Goal: Transaction & Acquisition: Purchase product/service

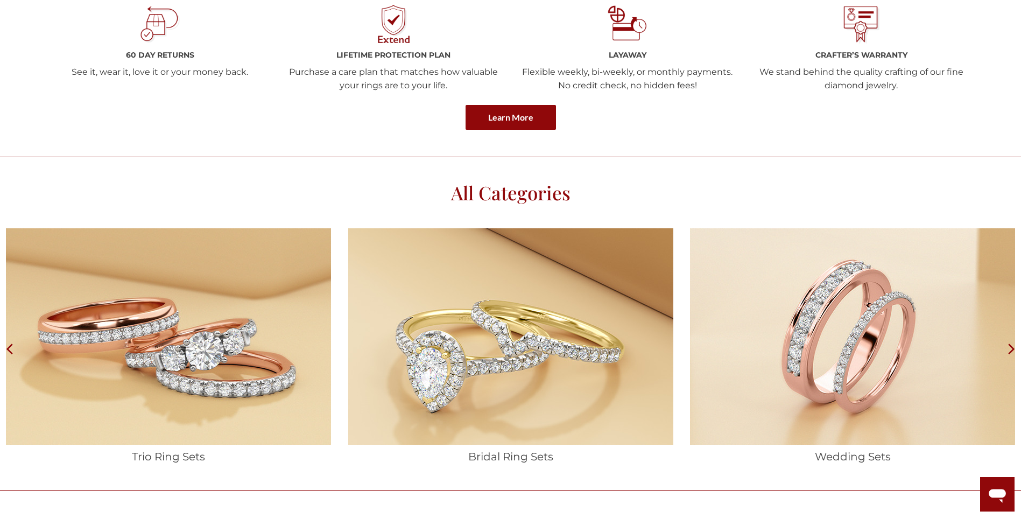
scroll to position [1776, 0]
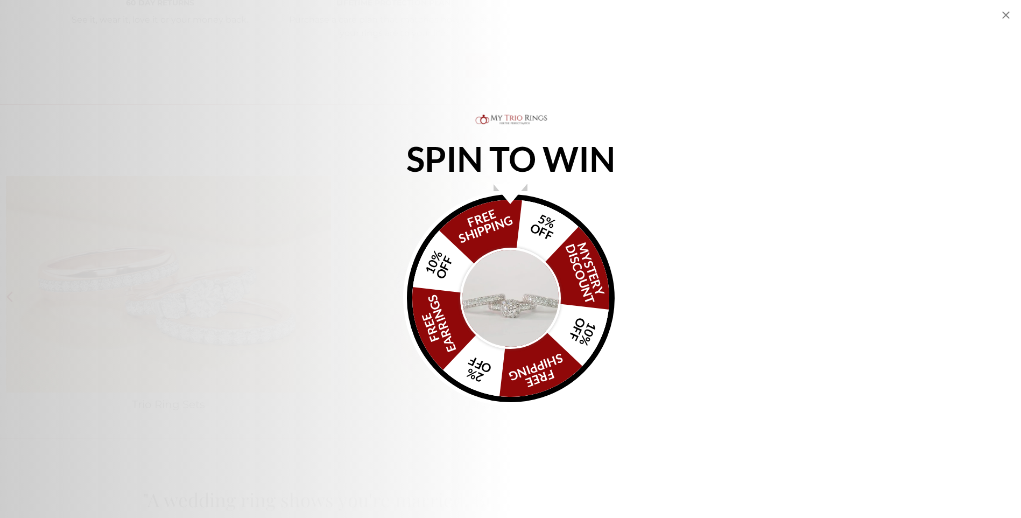
click at [514, 287] on img "Alia popup" at bounding box center [510, 298] width 101 height 101
click at [515, 286] on img "Alia popup" at bounding box center [510, 298] width 101 height 101
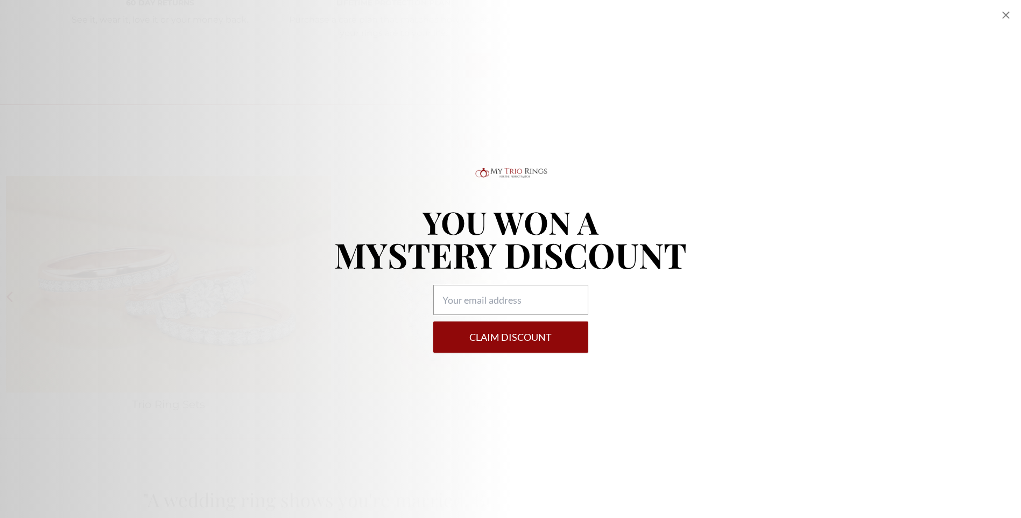
click at [1006, 17] on icon "Close popup" at bounding box center [1005, 15] width 13 height 13
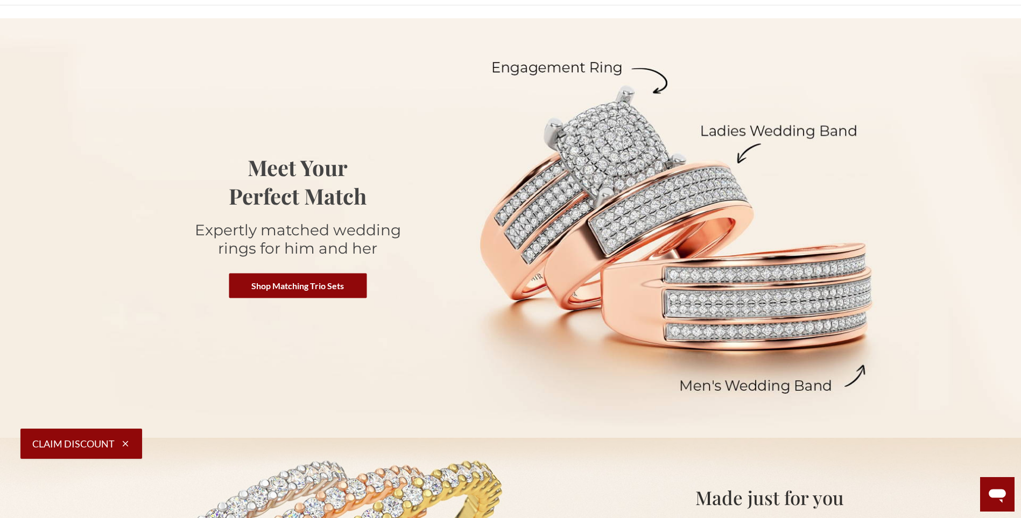
scroll to position [0, 0]
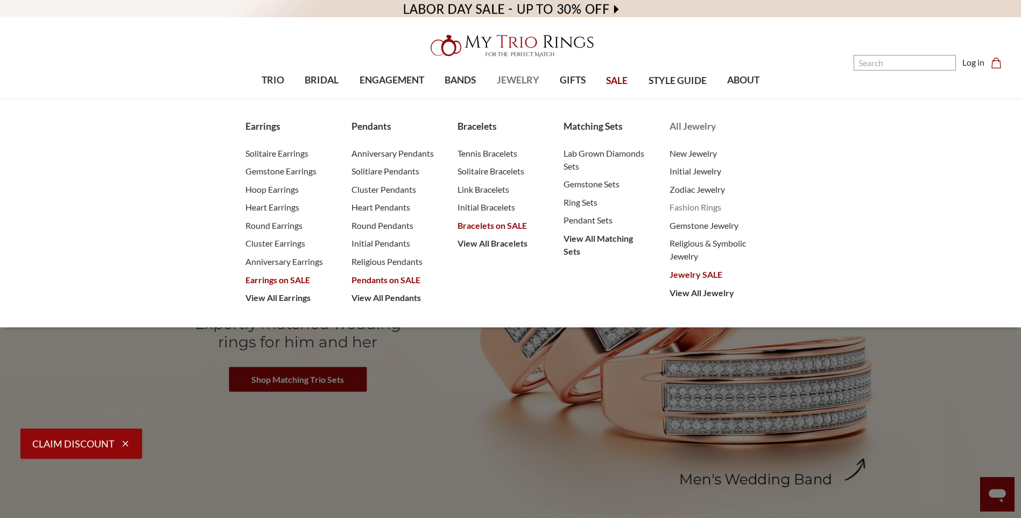
click at [694, 207] on span "Fashion Rings" at bounding box center [712, 207] width 84 height 13
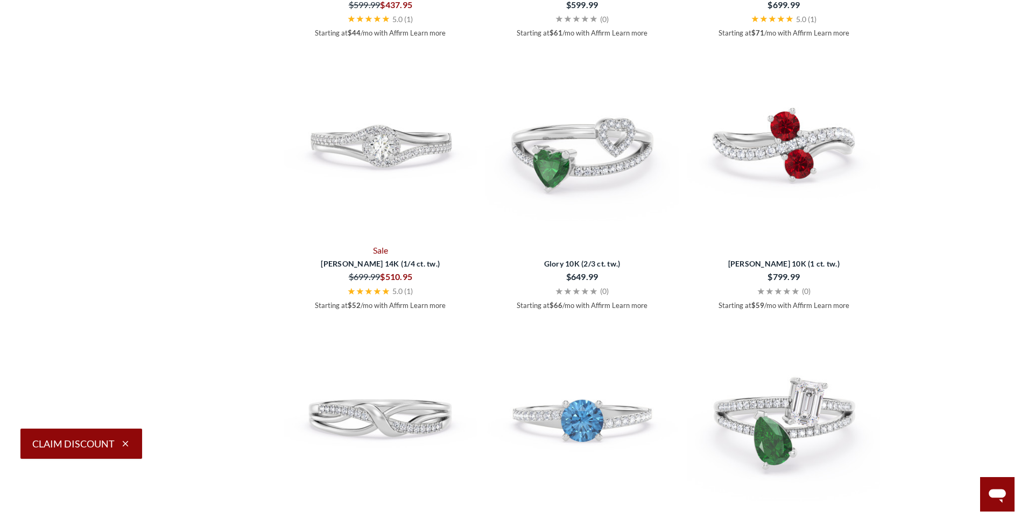
scroll to position [1399, 0]
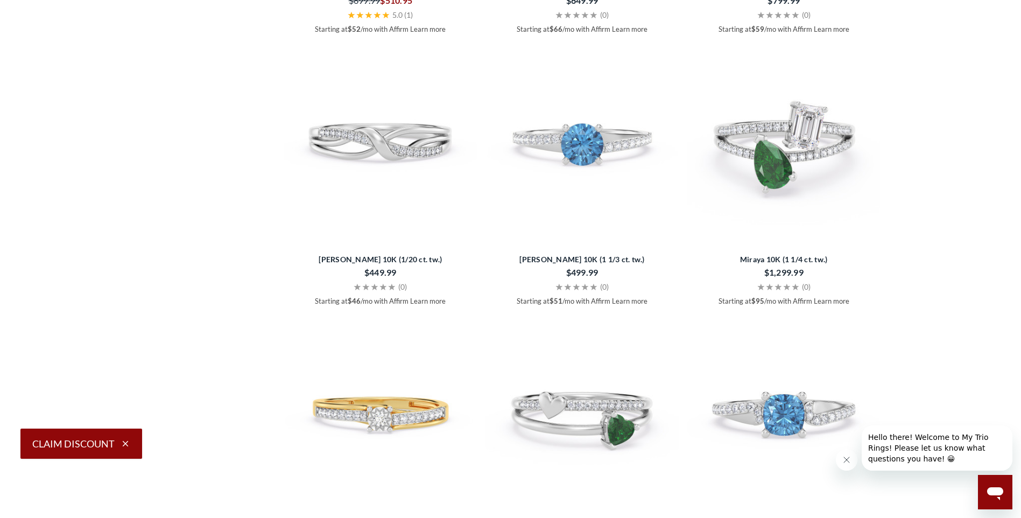
scroll to position [1668, 0]
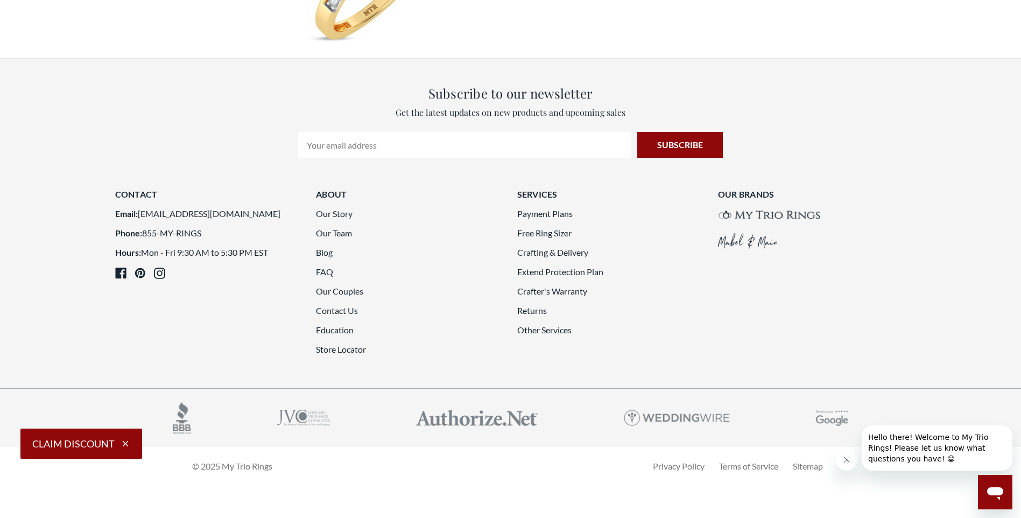
scroll to position [2260, 0]
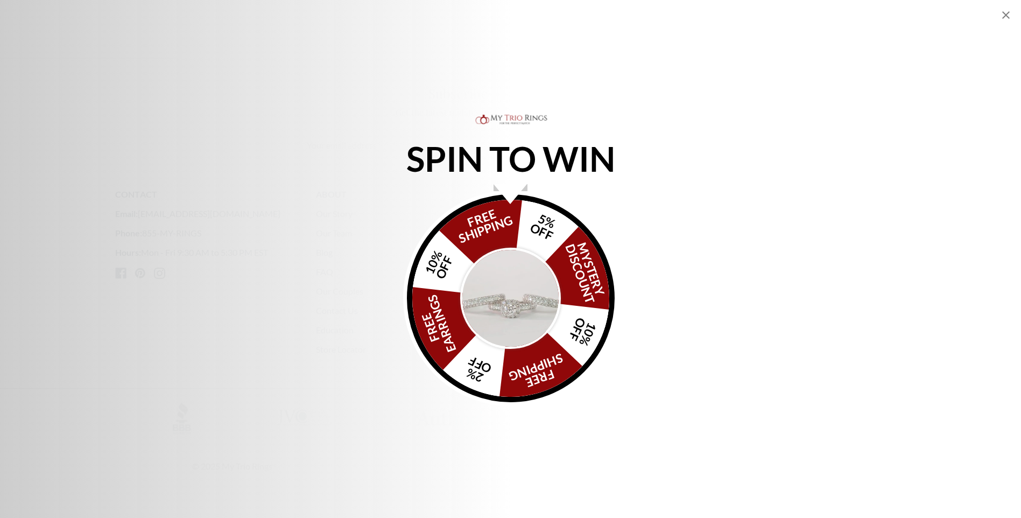
click at [1003, 15] on icon "Close popup" at bounding box center [1005, 15] width 13 height 13
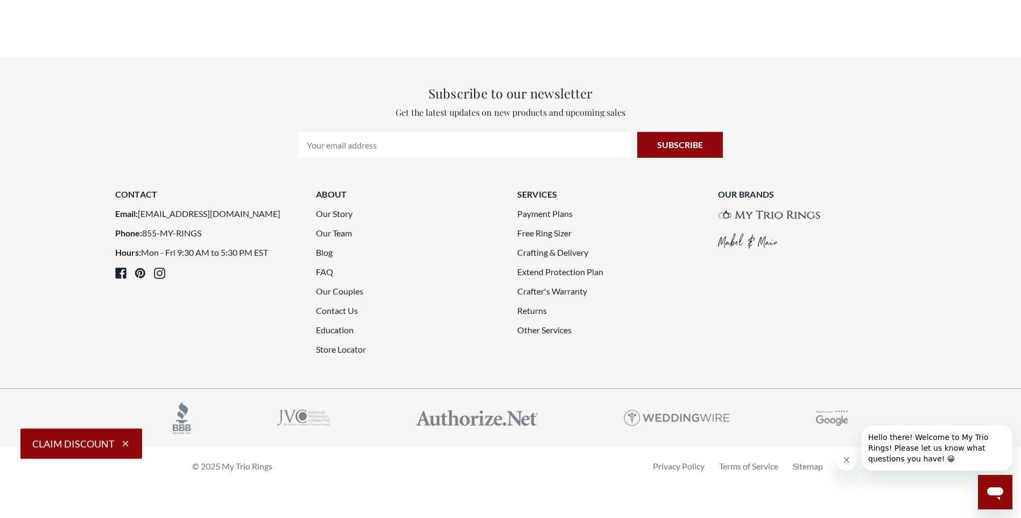
scroll to position [2745, 0]
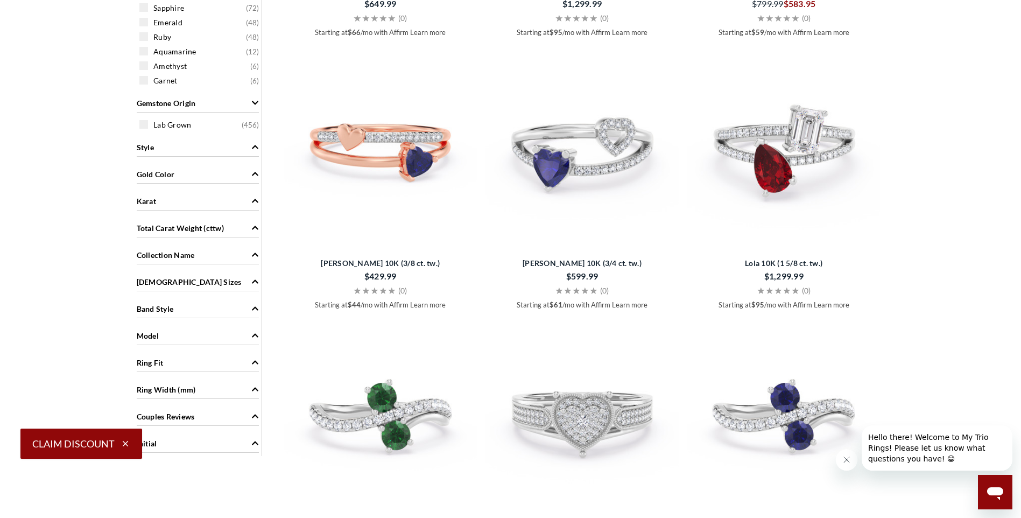
scroll to position [593, 0]
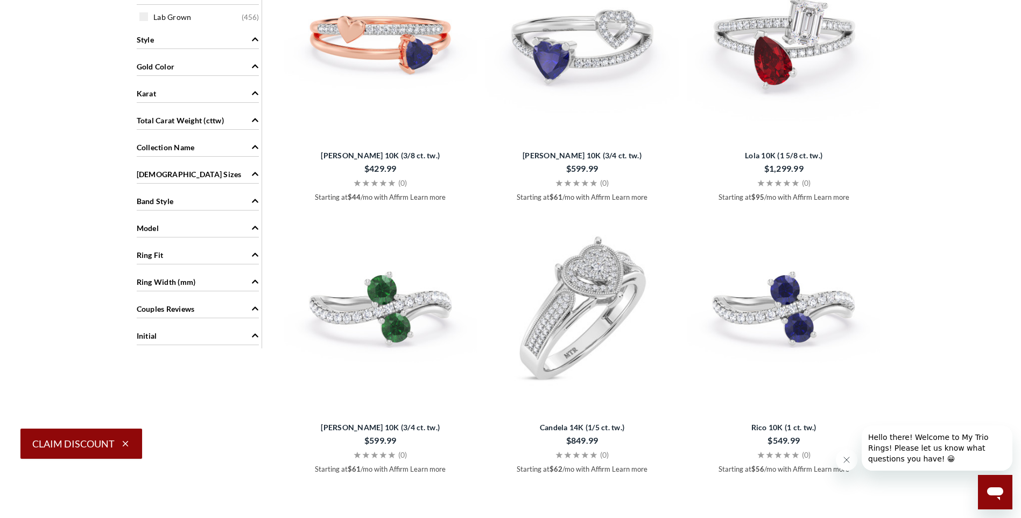
click at [579, 281] on img at bounding box center [581, 307] width 193 height 193
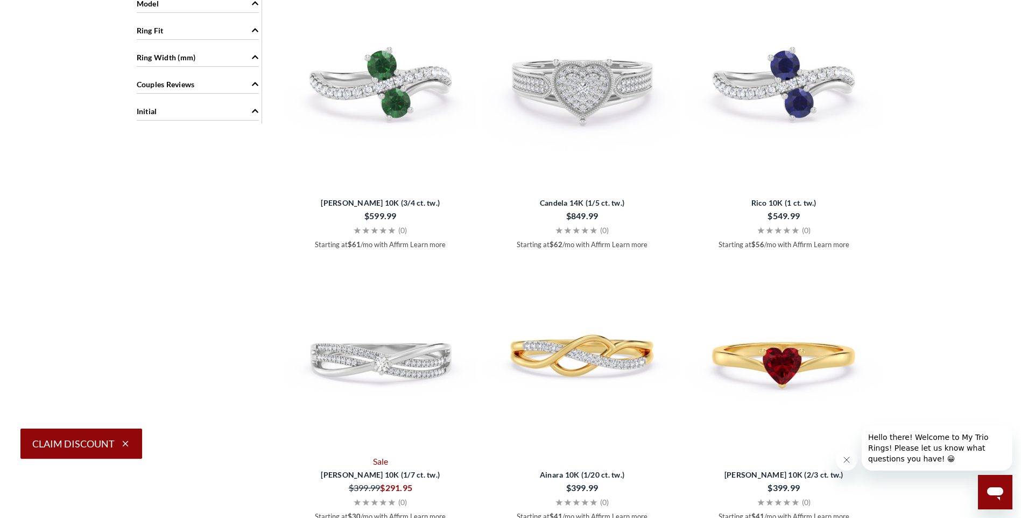
scroll to position [701, 0]
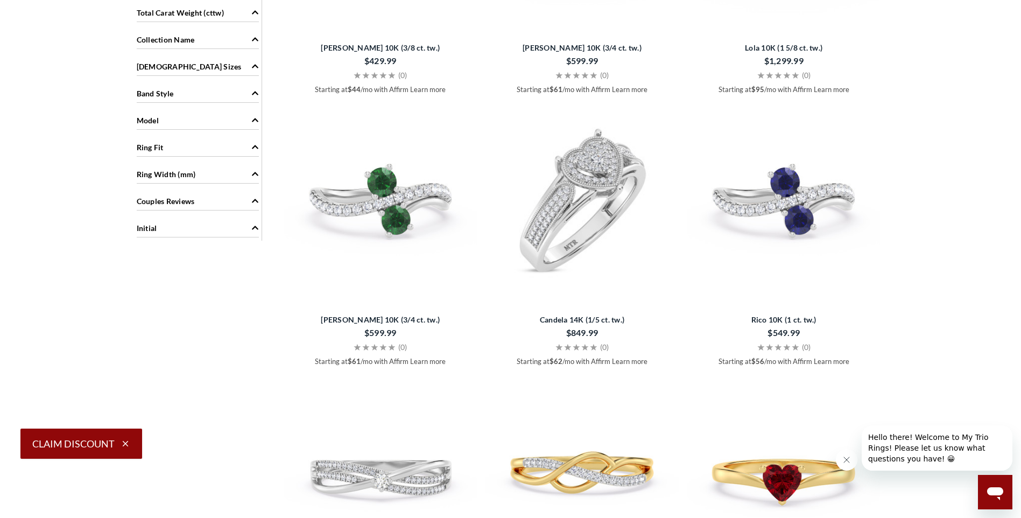
click at [579, 174] on img at bounding box center [581, 199] width 193 height 193
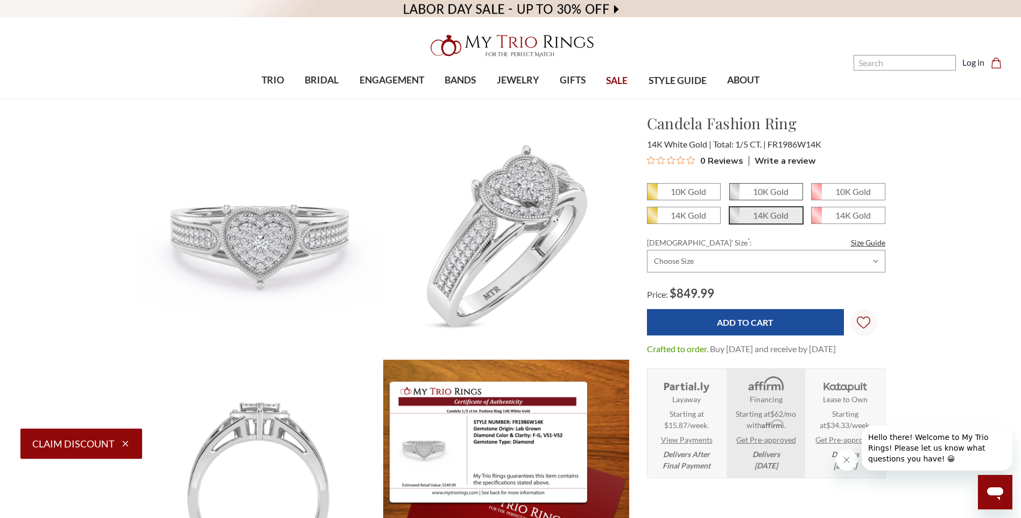
click at [771, 193] on em "10K Gold" at bounding box center [771, 191] width 36 height 10
click at [734, 195] on input "10K Gold" at bounding box center [734, 195] width 1 height 1
radio input "true"
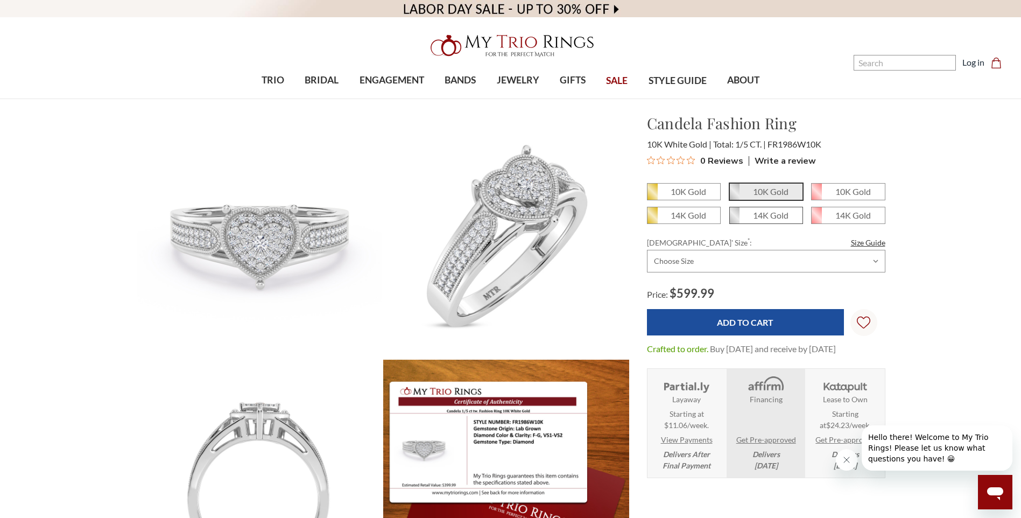
click at [771, 212] on em "14K Gold" at bounding box center [771, 215] width 36 height 10
click at [734, 219] on input "14K Gold" at bounding box center [734, 219] width 1 height 1
radio input "true"
click at [861, 187] on em "10K Gold" at bounding box center [853, 191] width 36 height 10
click at [816, 195] on input "10K Gold" at bounding box center [815, 195] width 1 height 1
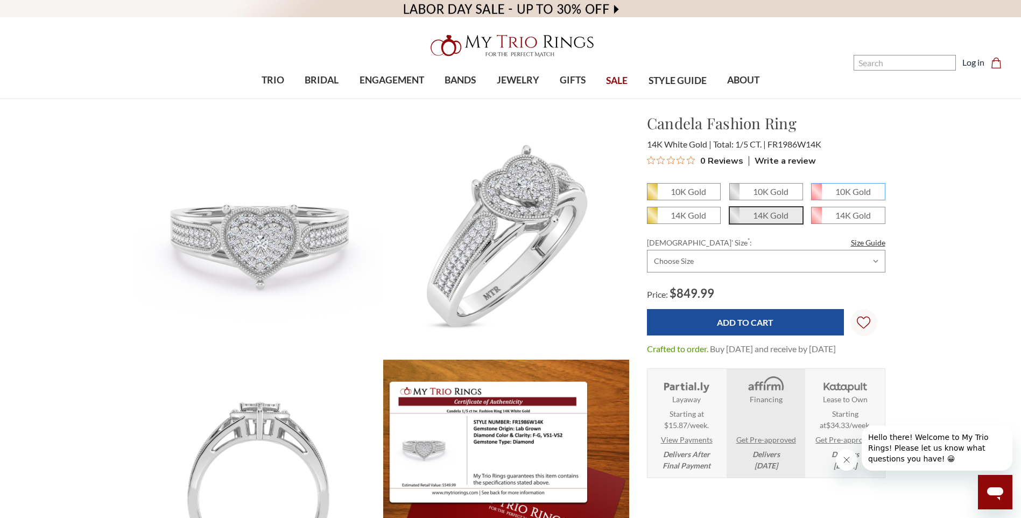
radio input "true"
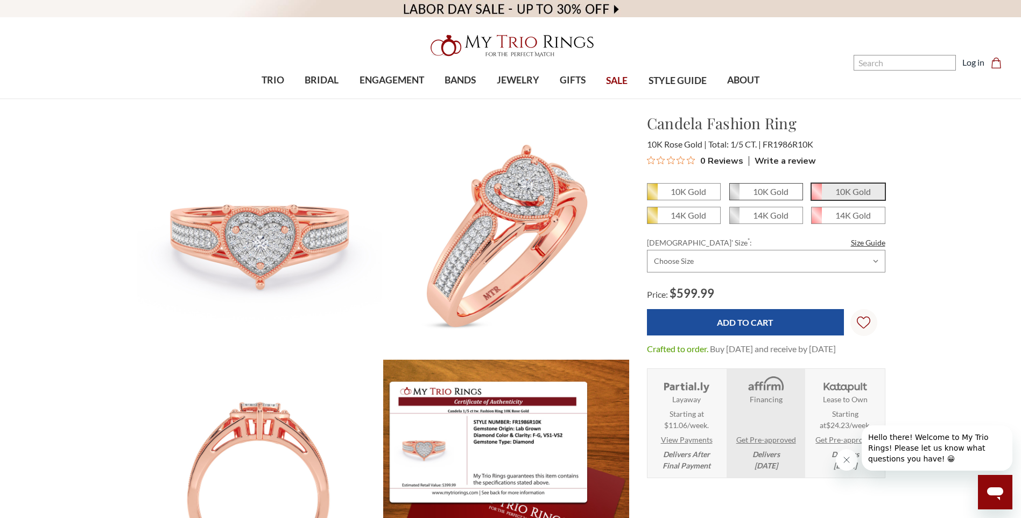
click at [770, 195] on em "10K Gold" at bounding box center [771, 191] width 36 height 10
click at [734, 195] on input "10K Gold" at bounding box center [734, 195] width 1 height 1
radio input "true"
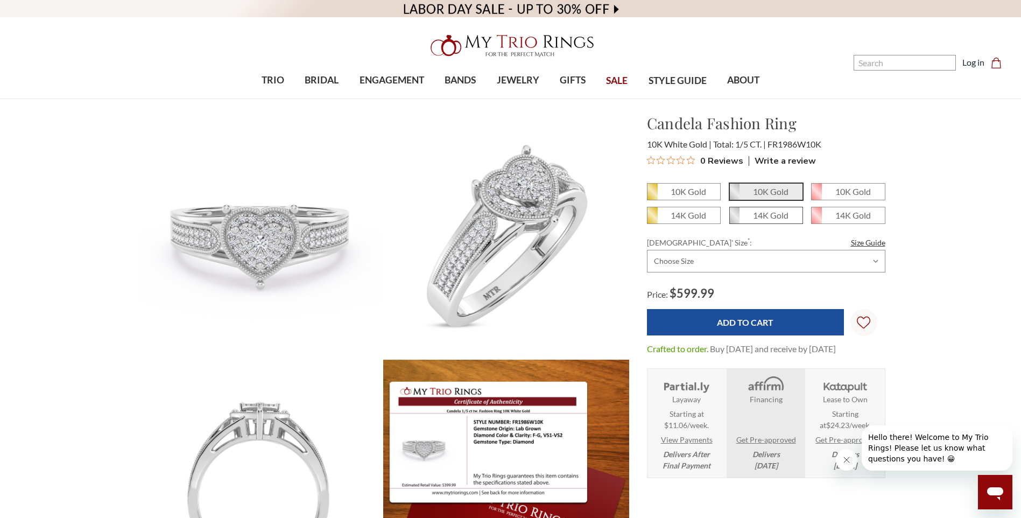
click at [766, 216] on em "14K Gold" at bounding box center [771, 215] width 36 height 10
click at [734, 219] on input "14K Gold" at bounding box center [734, 219] width 1 height 1
radio input "true"
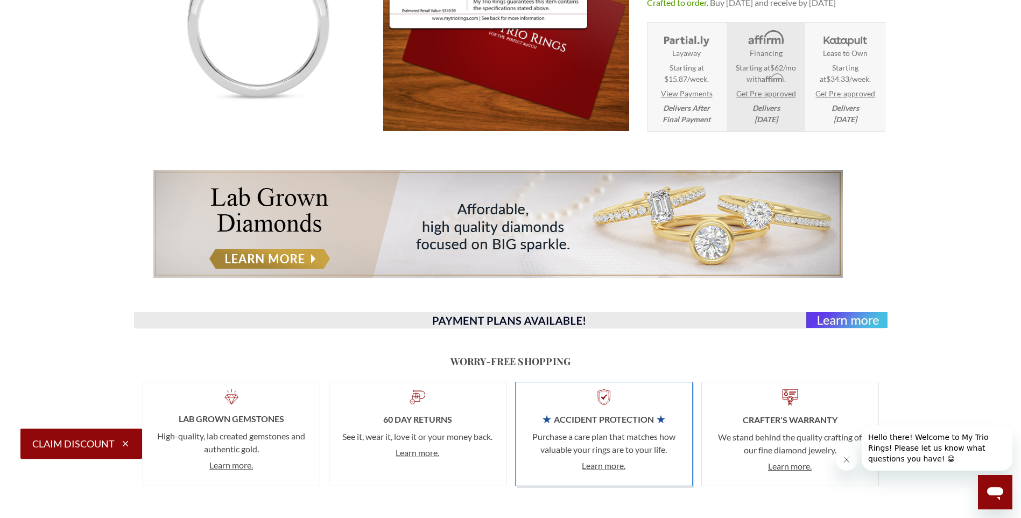
scroll to position [484, 0]
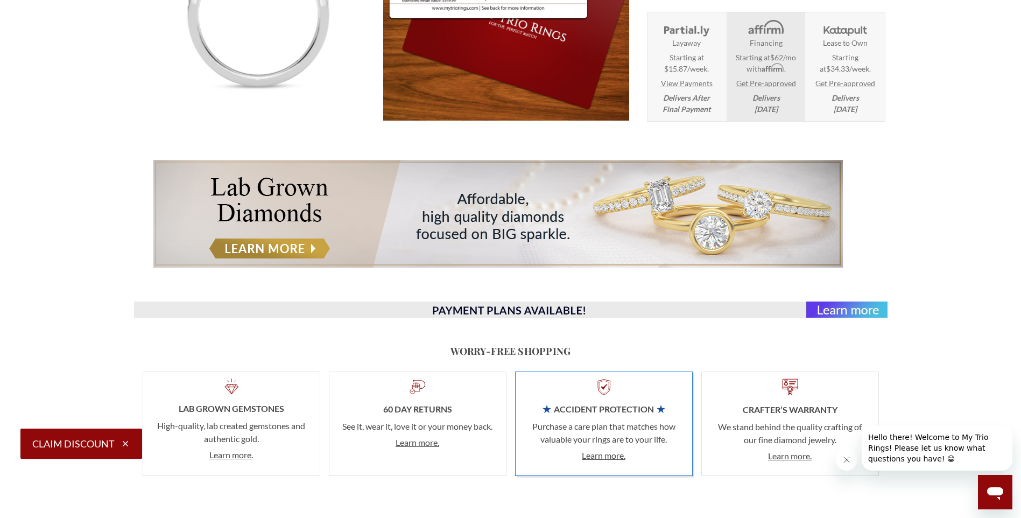
click at [322, 240] on img at bounding box center [497, 214] width 689 height 108
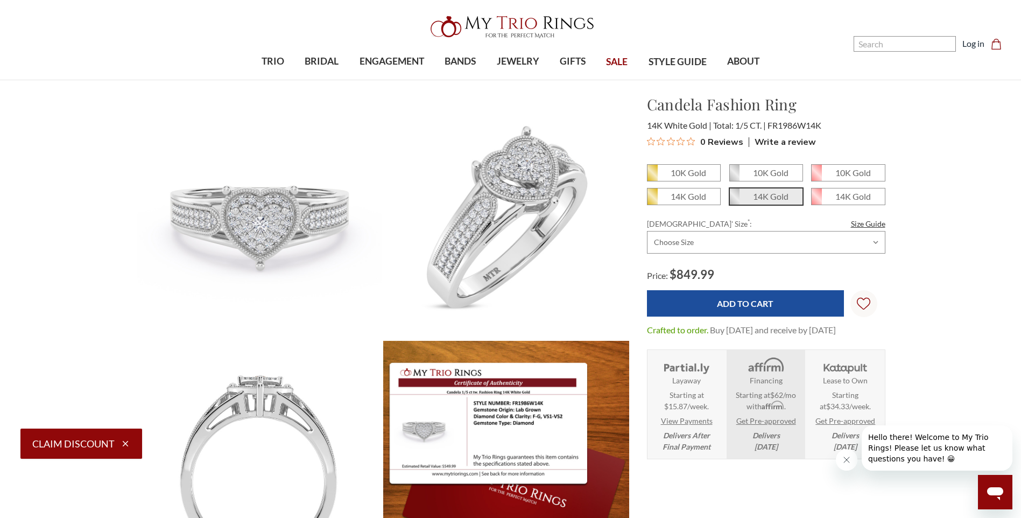
scroll to position [0, 0]
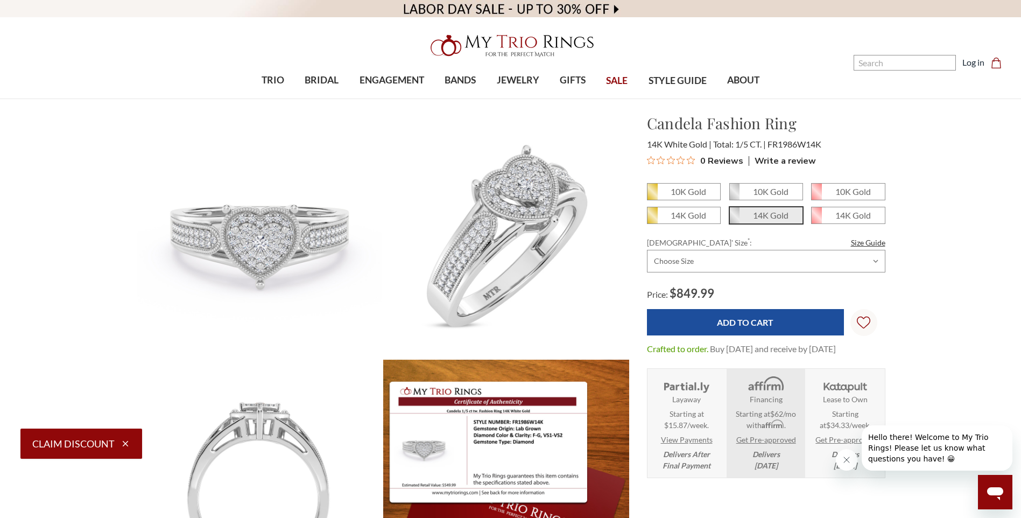
click at [619, 80] on span "SALE" at bounding box center [617, 81] width 22 height 14
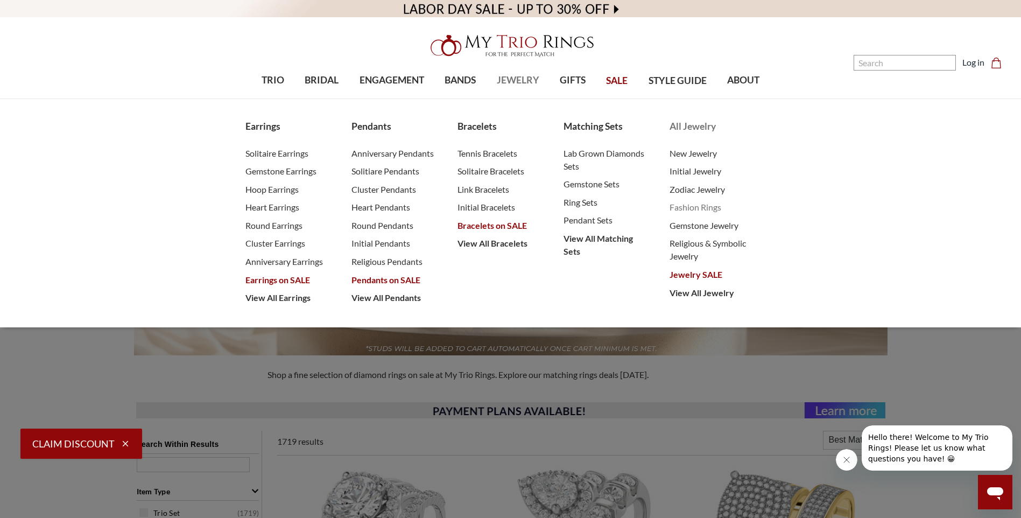
click at [687, 207] on span "Fashion Rings" at bounding box center [712, 207] width 84 height 13
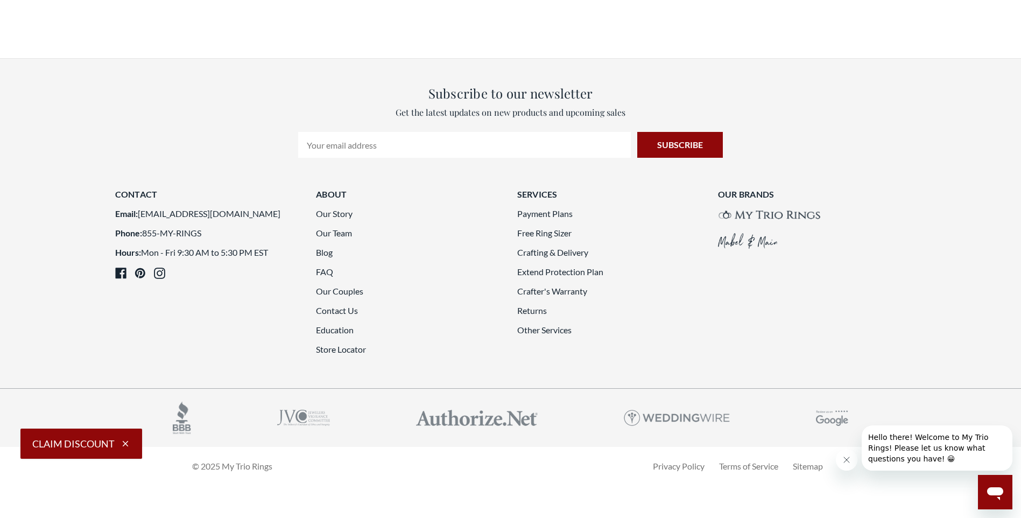
scroll to position [2099, 0]
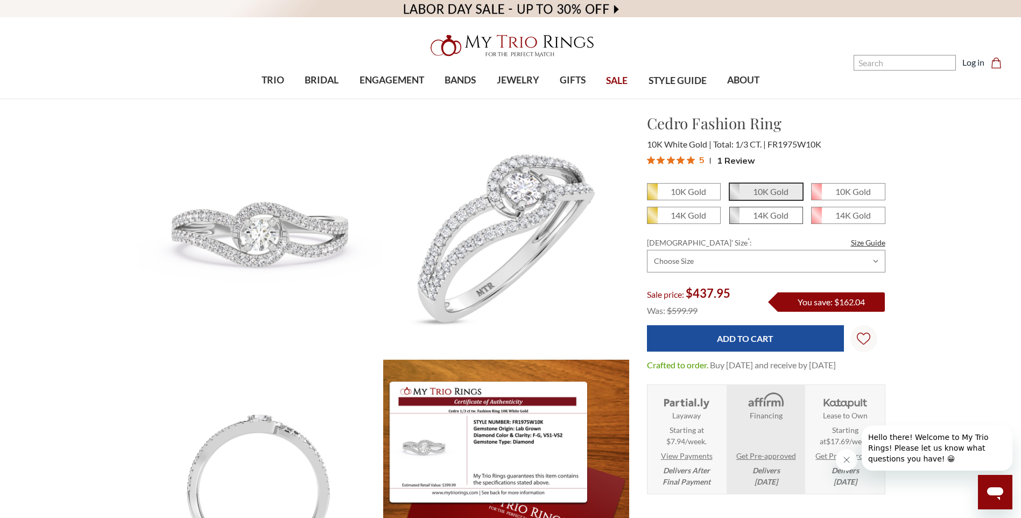
click at [760, 217] on em "14K Gold" at bounding box center [771, 215] width 36 height 10
click at [734, 219] on input "14K Gold" at bounding box center [734, 219] width 1 height 1
radio input "true"
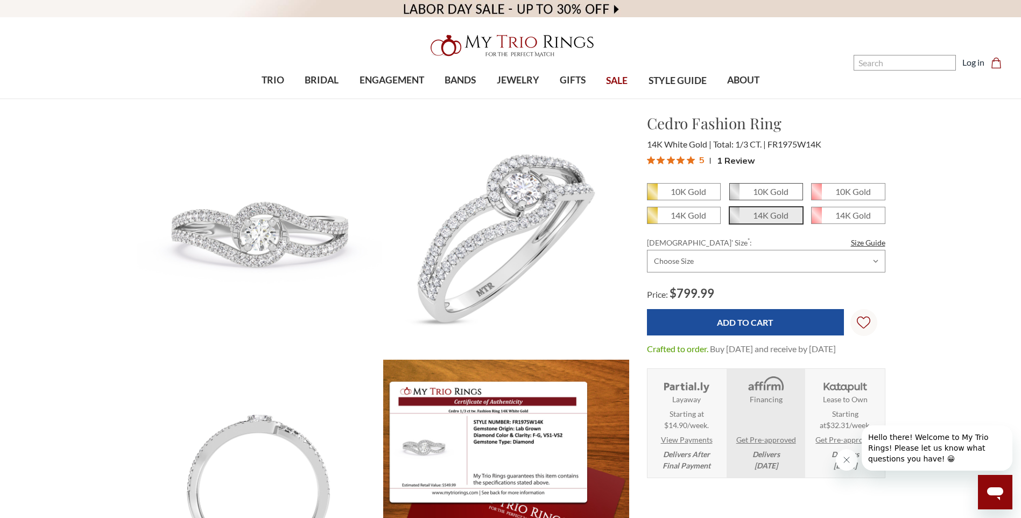
click at [774, 194] on em "10K Gold" at bounding box center [771, 191] width 36 height 10
click at [734, 195] on input "10K Gold" at bounding box center [734, 195] width 1 height 1
radio input "true"
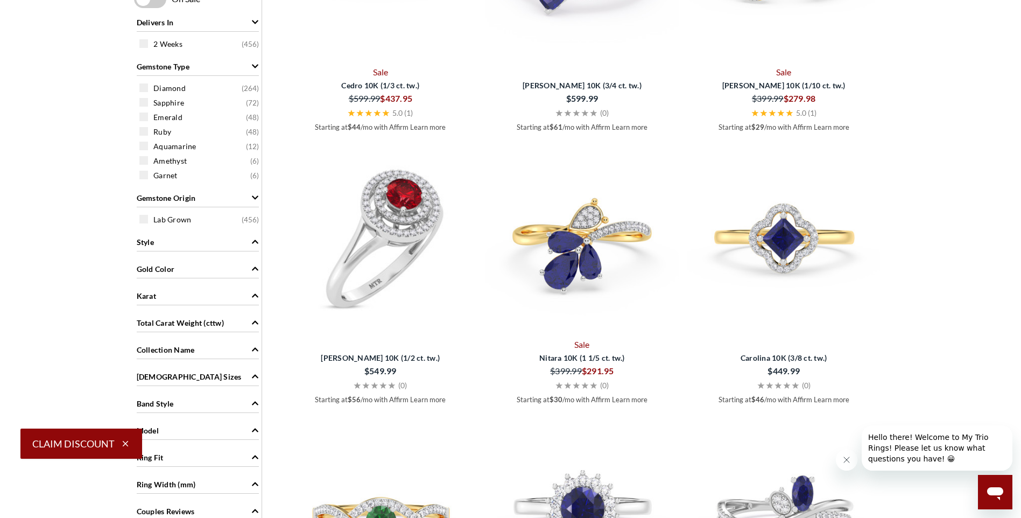
scroll to position [323, 0]
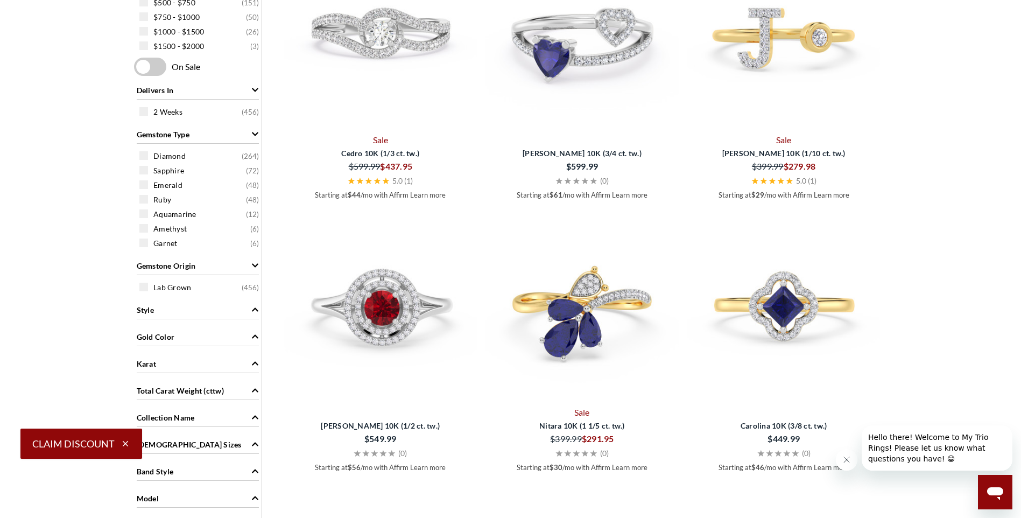
click at [253, 335] on icon "Gold Color" at bounding box center [255, 337] width 8 height 8
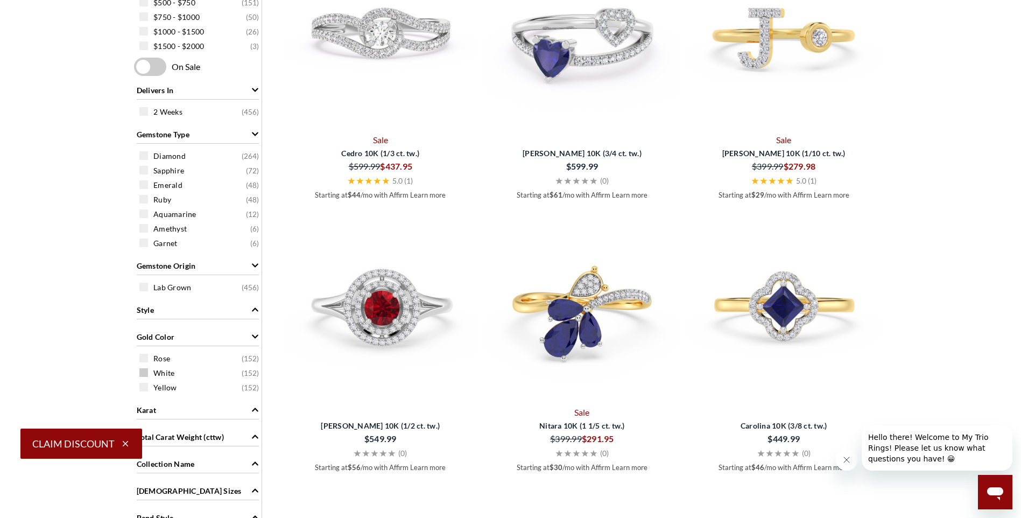
click at [167, 369] on span "White" at bounding box center [163, 373] width 21 height 11
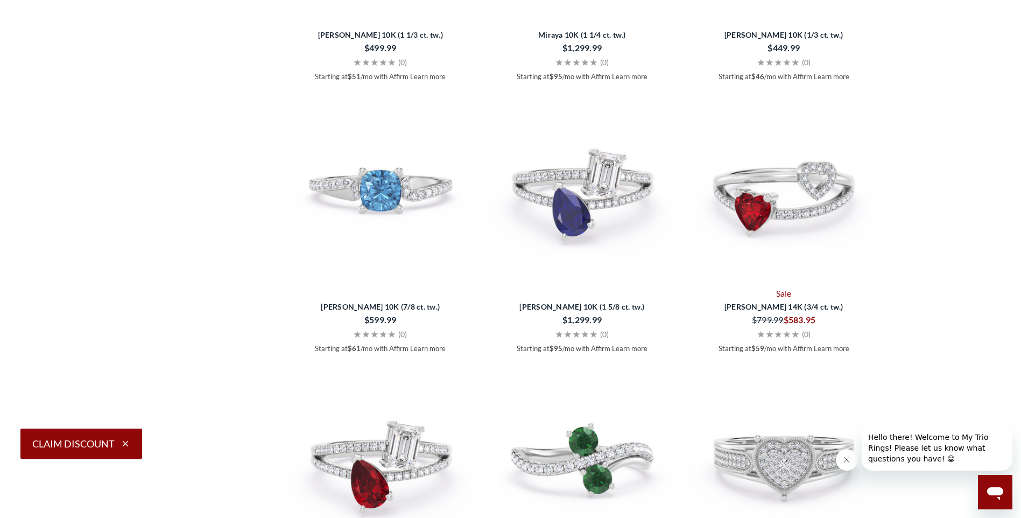
scroll to position [2584, 0]
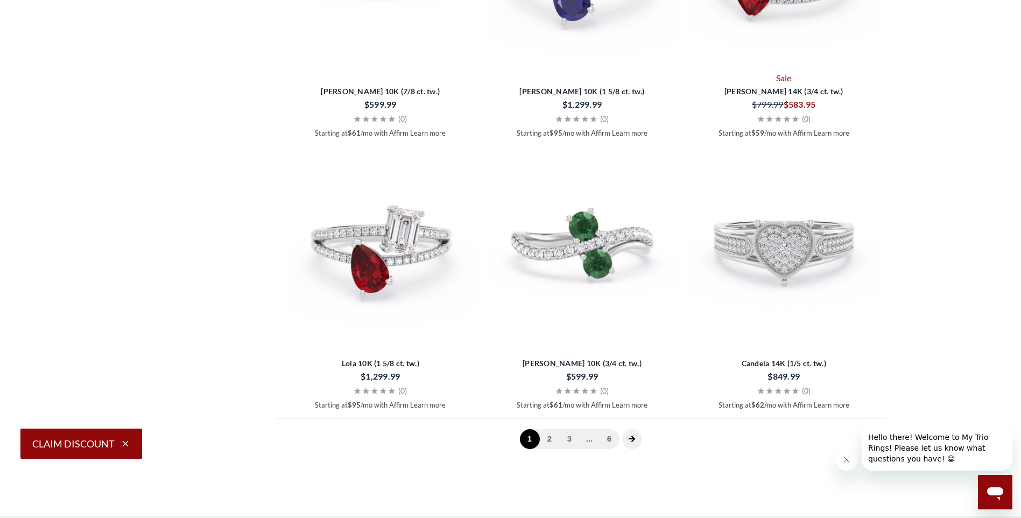
click at [768, 375] on div "$849.99" at bounding box center [784, 376] width 192 height 15
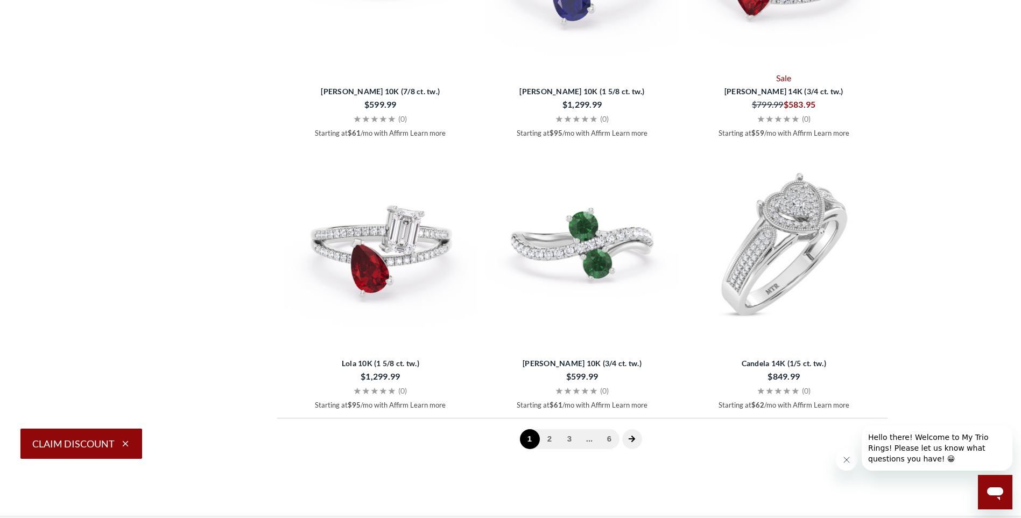
click at [780, 227] on img at bounding box center [783, 243] width 193 height 193
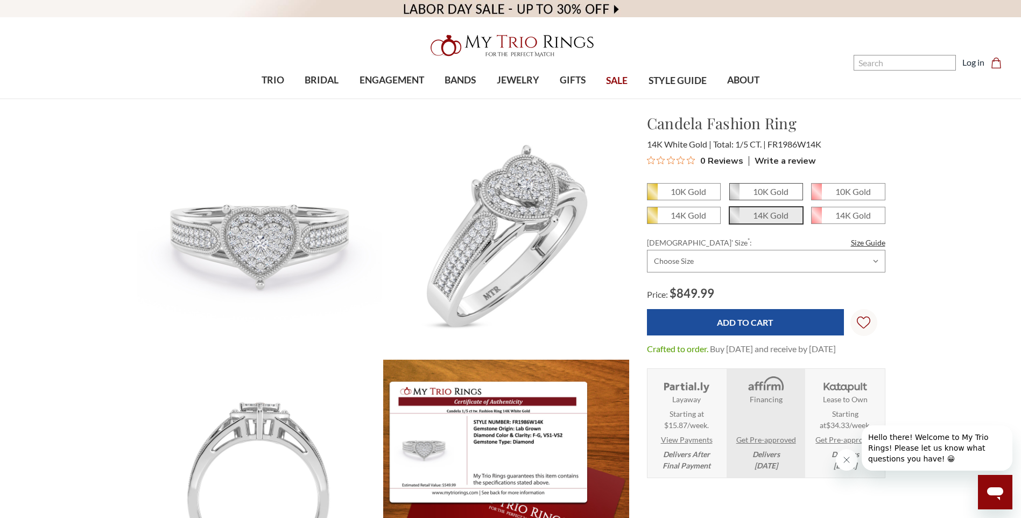
click at [761, 192] on em "10K Gold" at bounding box center [771, 191] width 36 height 10
click at [734, 195] on input "10K Gold" at bounding box center [734, 195] width 1 height 1
radio input "true"
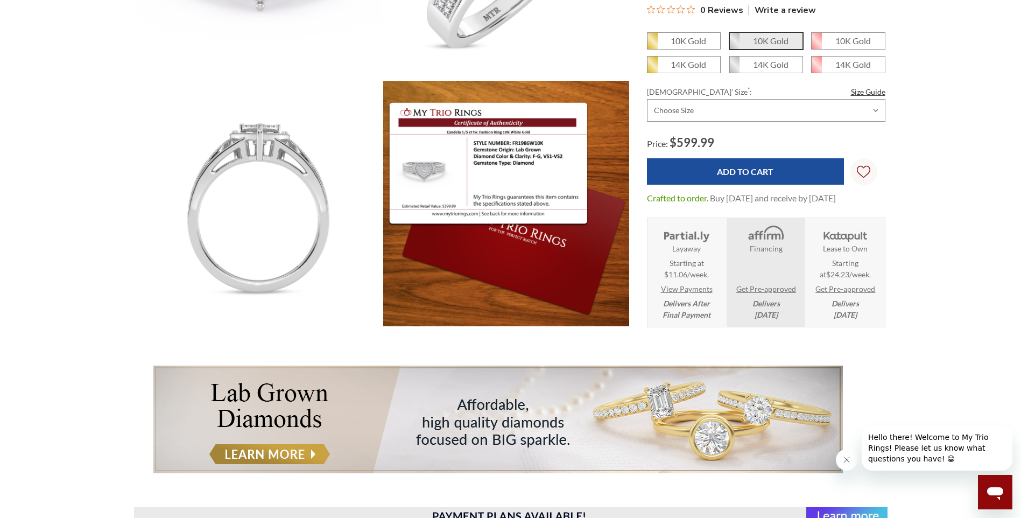
scroll to position [377, 0]
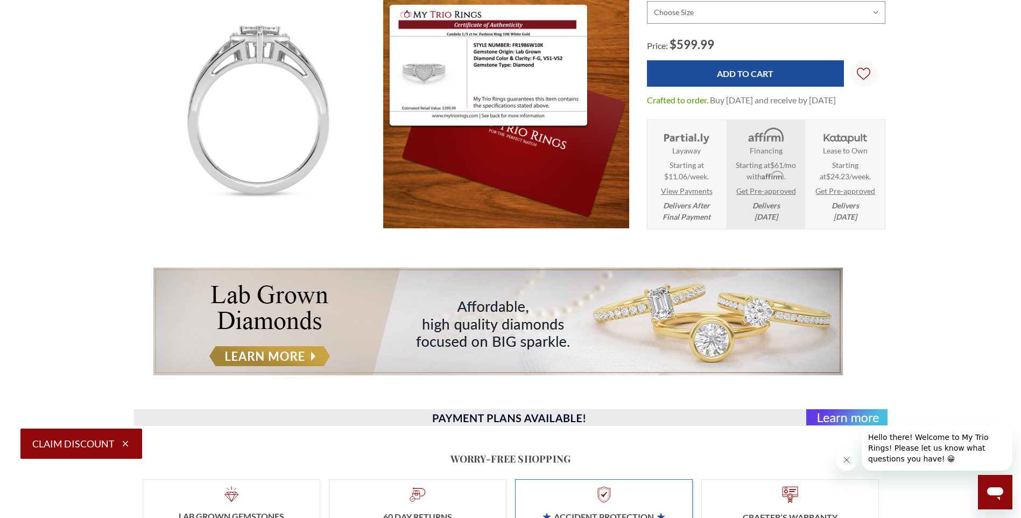
click at [84, 447] on button "Claim Discount" at bounding box center [81, 443] width 122 height 30
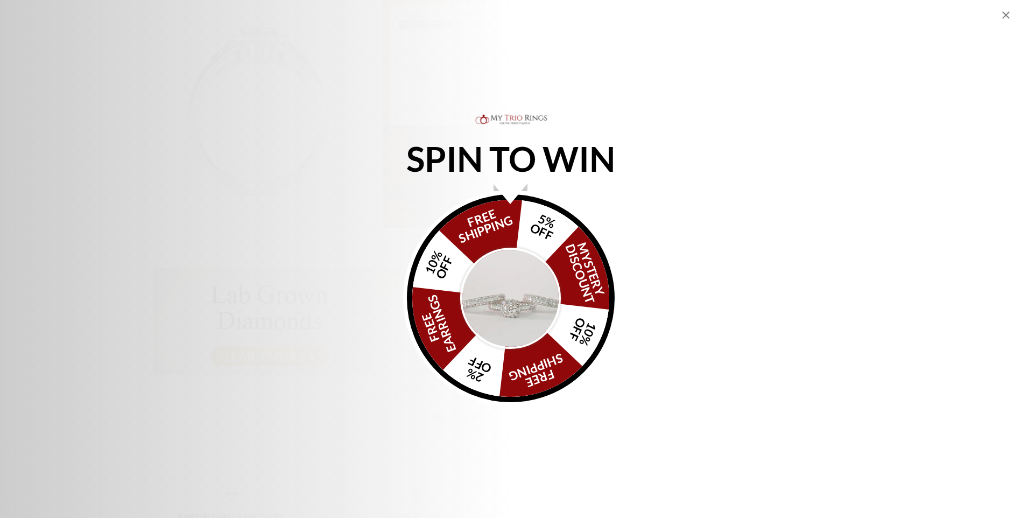
click at [518, 293] on img "Alia popup" at bounding box center [510, 298] width 101 height 101
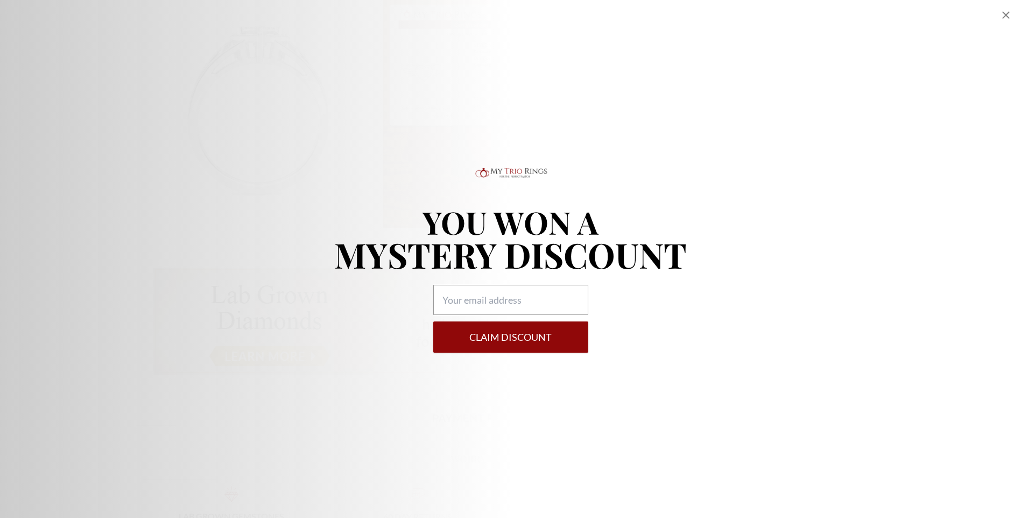
click at [1006, 12] on icon "Close popup" at bounding box center [1005, 15] width 13 height 13
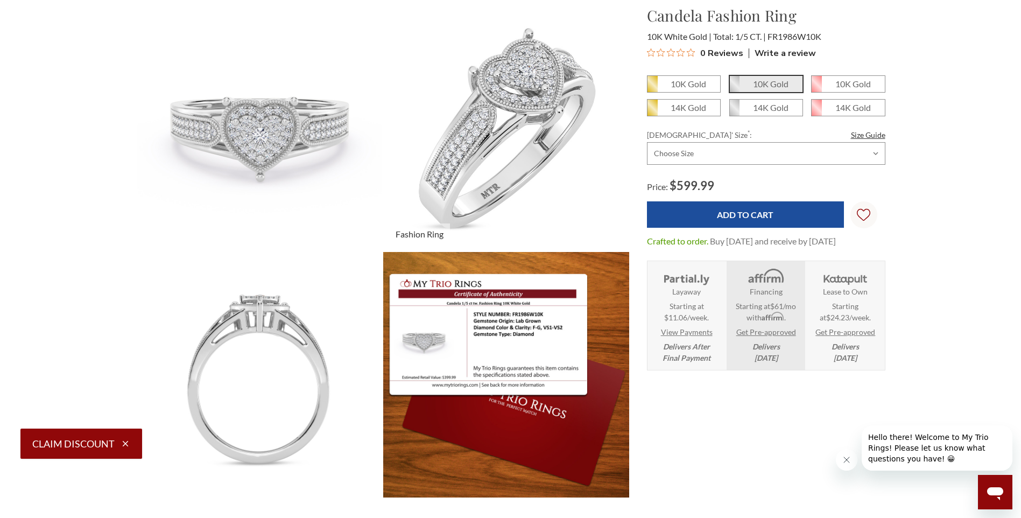
scroll to position [0, 0]
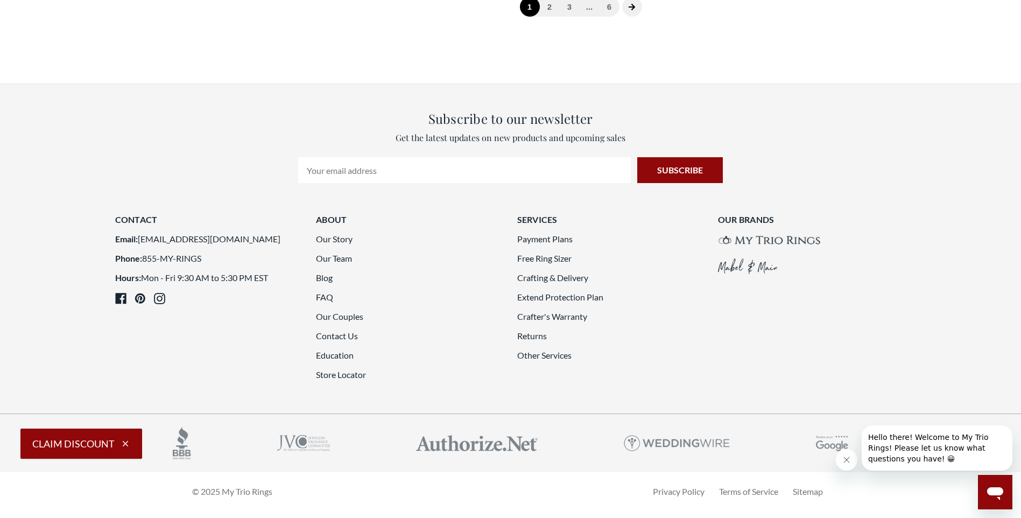
scroll to position [1664, 0]
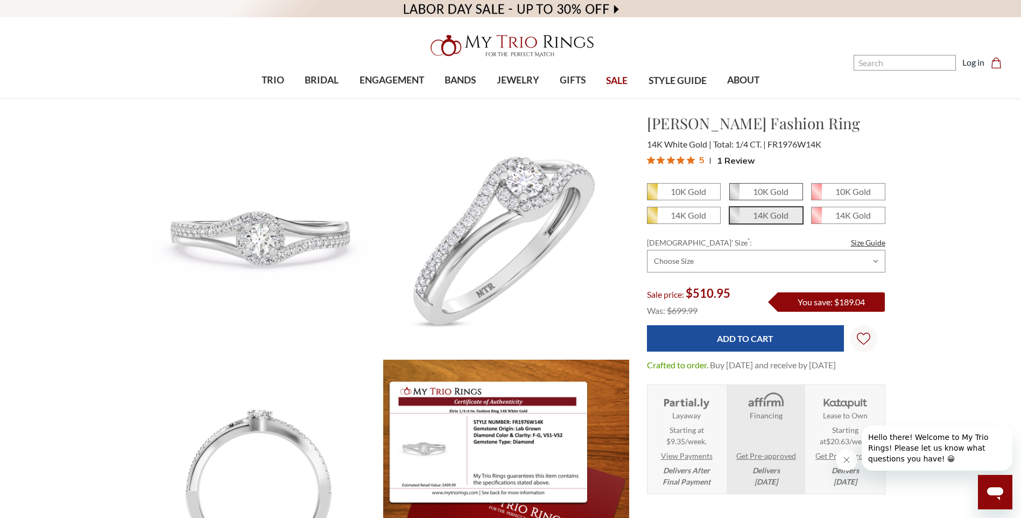
click at [773, 195] on em "10K Gold" at bounding box center [771, 191] width 36 height 10
click at [734, 195] on input "10K Gold" at bounding box center [734, 195] width 1 height 1
radio input "true"
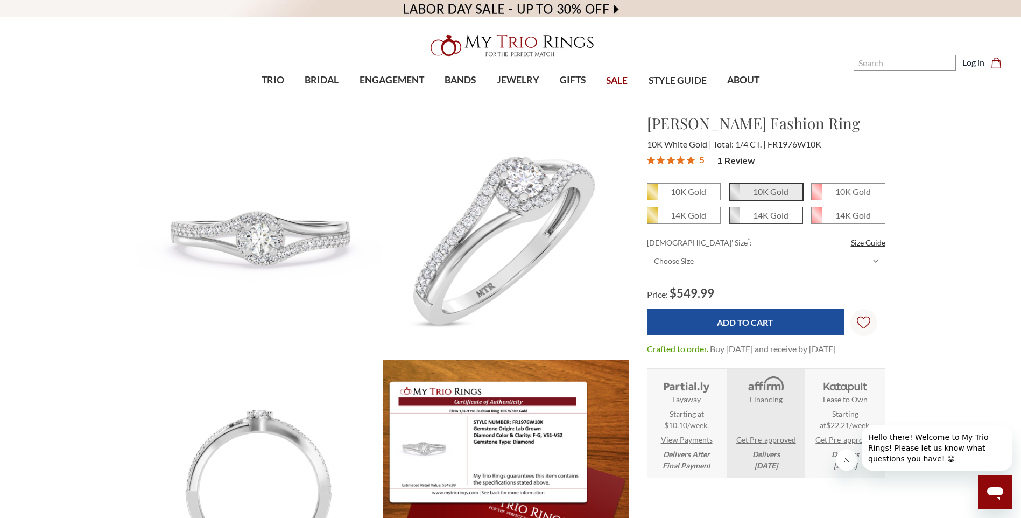
click at [764, 215] on em "14K Gold" at bounding box center [771, 215] width 36 height 10
click at [734, 219] on input "14K Gold" at bounding box center [734, 219] width 1 height 1
radio input "true"
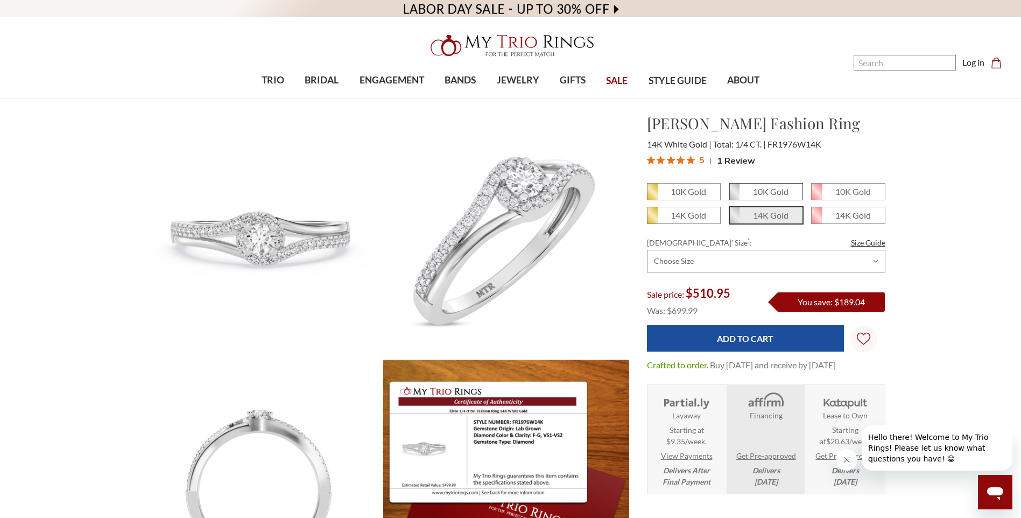
click at [776, 191] on em "10K Gold" at bounding box center [771, 191] width 36 height 10
click at [734, 195] on input "10K Gold" at bounding box center [734, 195] width 1 height 1
radio input "true"
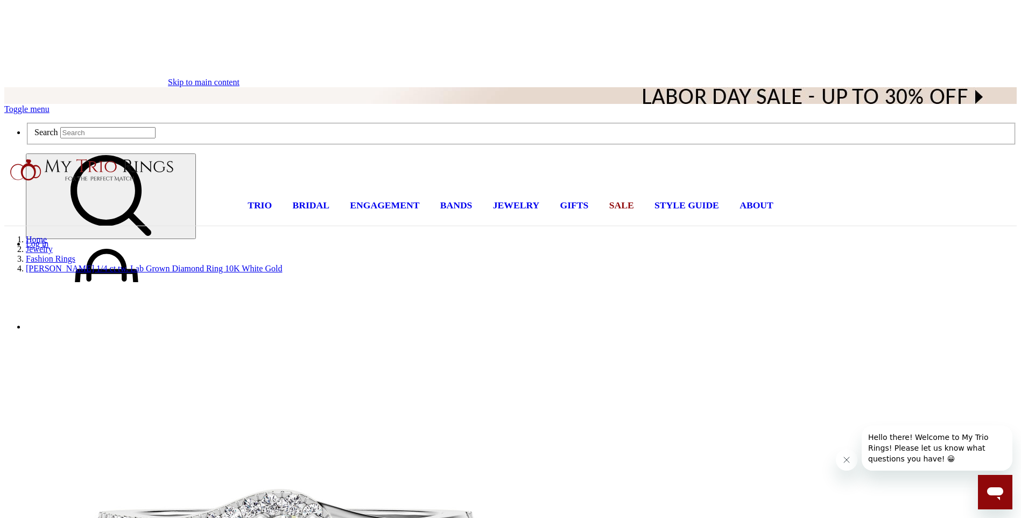
radio input "true"
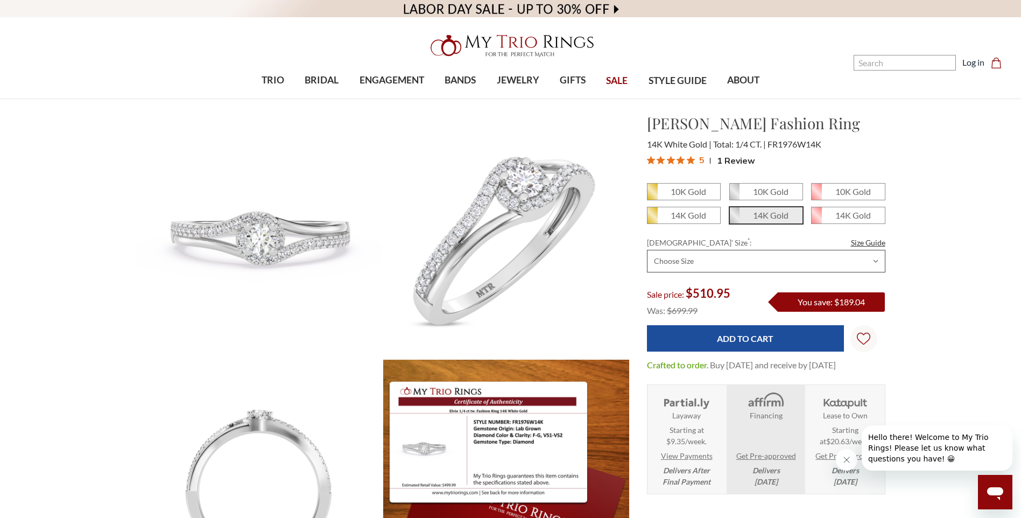
click at [875, 259] on select "Choose Size 3.00 3.25 3.50 3.75 4.00 4.25 4.50 4.75 5.00 5.25 5.50 5.75 6.00 6.…" at bounding box center [766, 261] width 238 height 23
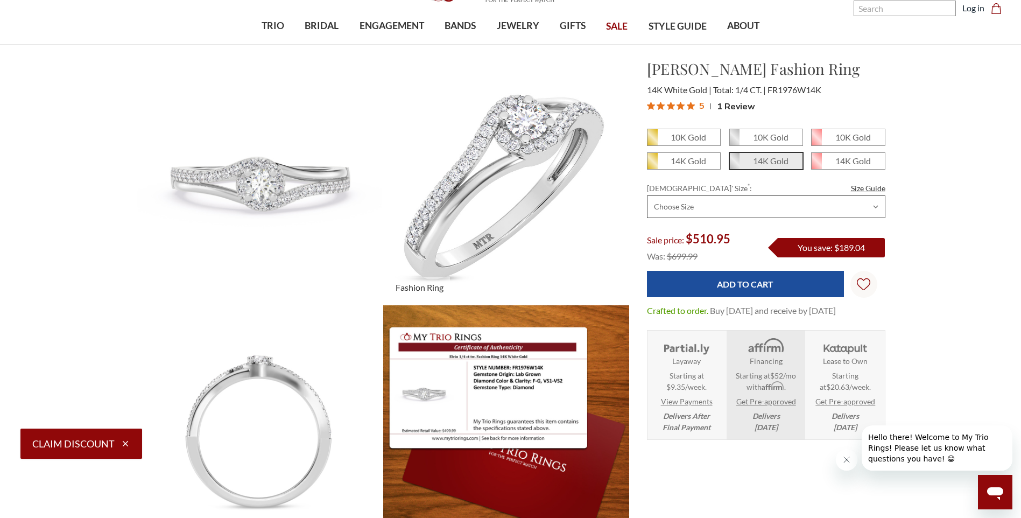
scroll to position [54, 0]
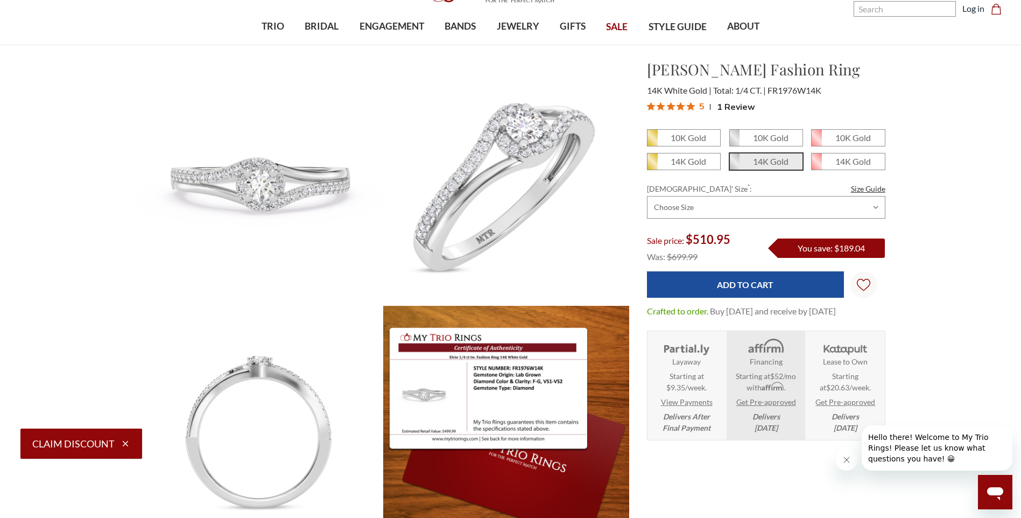
click at [107, 441] on button "Claim Discount" at bounding box center [81, 443] width 122 height 30
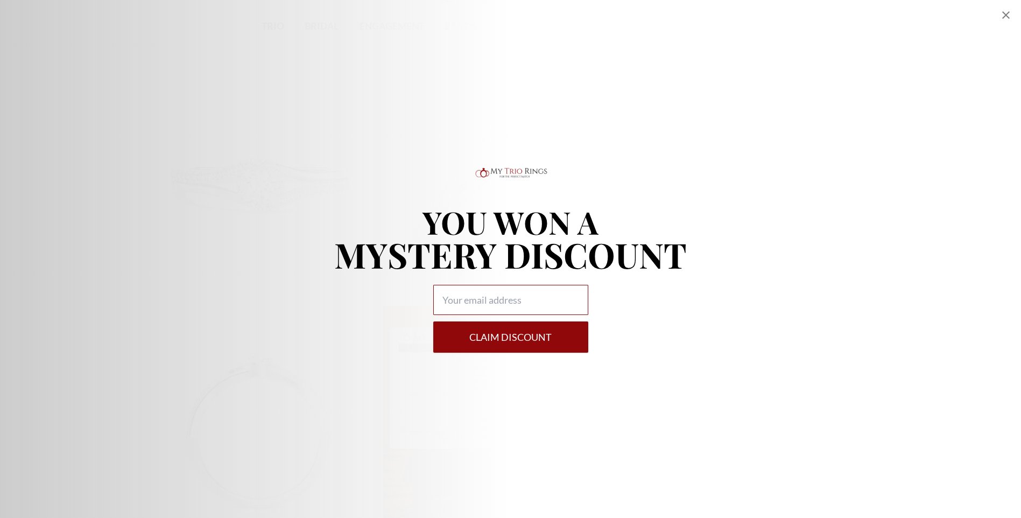
click at [525, 300] on input "Alia popup" at bounding box center [510, 300] width 155 height 30
type input "joefranke@twc.com"
click at [522, 334] on button "Claim DISCOUNT" at bounding box center [510, 336] width 155 height 31
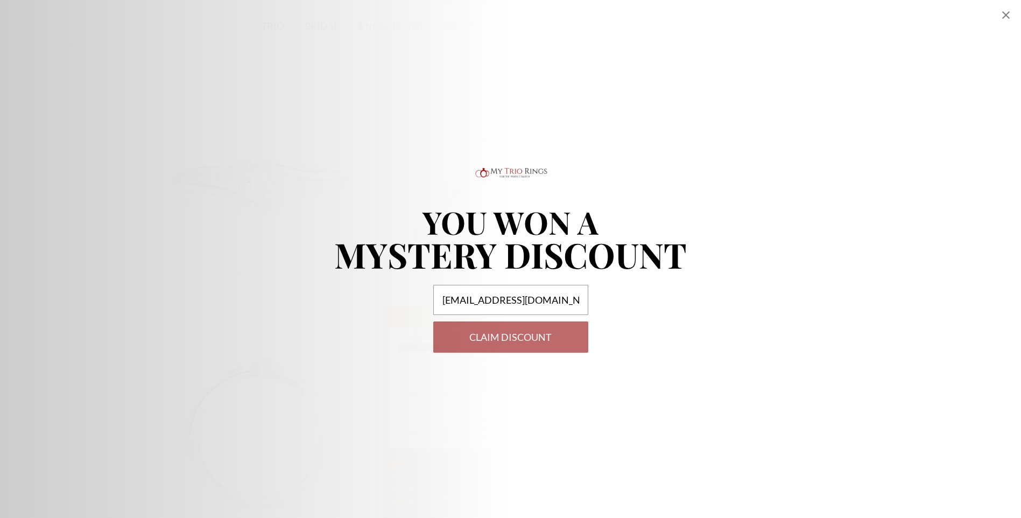
select select "US"
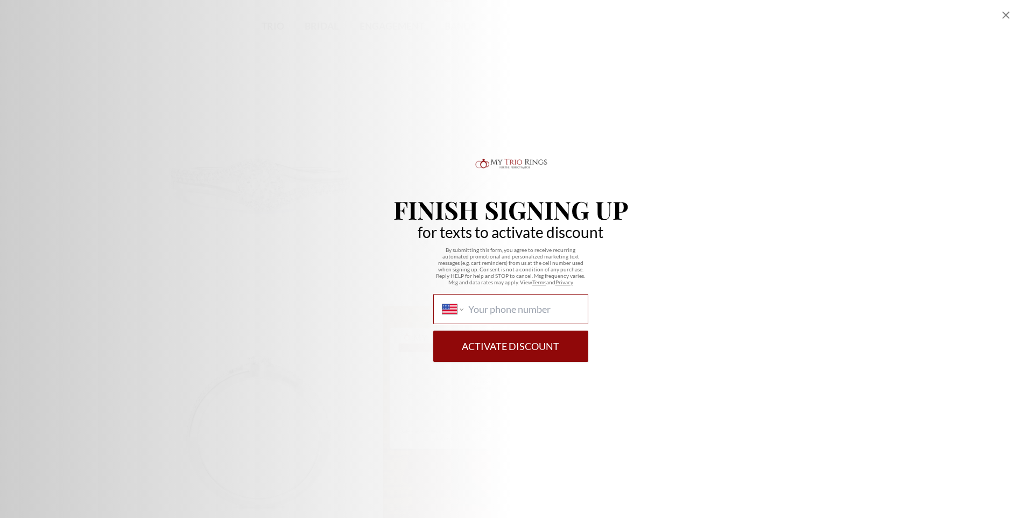
click at [563, 305] on input "International Afghanistan Åland Islands Albania Algeria American Samoa Andorra …" at bounding box center [523, 309] width 110 height 12
type input "1 (502) 492-5782"
click at [518, 344] on button "Activate Discount" at bounding box center [510, 345] width 155 height 31
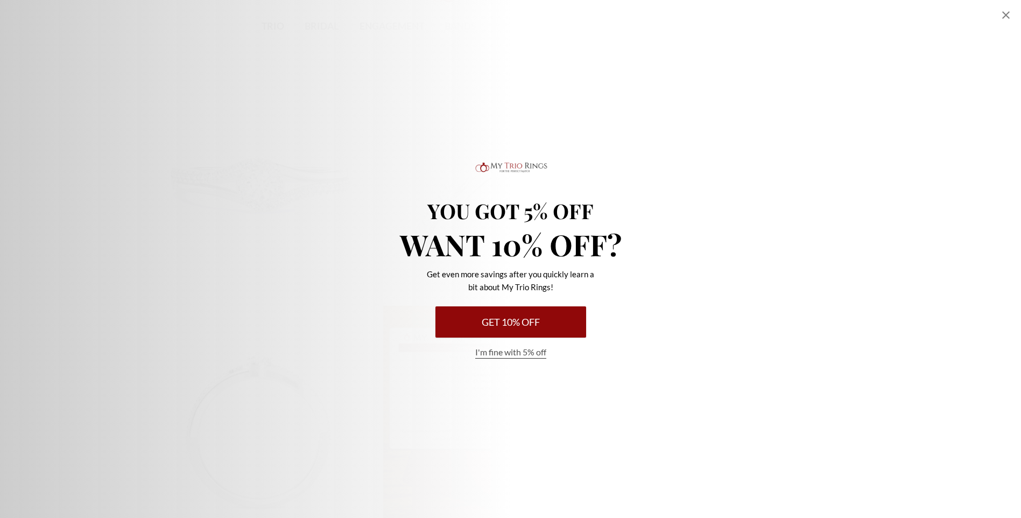
click at [537, 325] on button "Get 10% Off" at bounding box center [510, 321] width 151 height 31
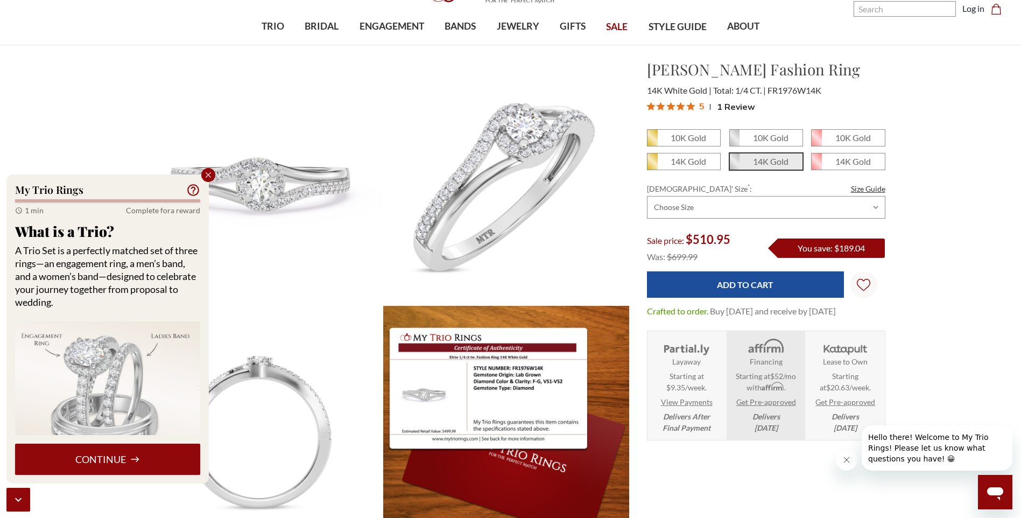
click at [126, 454] on button "Continue" at bounding box center [107, 458] width 185 height 31
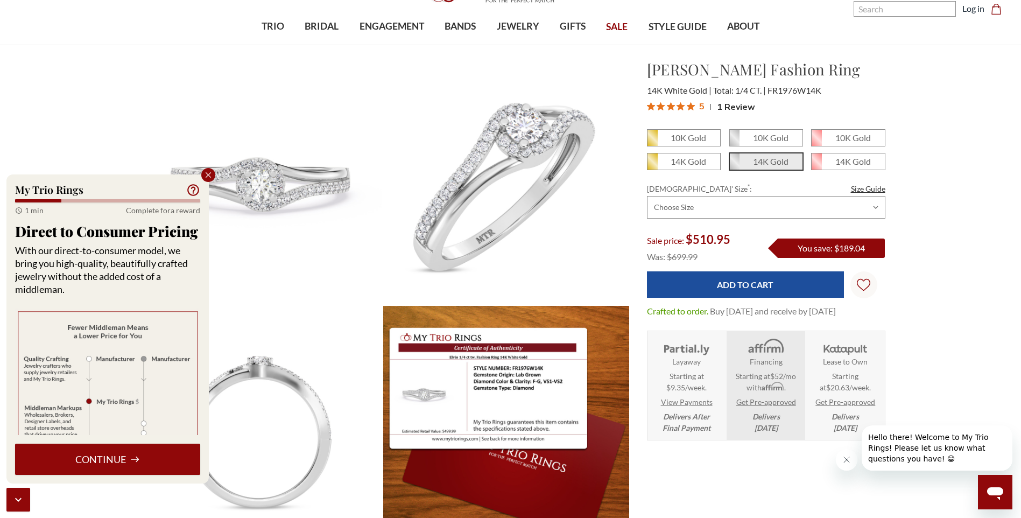
click at [127, 454] on button "Continue" at bounding box center [107, 458] width 185 height 31
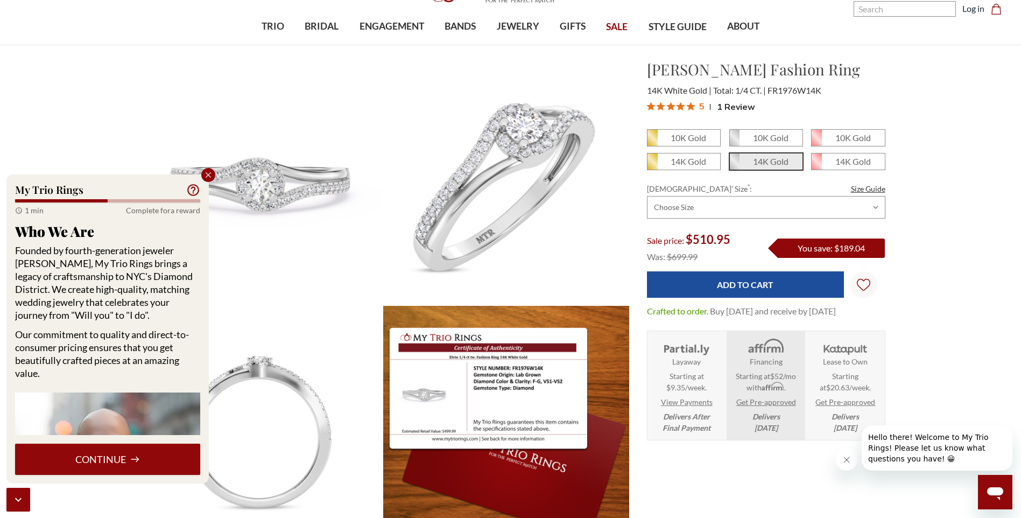
click at [127, 454] on button "Continue" at bounding box center [107, 458] width 185 height 31
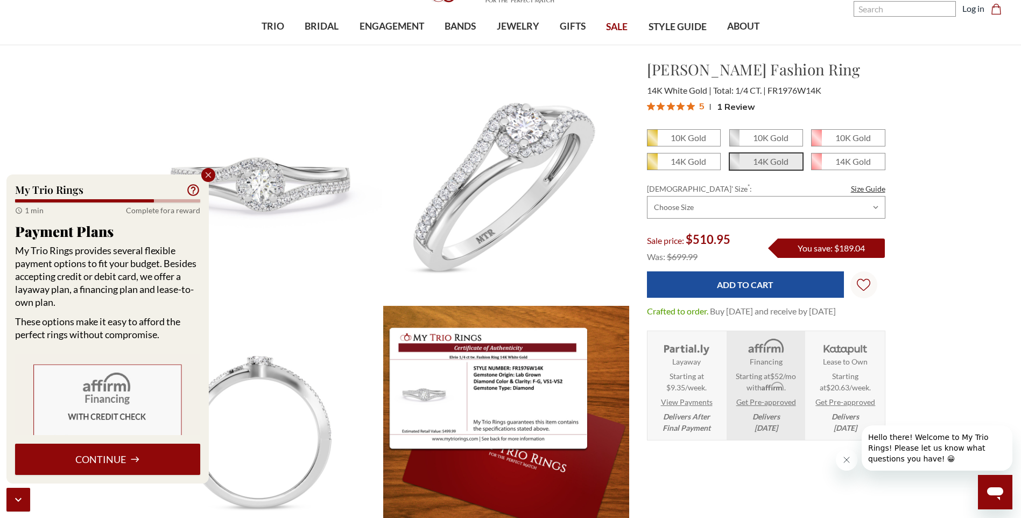
click at [127, 454] on button "Continue" at bounding box center [107, 458] width 185 height 31
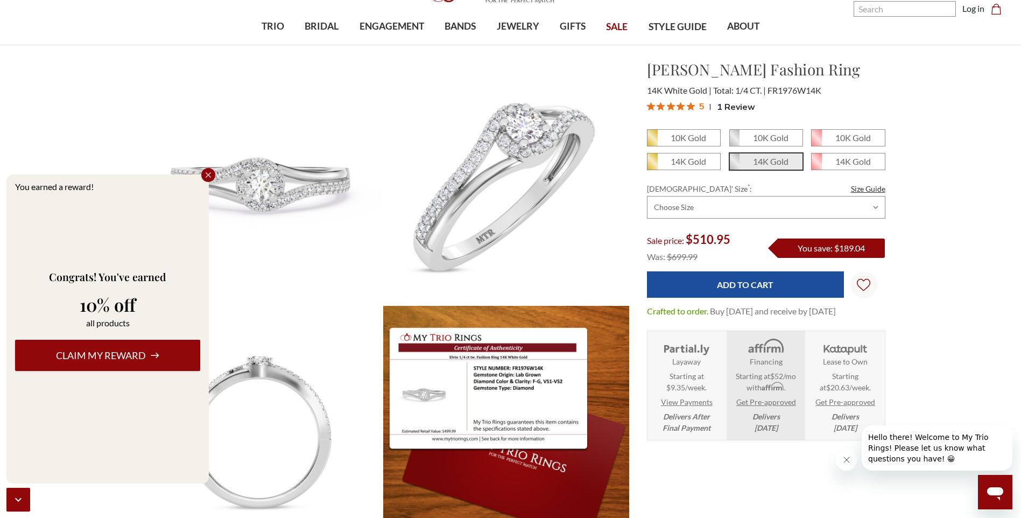
click at [140, 353] on button "Claim my reward" at bounding box center [107, 355] width 185 height 31
select select "US"
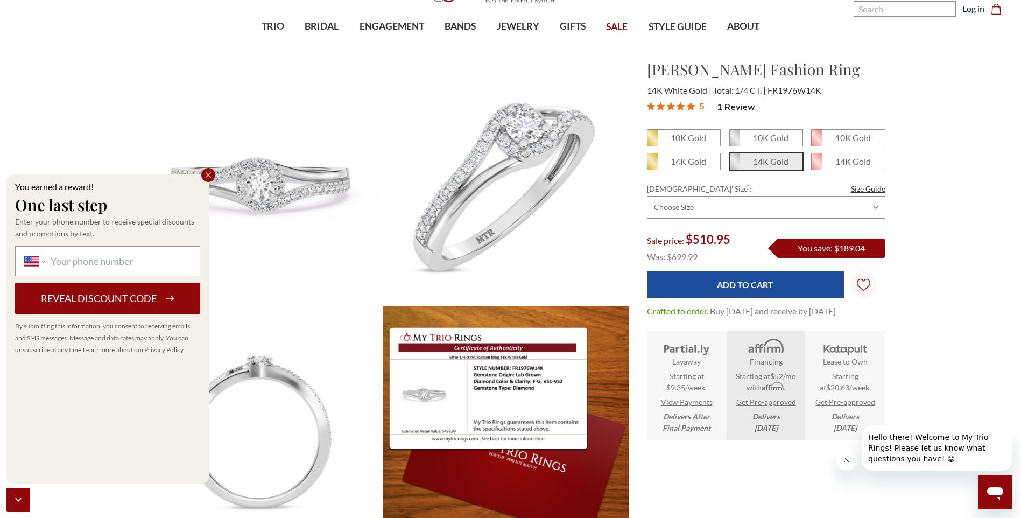
click at [160, 249] on div "International Afghanistan Åland Islands Albania Algeria American Samoa Andorra …" at bounding box center [107, 261] width 185 height 30
click at [45, 255] on select "International Afghanistan Åland Islands Albania Algeria American Samoa Andorra …" at bounding box center [34, 261] width 21 height 12
click at [148, 256] on input "International Afghanistan Åland Islands Albania Algeria American Samoa Andorra …" at bounding box center [121, 261] width 140 height 12
type input "1 (502) 492-5782"
click at [126, 291] on button "Reveal discount code" at bounding box center [107, 298] width 185 height 31
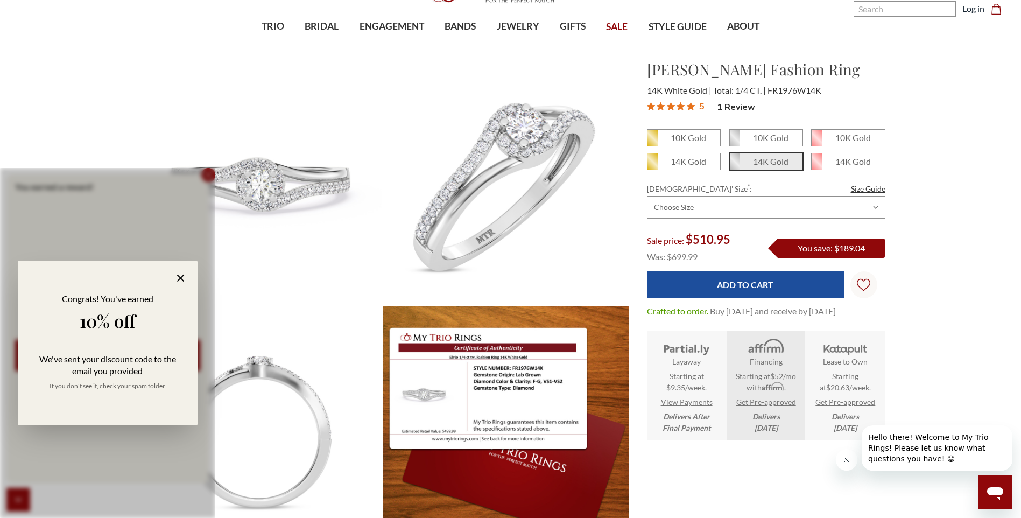
click at [178, 276] on icon at bounding box center [180, 277] width 7 height 7
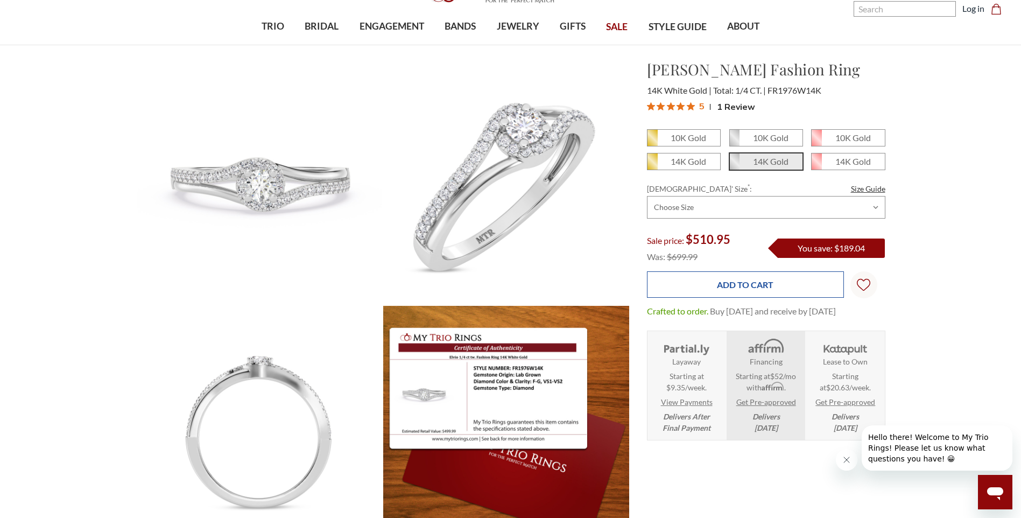
click at [752, 282] on input "Add to Cart" at bounding box center [745, 284] width 197 height 26
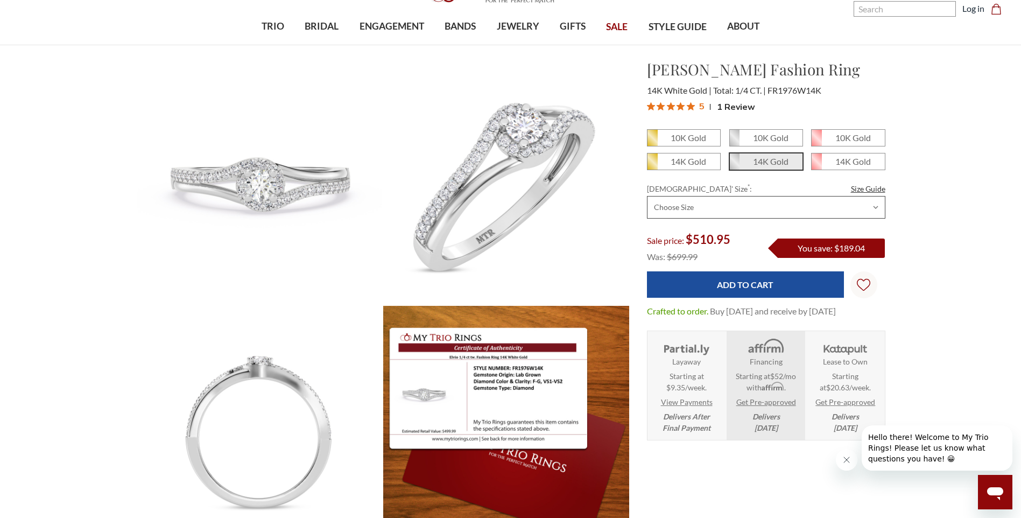
click at [873, 206] on select "Choose Size 3.00 3.25 3.50 3.75 4.00 4.25 4.50 4.75 5.00 5.25 5.50 5.75 6.00 6.…" at bounding box center [766, 207] width 238 height 23
select select "14479705"
click at [647, 196] on select "Choose Size 3.00 3.25 3.50 3.75 4.00 4.25 4.50 4.75 5.00 5.25 5.50 5.75 6.00 6.…" at bounding box center [766, 207] width 238 height 23
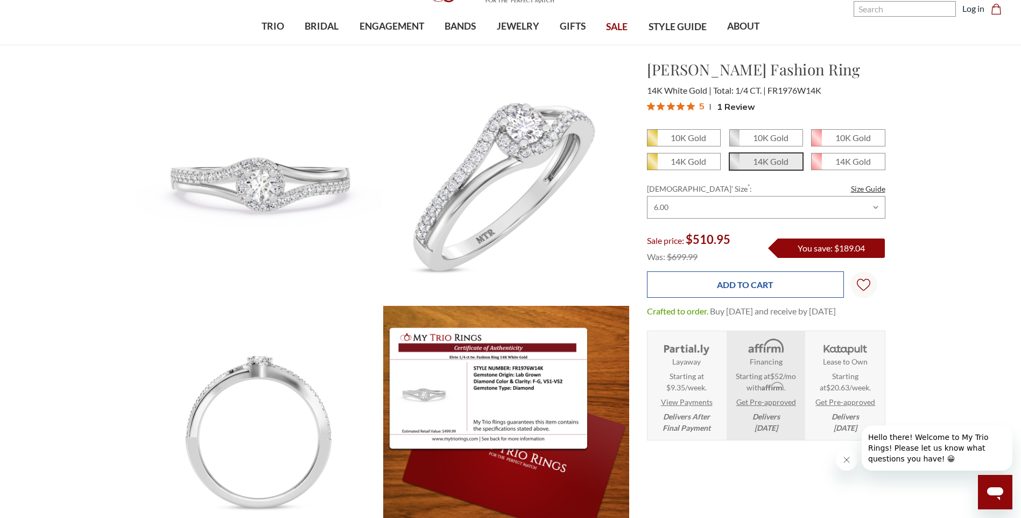
click at [748, 289] on input "Add to Cart" at bounding box center [745, 284] width 197 height 26
type input "Add to Cart"
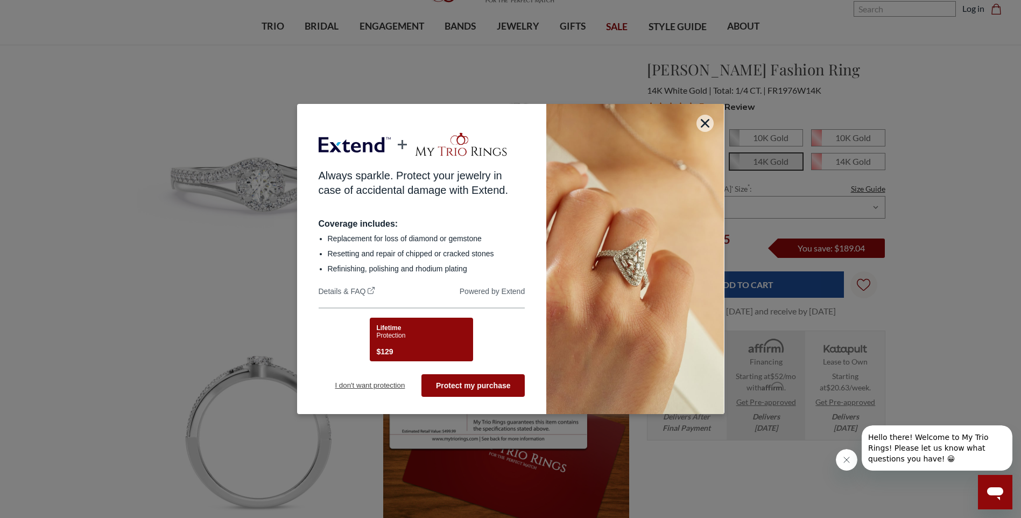
click at [371, 384] on button "I don't want protection" at bounding box center [370, 385] width 103 height 23
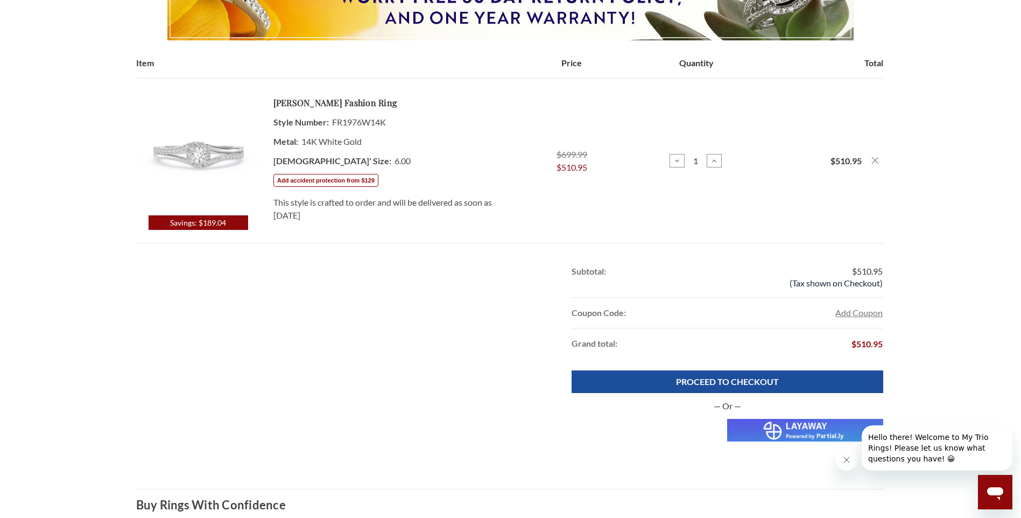
scroll to position [215, 0]
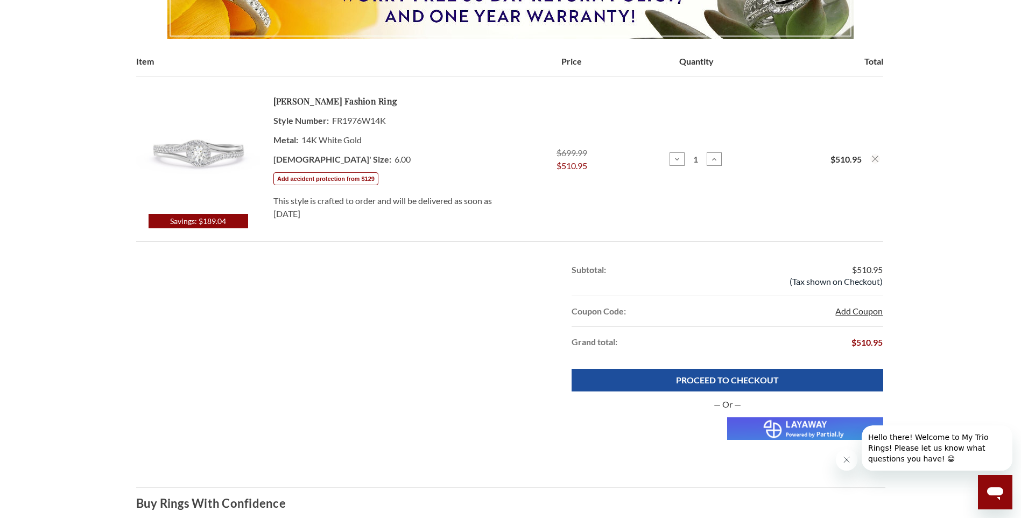
click at [862, 310] on button "Add Coupon" at bounding box center [858, 311] width 47 height 13
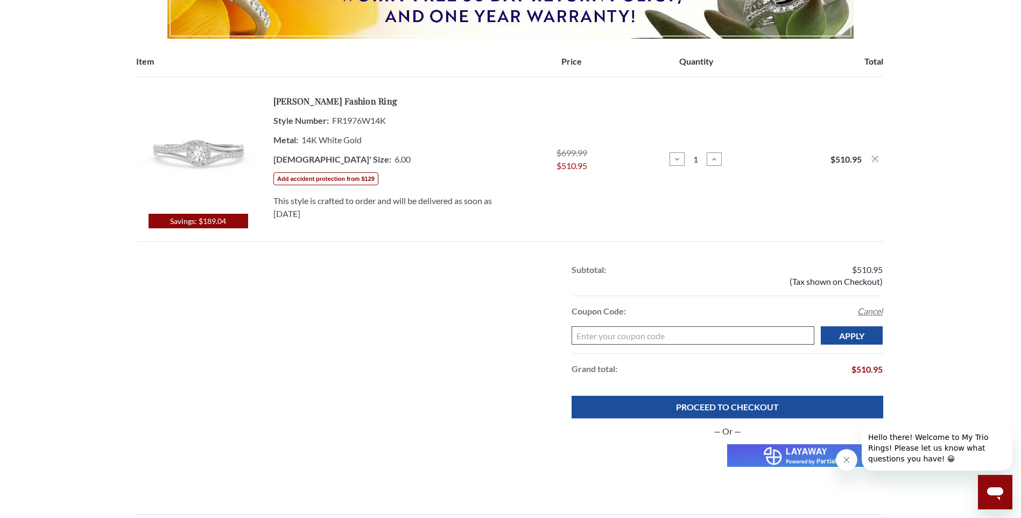
click at [722, 333] on input "Enter your coupon code" at bounding box center [693, 335] width 243 height 18
type input "WELCOME10-7H6T"
click at [864, 335] on input "Apply" at bounding box center [852, 335] width 62 height 18
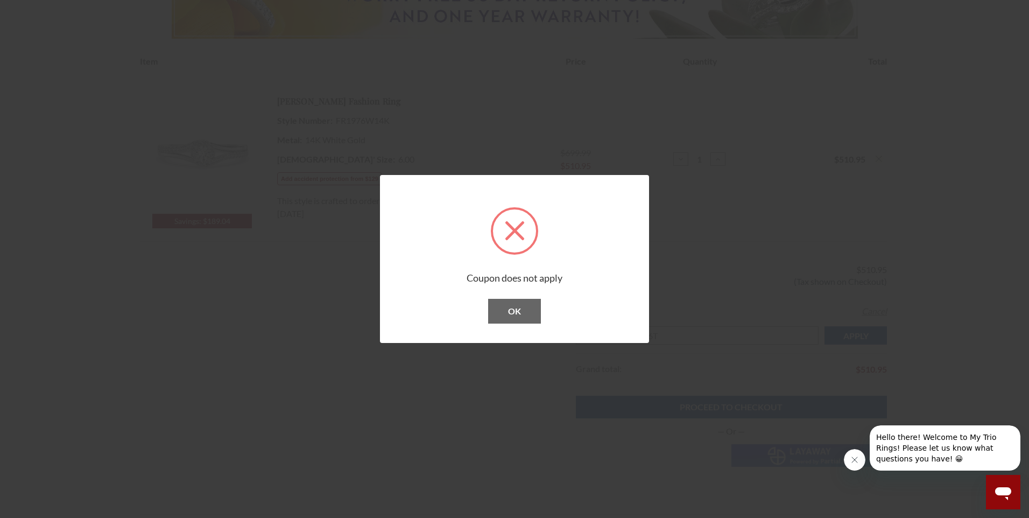
click at [505, 309] on button "OK" at bounding box center [514, 311] width 53 height 25
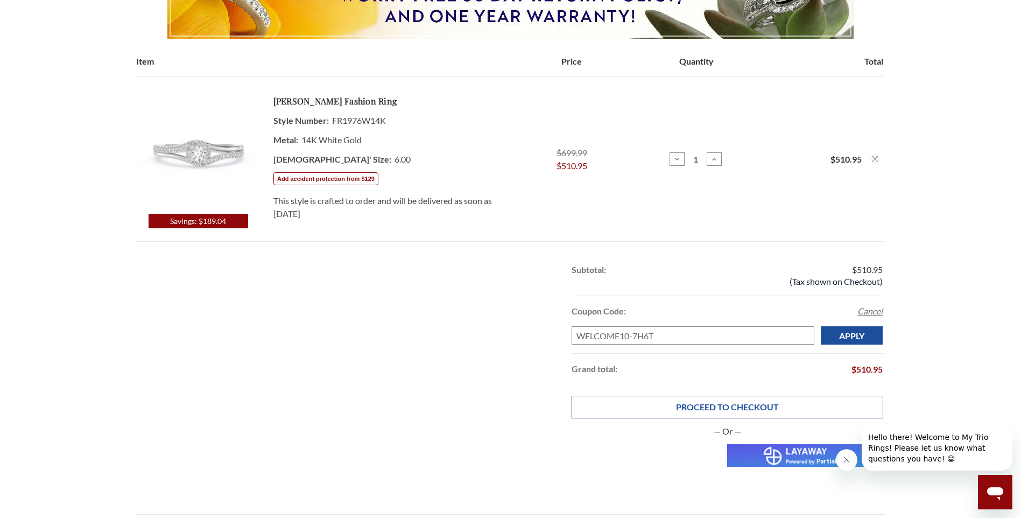
click at [725, 409] on link "PROCEED TO CHECKOUT" at bounding box center [727, 407] width 311 height 23
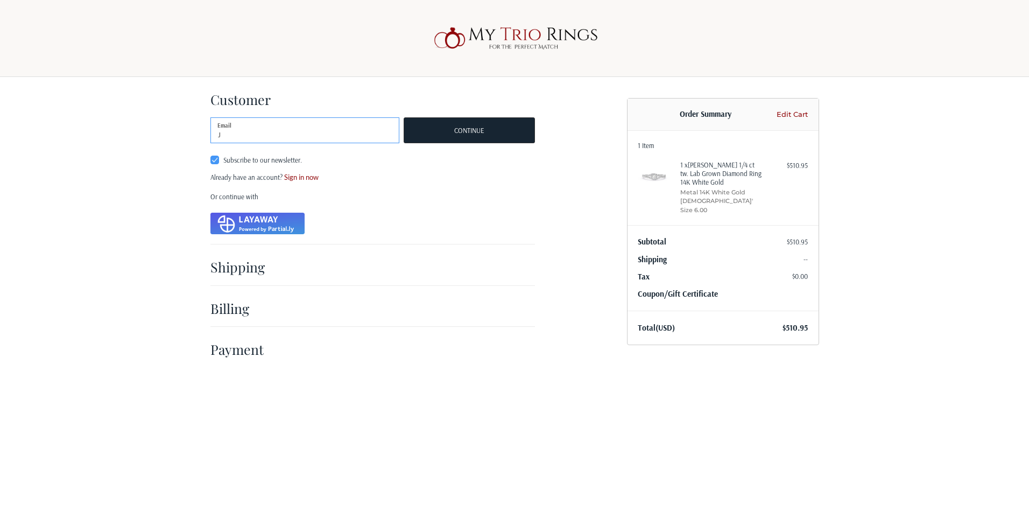
type input "[EMAIL_ADDRESS][DOMAIN_NAME]"
click at [467, 126] on button "Continue" at bounding box center [469, 130] width 131 height 26
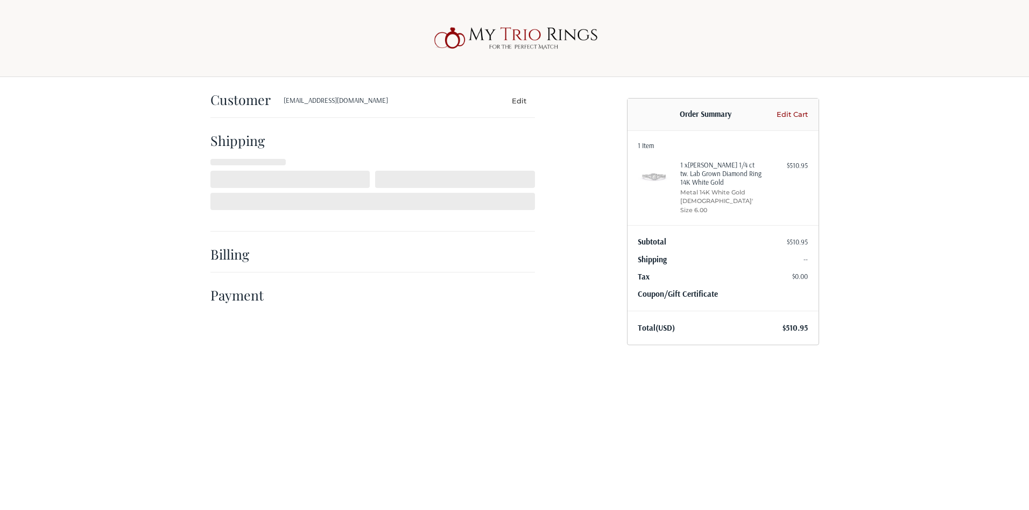
select select "US"
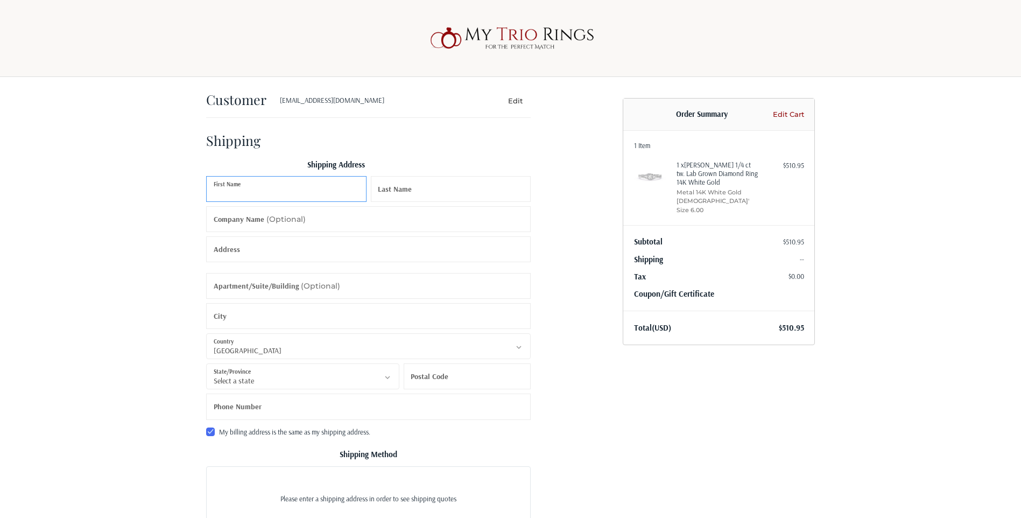
scroll to position [15, 0]
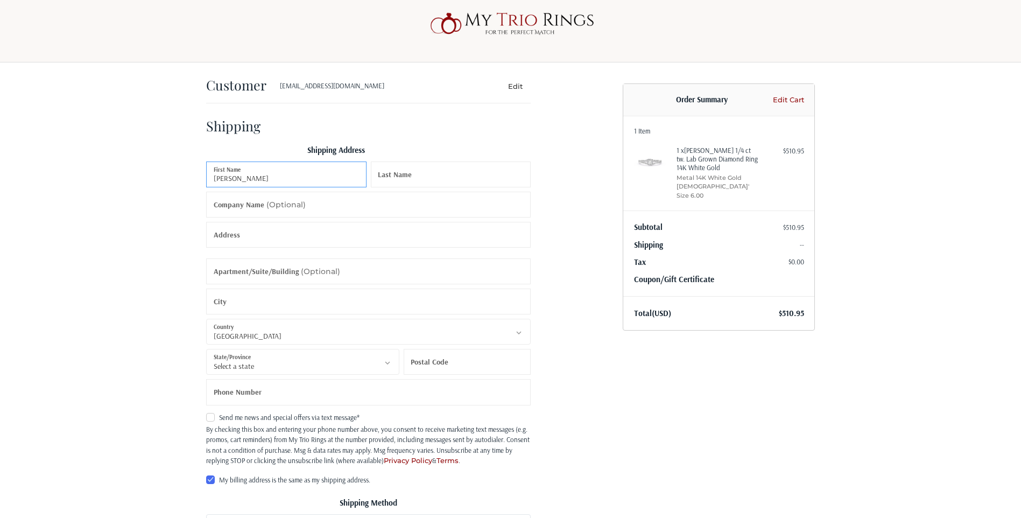
type input "[PERSON_NAME]"
type input "ADMINISTRATIVE SPECIALIST 3"
type input "[STREET_ADDRESS]"
type input "[GEOGRAPHIC_DATA]"
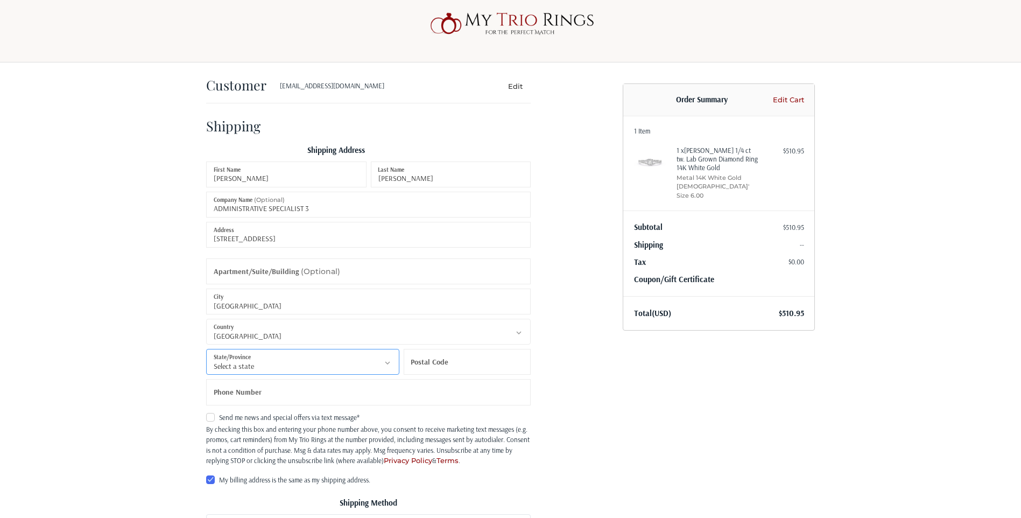
select select "KY"
type input "40165"
type input "15024925782"
click at [341, 209] on input "ADMINISTRATIVE SPECIALIST 3" at bounding box center [368, 205] width 325 height 26
radio input "true"
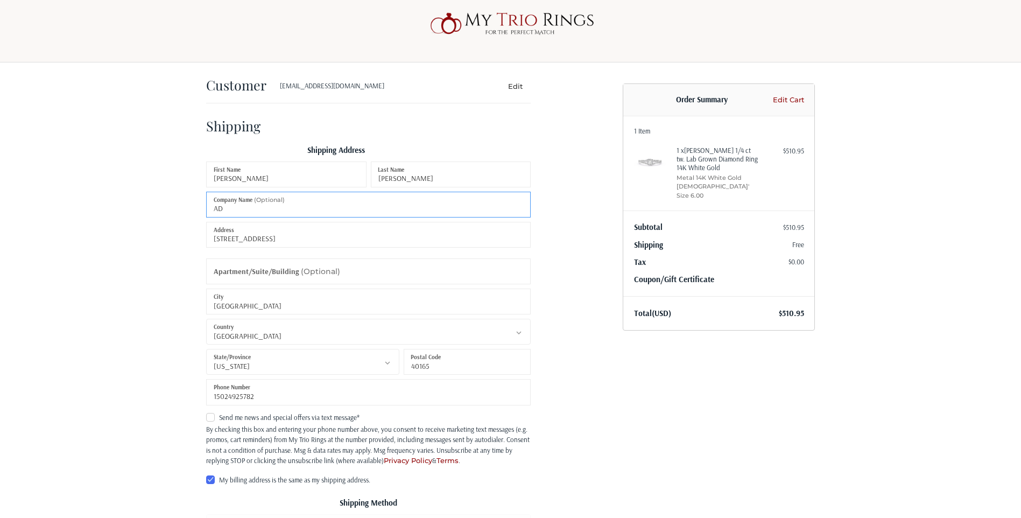
type input "A"
type input "welders supply"
type input "[GEOGRAPHIC_DATA], [GEOGRAPHIC_DATA]40209"
click at [337, 239] on input "[STREET_ADDRESS]" at bounding box center [368, 235] width 325 height 26
type input "4"
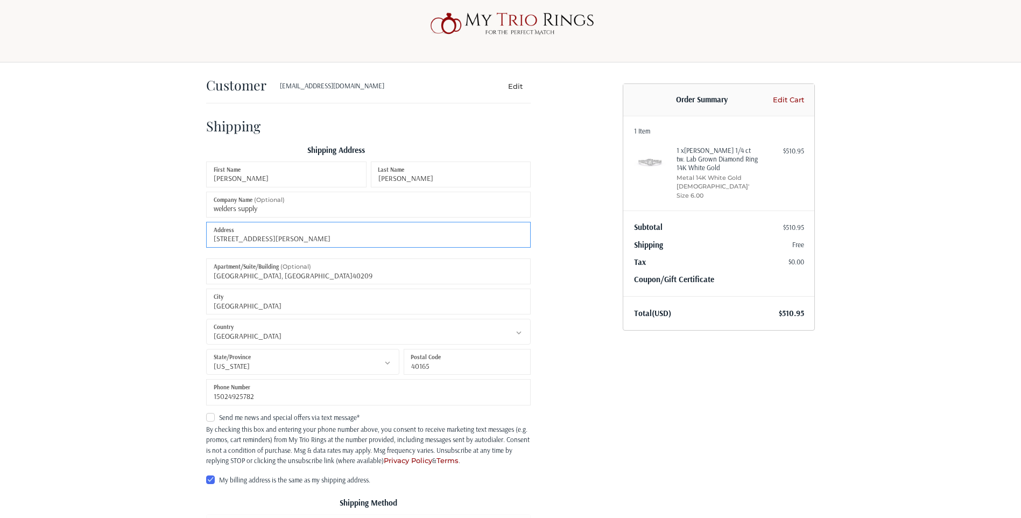
type input "[STREET_ADDRESS][PERSON_NAME]"
click at [326, 294] on input "[GEOGRAPHIC_DATA]" at bounding box center [368, 301] width 325 height 26
type input "S"
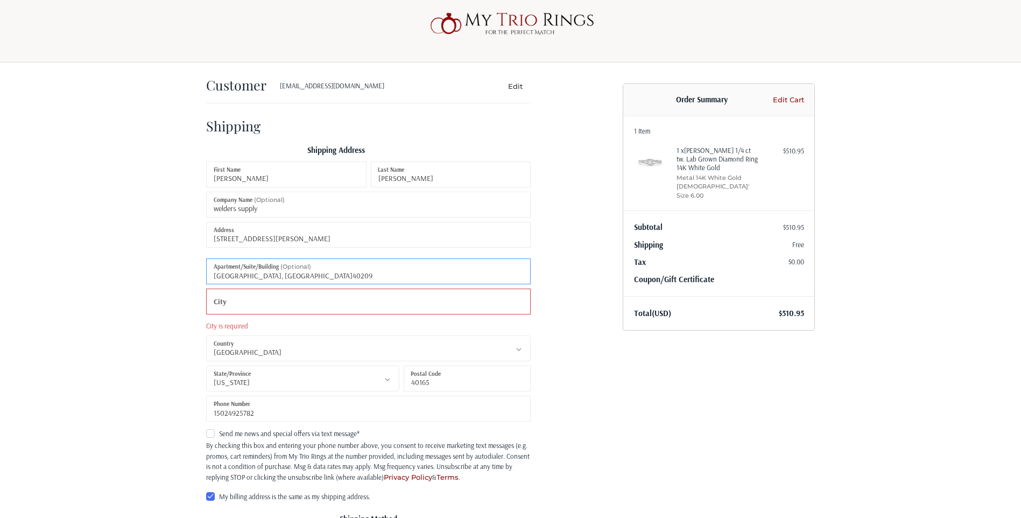
click at [317, 283] on input "[GEOGRAPHIC_DATA], [GEOGRAPHIC_DATA]40209" at bounding box center [368, 271] width 325 height 26
type input "[GEOGRAPHIC_DATA]"
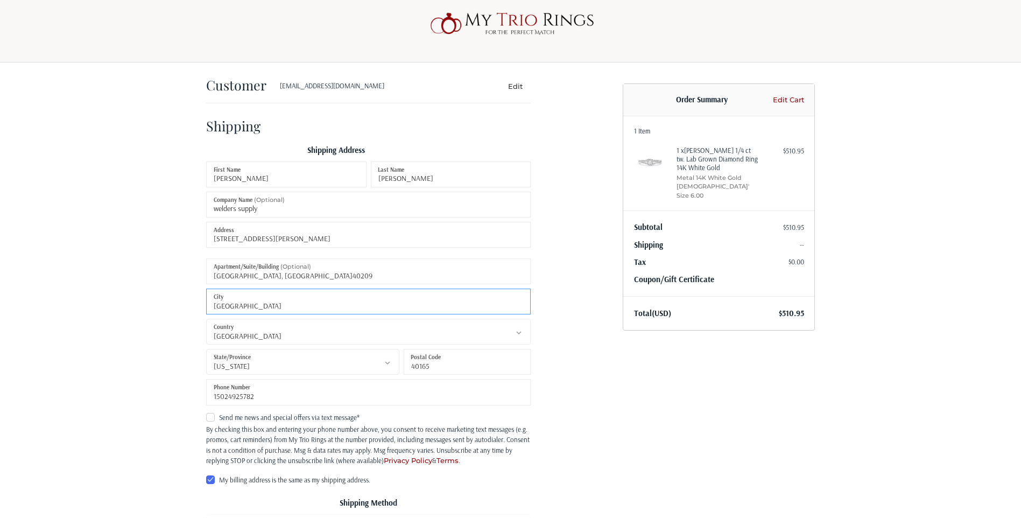
click at [331, 305] on input "[GEOGRAPHIC_DATA]" at bounding box center [368, 301] width 325 height 26
click at [332, 280] on input "LOUISVILLE, KY.40209" at bounding box center [368, 271] width 325 height 26
type input "L"
radio input "true"
click at [299, 308] on input "Shepherdsville" at bounding box center [368, 301] width 325 height 26
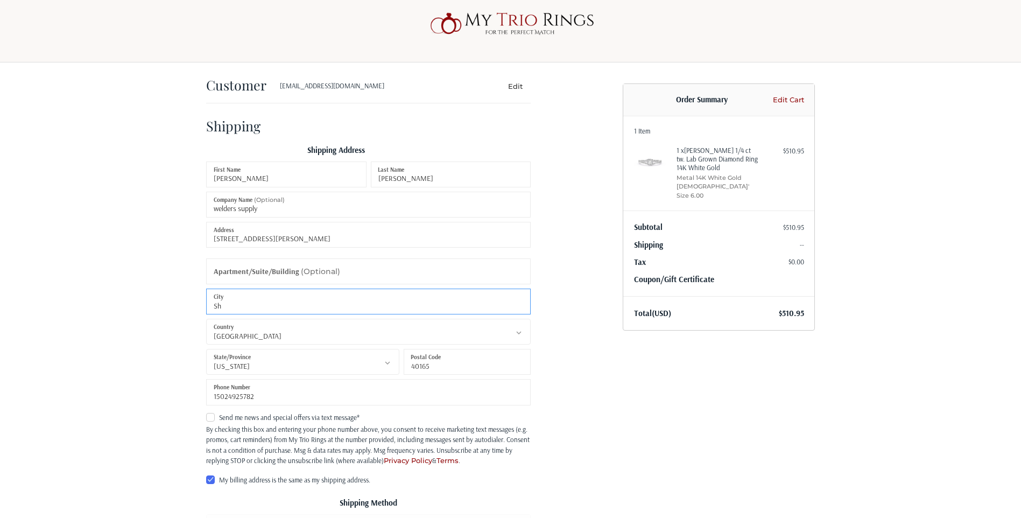
type input "S"
click at [246, 307] on input "LOUIS" at bounding box center [368, 301] width 325 height 26
type input "LOUISVILLE"
click at [608, 407] on div "Customer joefranke@twc.com Edit Shipping Shipping Address Joe First Name Franke…" at bounding box center [406, 412] width 417 height 701
click at [484, 375] on input "40165" at bounding box center [467, 362] width 127 height 26
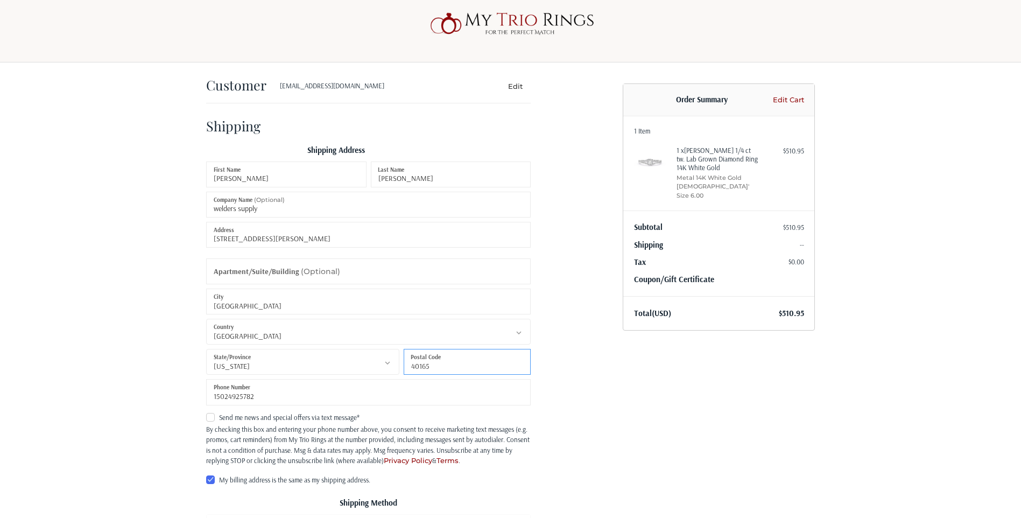
radio input "true"
type input "40209"
click at [502, 350] on input "40209" at bounding box center [467, 362] width 127 height 26
click at [458, 365] on input "40209" at bounding box center [467, 362] width 127 height 26
click at [211, 479] on label "My billing address is the same as my shipping address." at bounding box center [368, 479] width 325 height 9
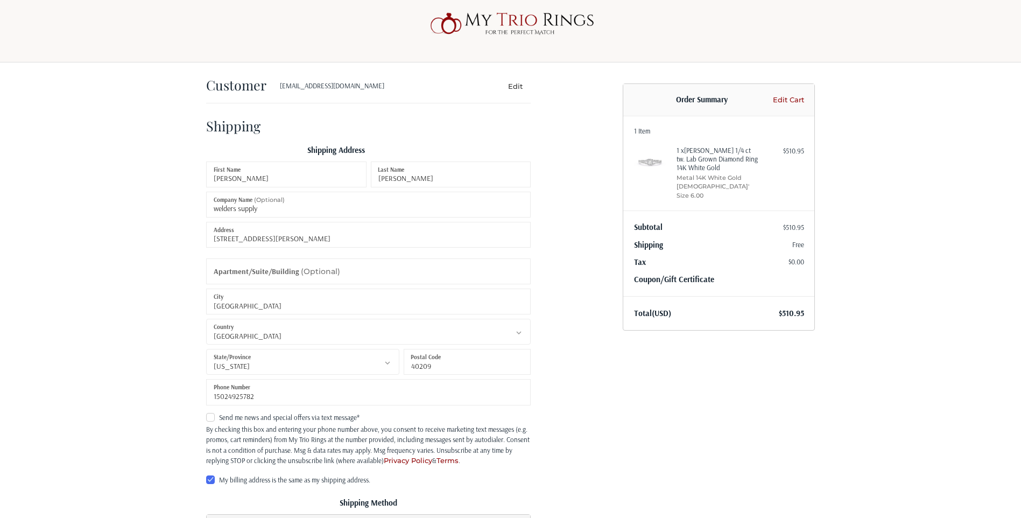
click at [207, 475] on input "My billing address is the same as my shipping address." at bounding box center [206, 475] width 1 height 1
checkbox input "false"
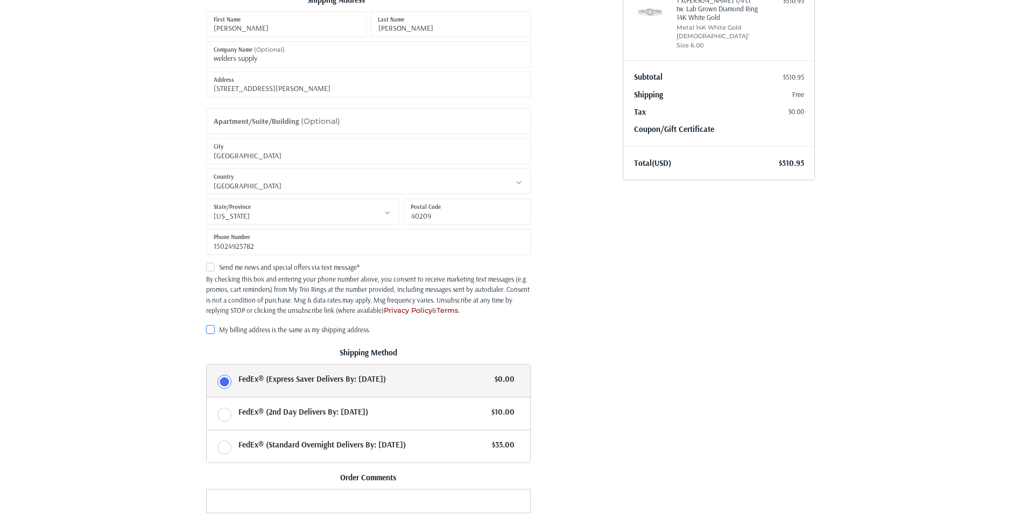
scroll to position [230, 0]
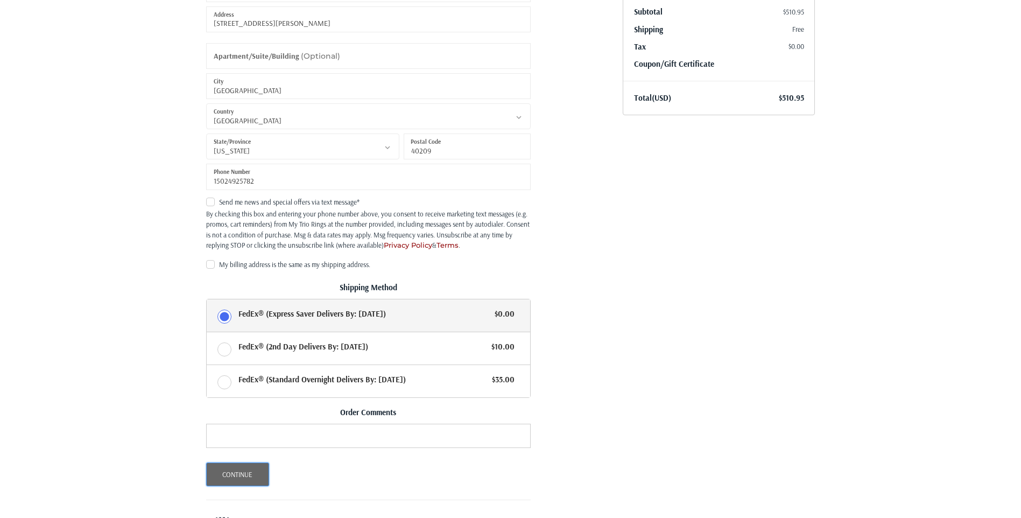
click at [241, 468] on button "Continue" at bounding box center [237, 474] width 63 height 24
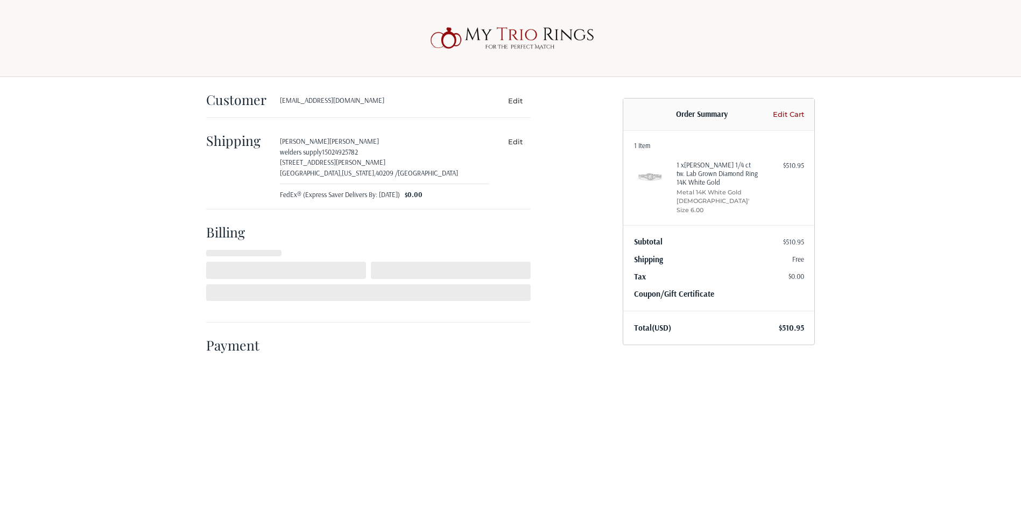
select select "US"
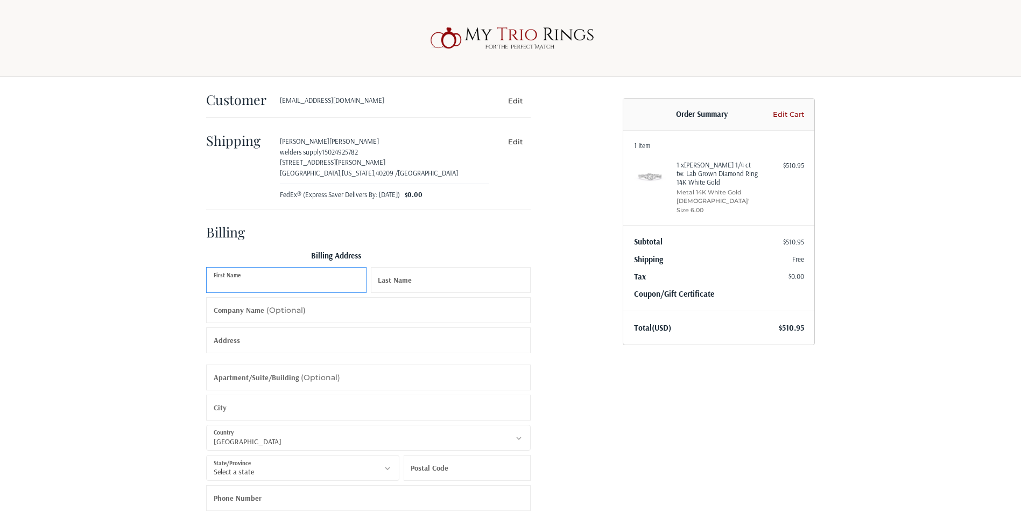
scroll to position [98, 0]
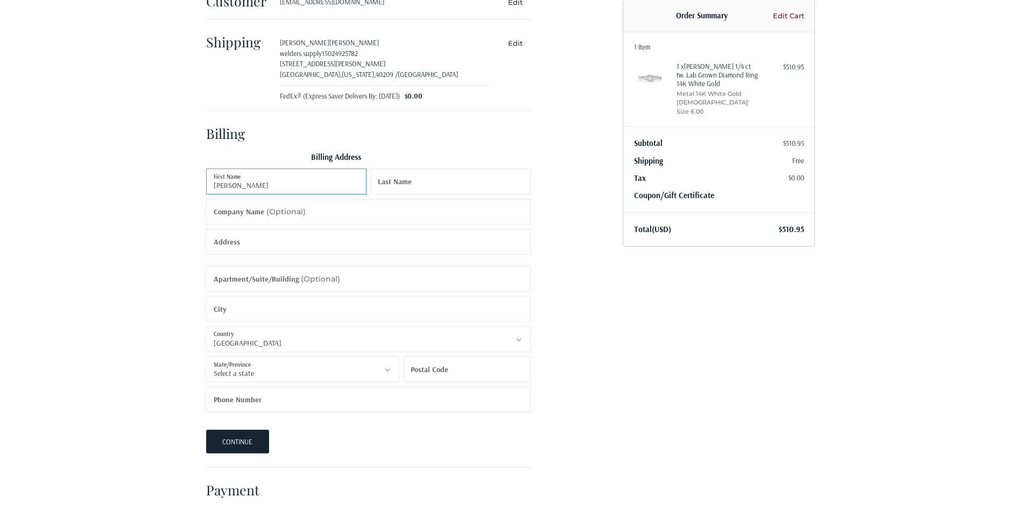
type input "Joe"
type input "Franke"
type input "ADMINISTRATIVE SPECIALIST 3"
type input "405 Grandview Dr."
type input "Shepherdsville"
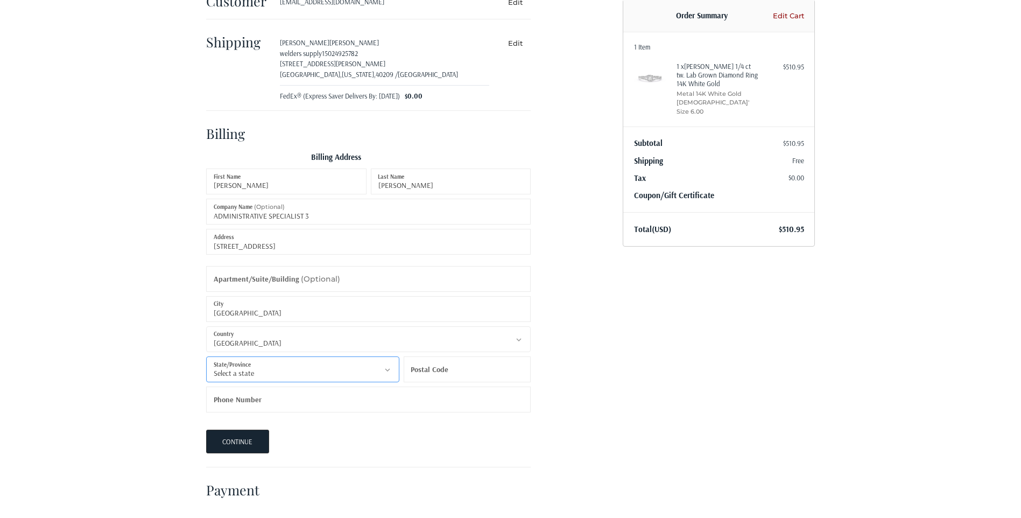
select select "KY"
type input "40165"
type input "15024925782"
click at [335, 219] on input "ADMINISTRATIVE SPECIALIST 3" at bounding box center [368, 212] width 325 height 26
type input "A"
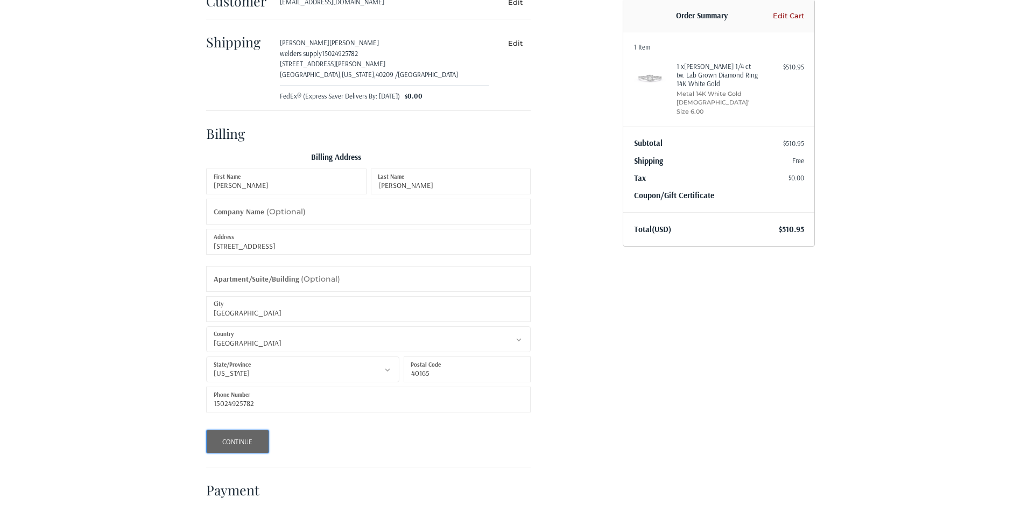
click at [243, 442] on button "Continue" at bounding box center [237, 441] width 63 height 24
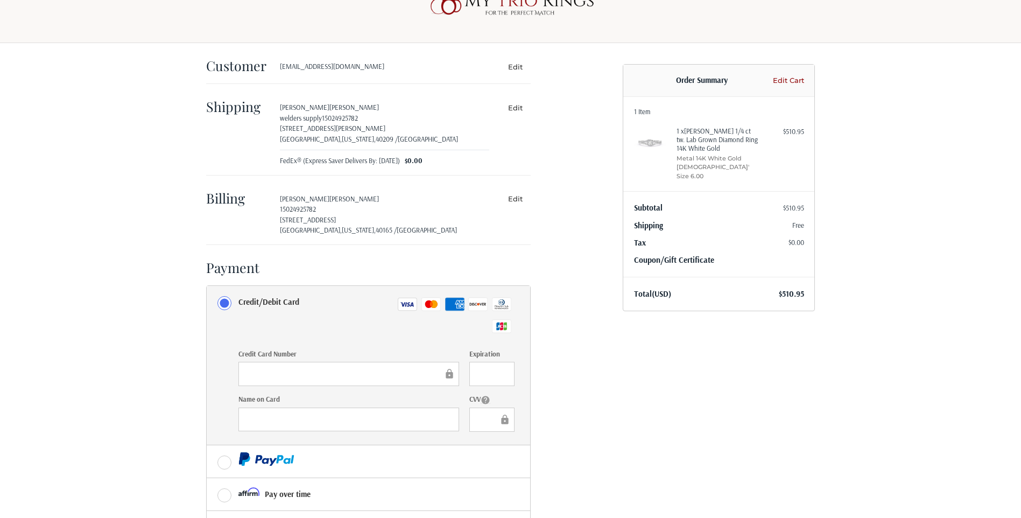
scroll to position [0, 0]
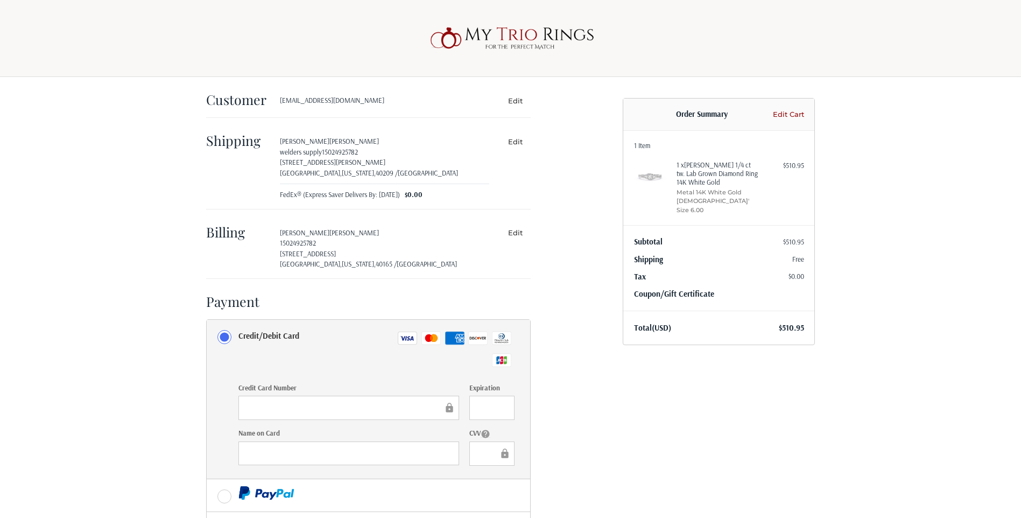
click at [671, 288] on link "Coupon/Gift Certificate" at bounding box center [674, 293] width 80 height 10
click at [684, 311] on input "Gift Certificate or Coupon Code" at bounding box center [688, 317] width 109 height 24
type input "WELCOME10-7H6T"
click at [771, 305] on button "Apply" at bounding box center [776, 317] width 56 height 24
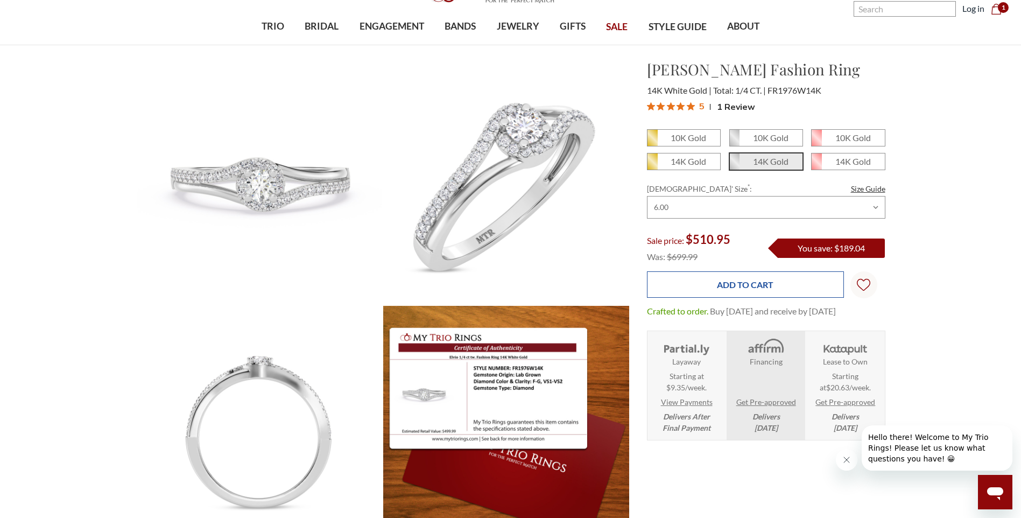
click at [730, 280] on input "Add to Cart" at bounding box center [745, 284] width 197 height 26
type input "Add to Cart"
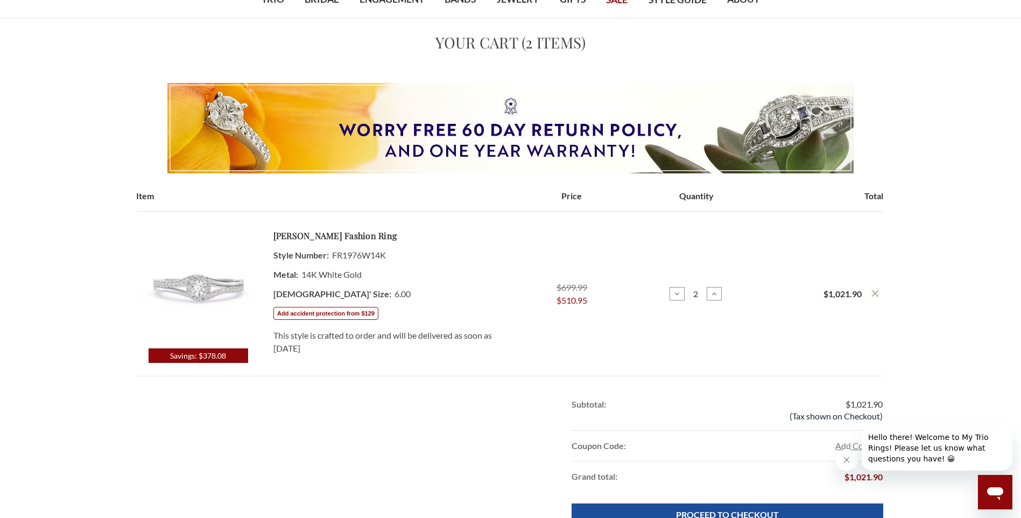
scroll to position [108, 0]
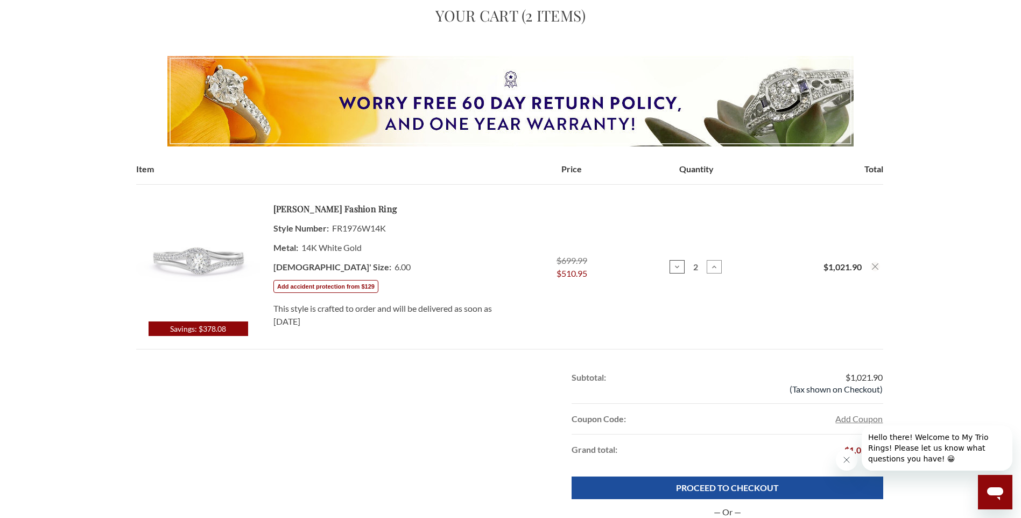
click at [675, 263] on icon at bounding box center [677, 267] width 9 height 9
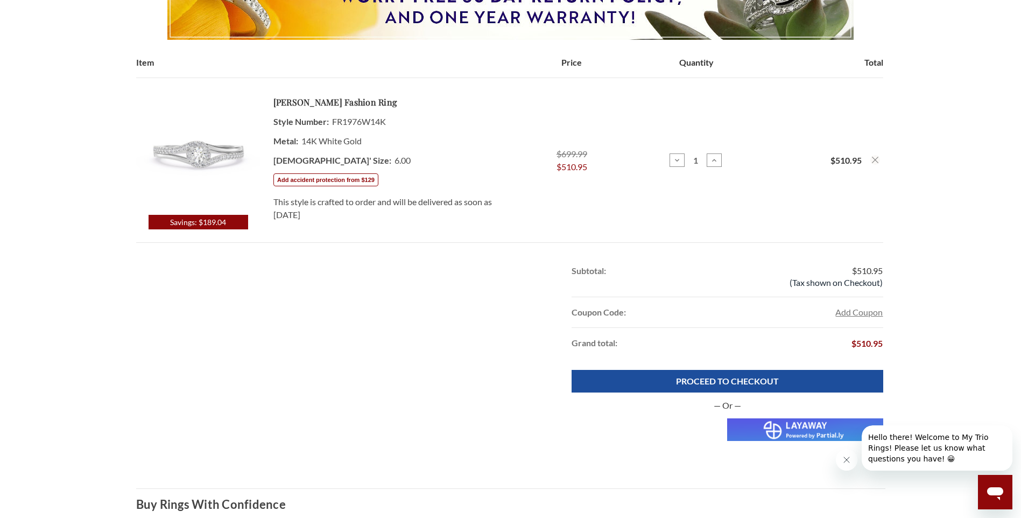
scroll to position [215, 0]
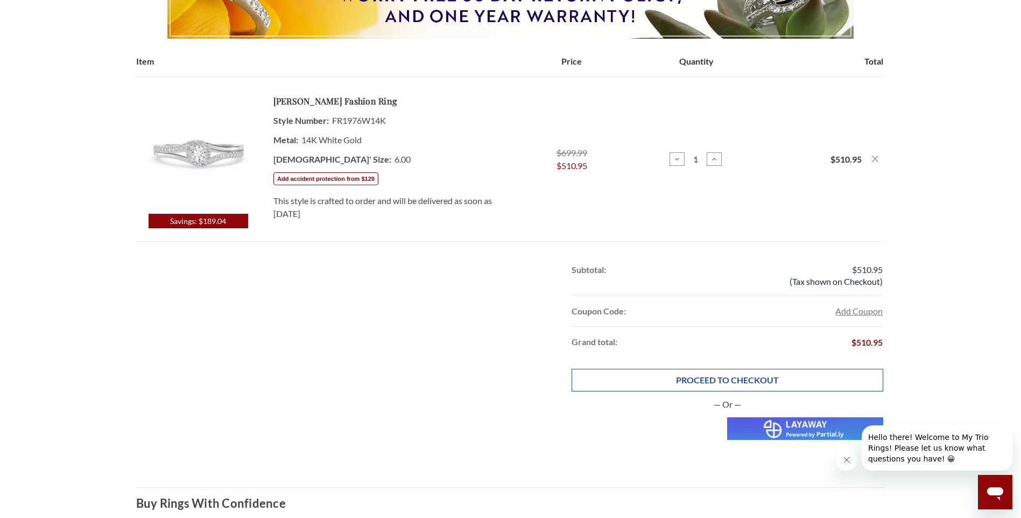
click at [735, 378] on link "PROCEED TO CHECKOUT" at bounding box center [727, 380] width 311 height 23
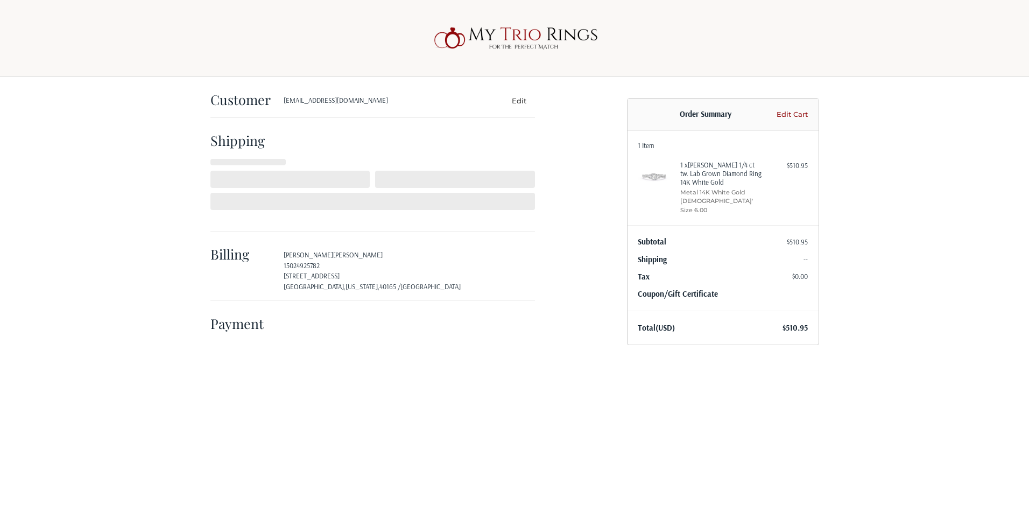
select select "US"
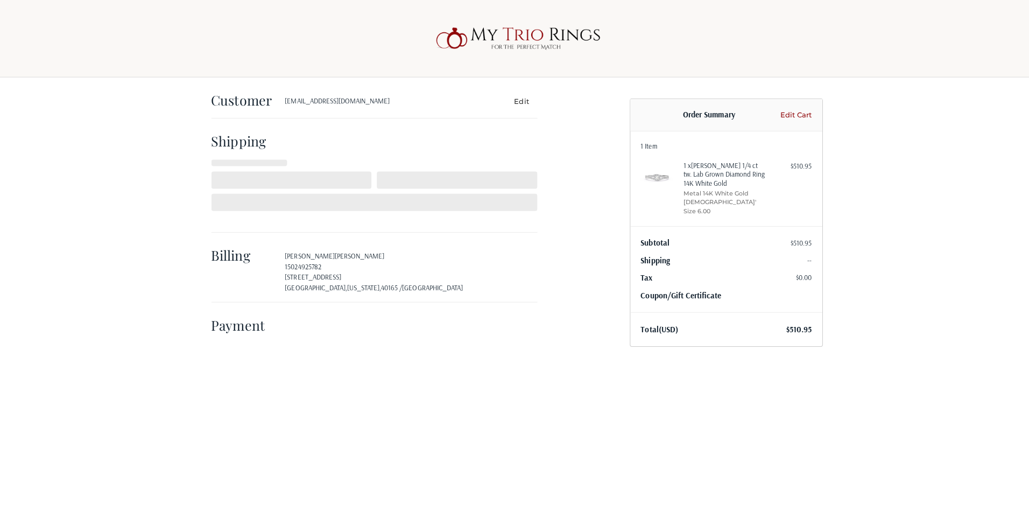
select select "KY"
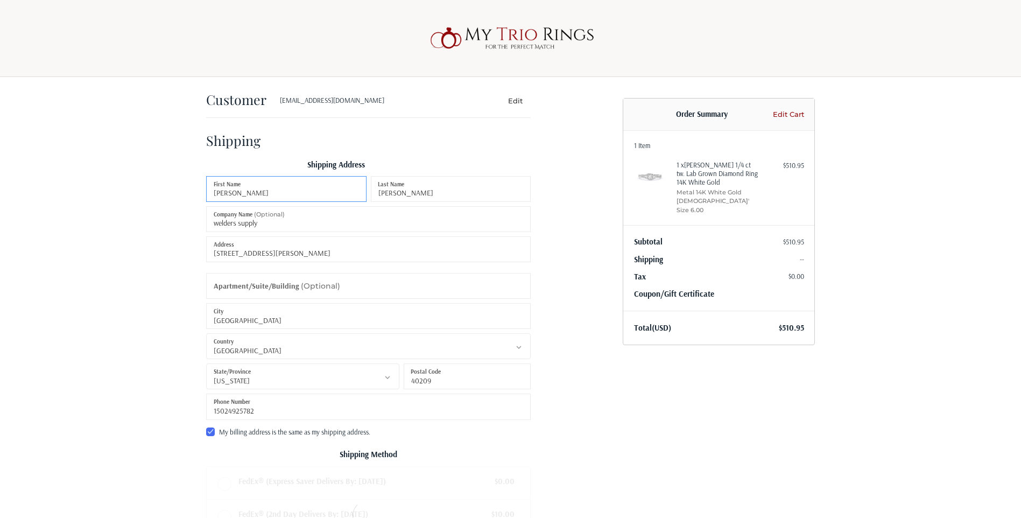
scroll to position [15, 0]
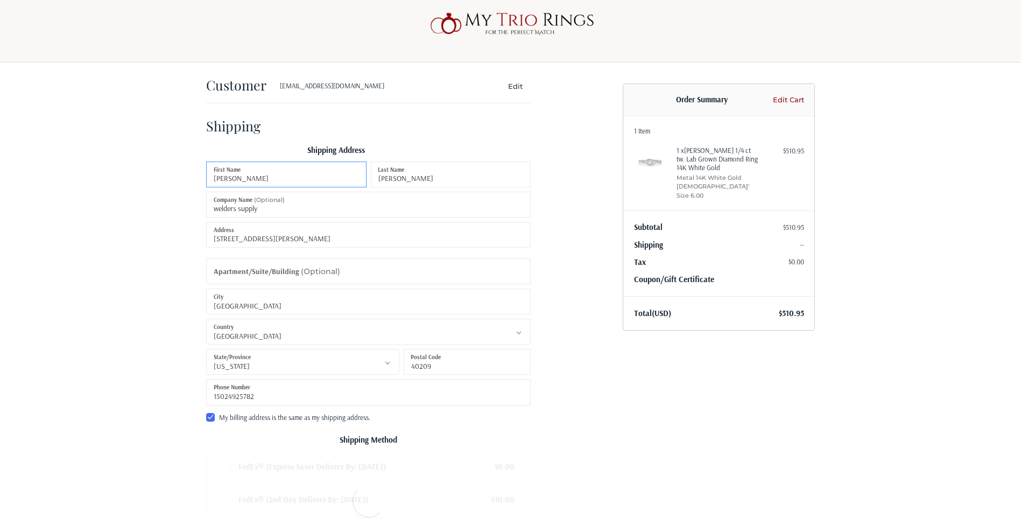
radio input "true"
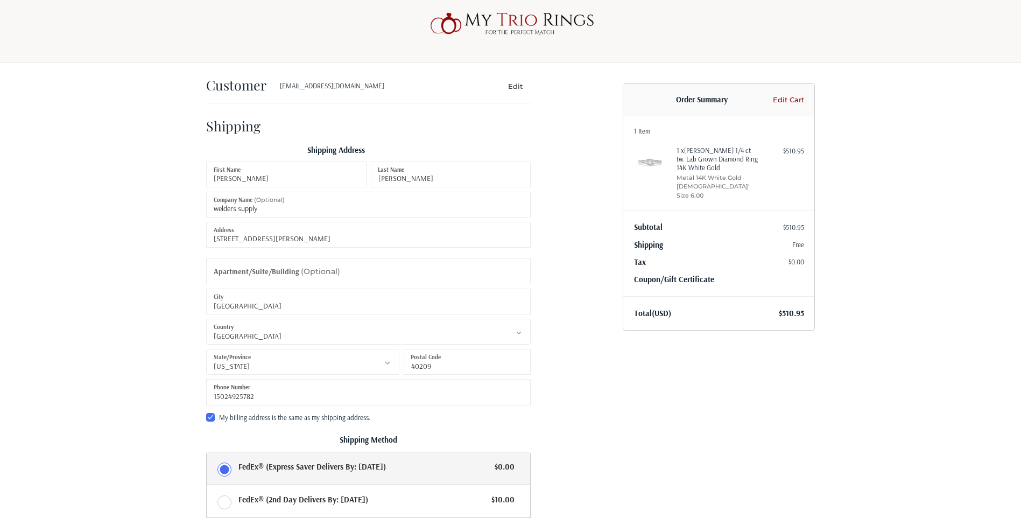
click at [708, 163] on h4 "1 x Elvio 1/4 ct tw. Lab Grown Diamond Ring 14K White Gold" at bounding box center [718, 159] width 82 height 26
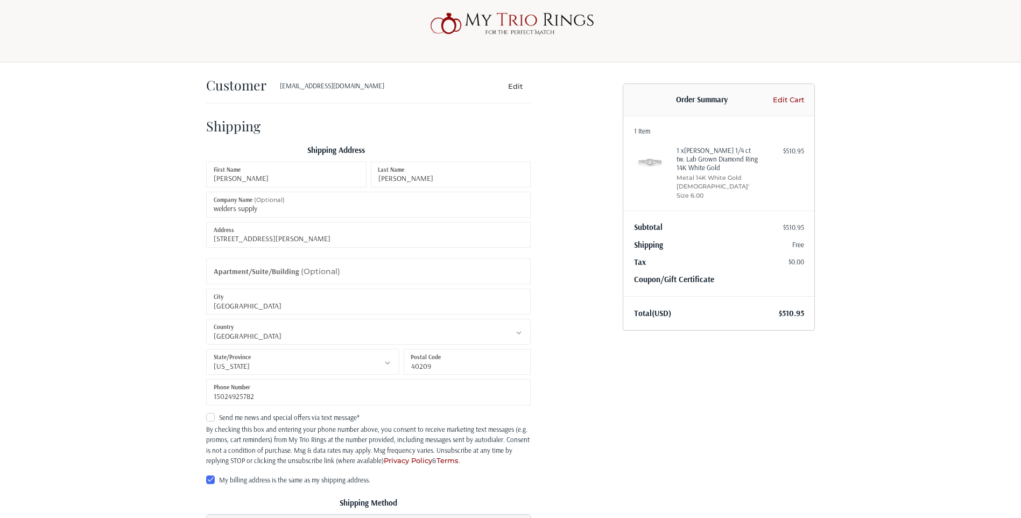
scroll to position [0, 0]
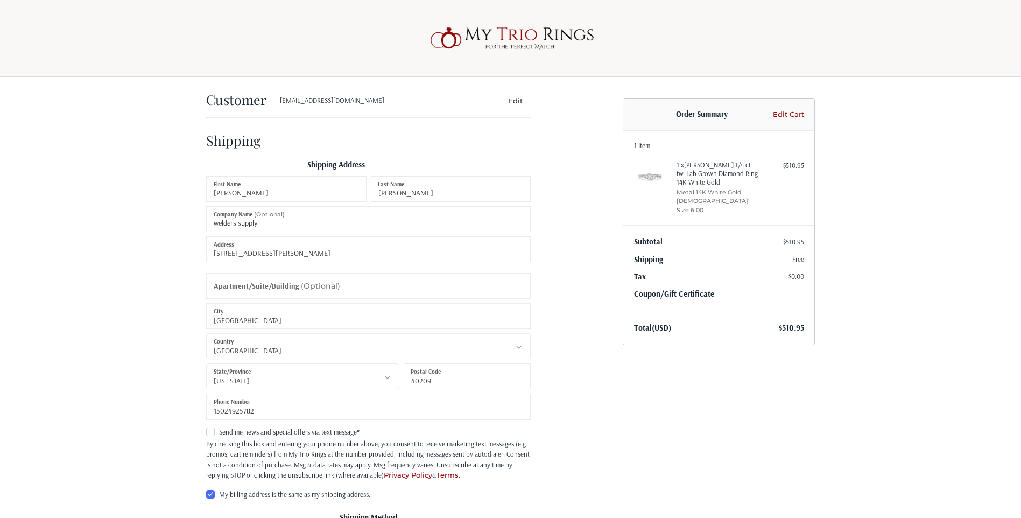
click at [795, 114] on link "Edit Cart" at bounding box center [787, 114] width 34 height 11
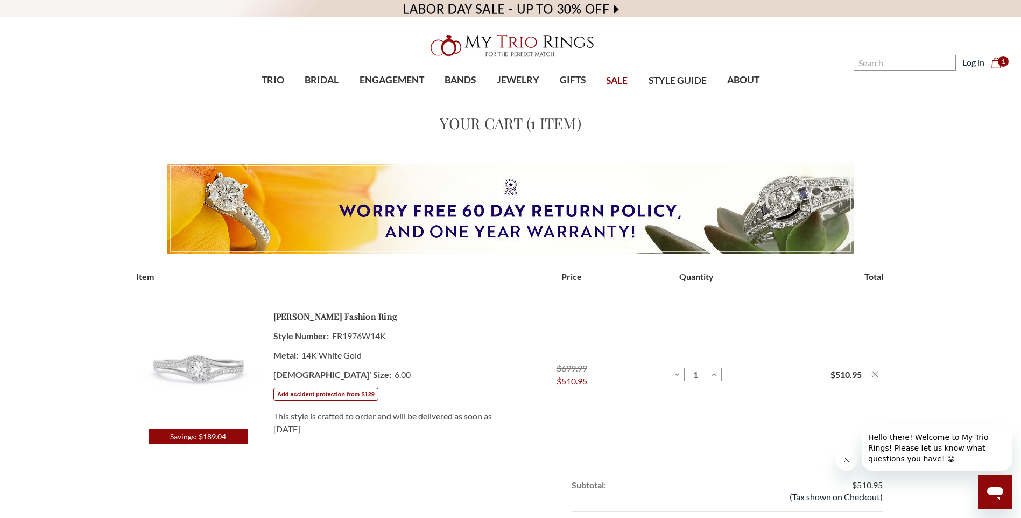
click at [1003, 58] on span "1" at bounding box center [1003, 61] width 11 height 11
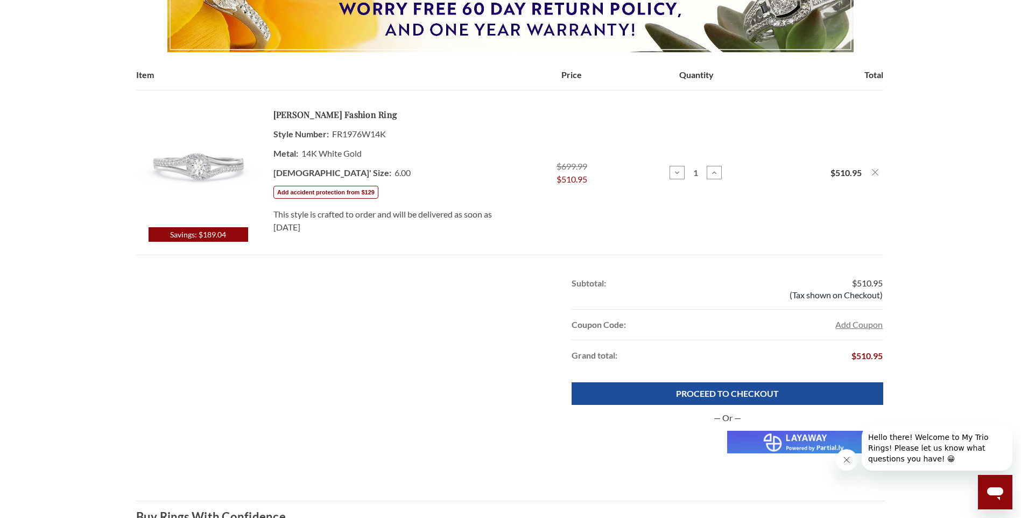
scroll to position [269, 0]
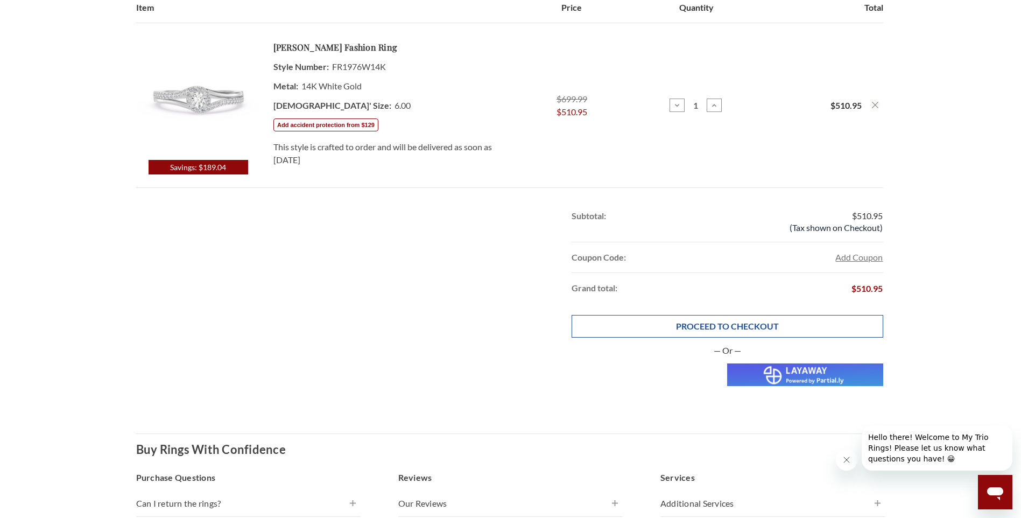
click at [723, 325] on link "PROCEED TO CHECKOUT" at bounding box center [727, 326] width 311 height 23
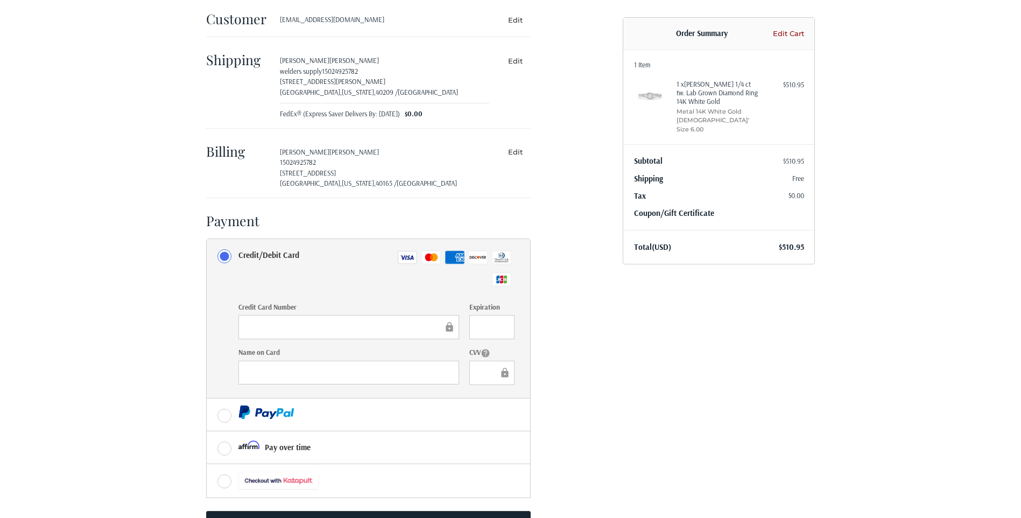
scroll to position [128, 0]
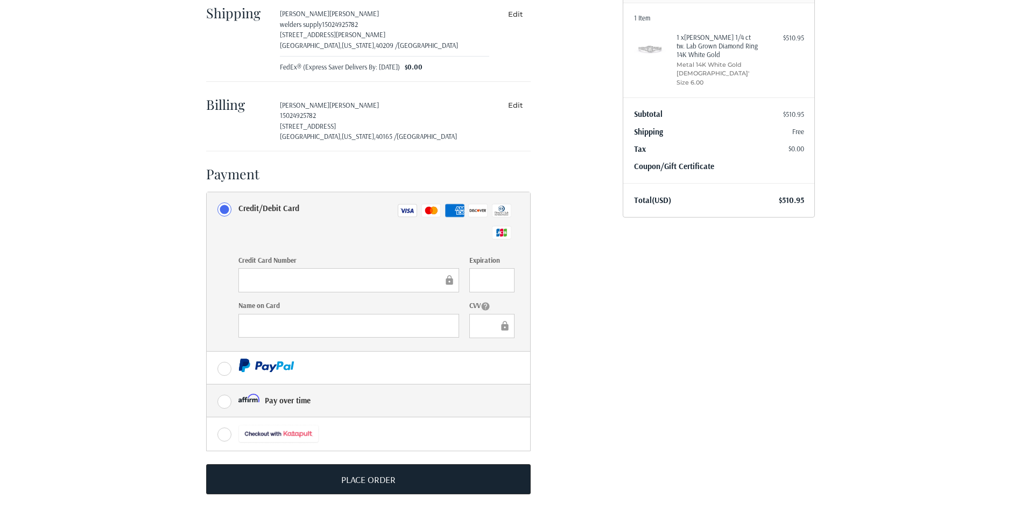
click at [224, 398] on label "Pay over time" at bounding box center [368, 400] width 323 height 32
click at [207, 385] on input "Pay over time" at bounding box center [207, 384] width 1 height 1
radio input "true"
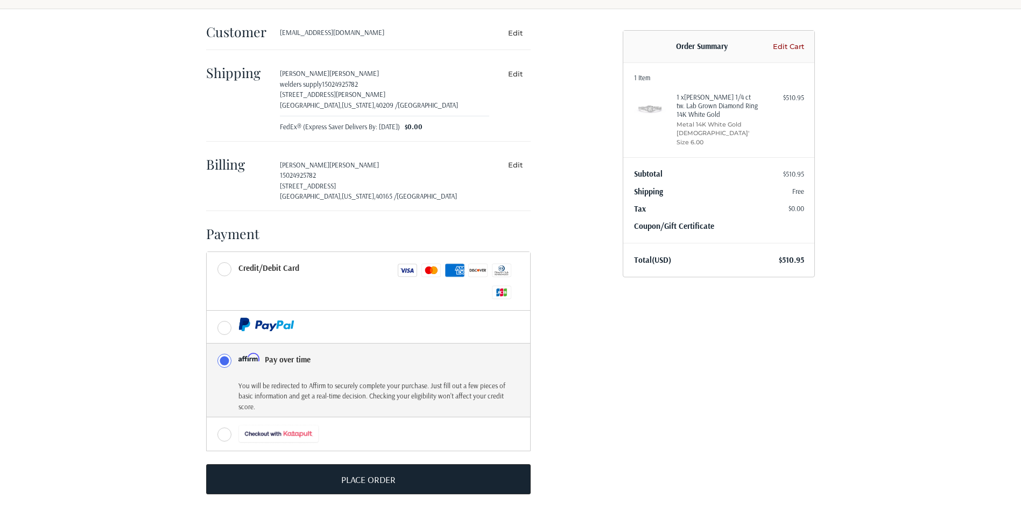
scroll to position [68, 0]
click at [475, 370] on label "Pay over time" at bounding box center [368, 359] width 323 height 32
click at [207, 344] on input "Pay over time" at bounding box center [207, 343] width 1 height 1
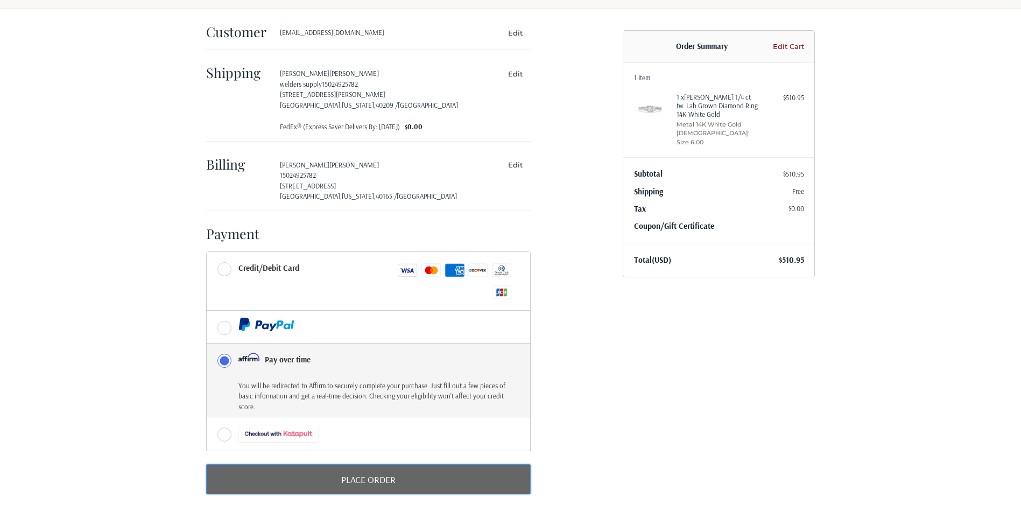
click at [416, 472] on button "Place Order" at bounding box center [368, 479] width 325 height 30
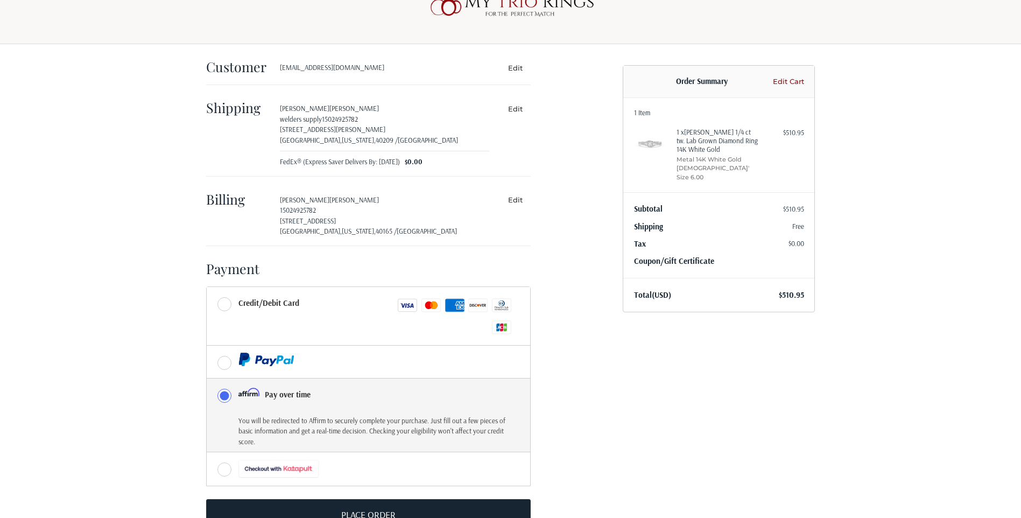
scroll to position [0, 0]
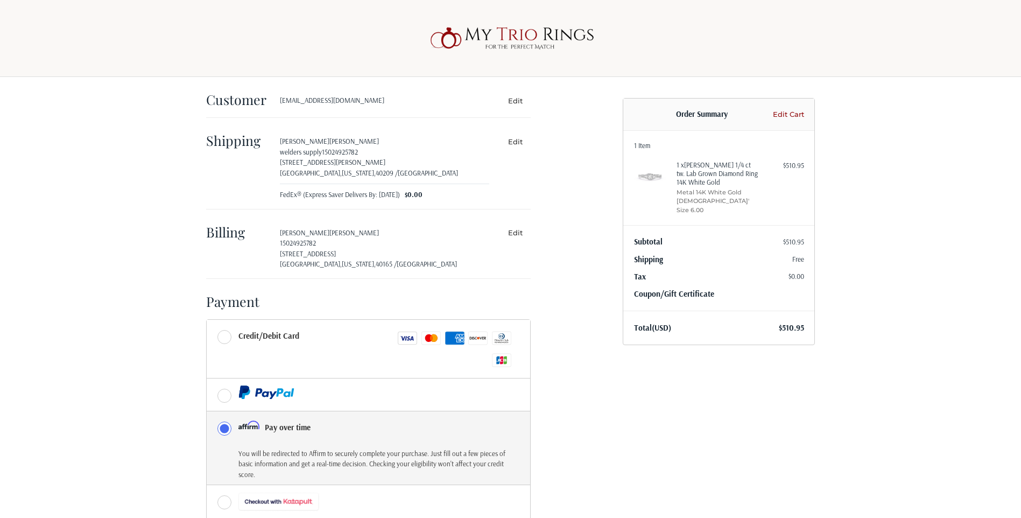
click at [794, 112] on link "Edit Cart" at bounding box center [787, 114] width 34 height 11
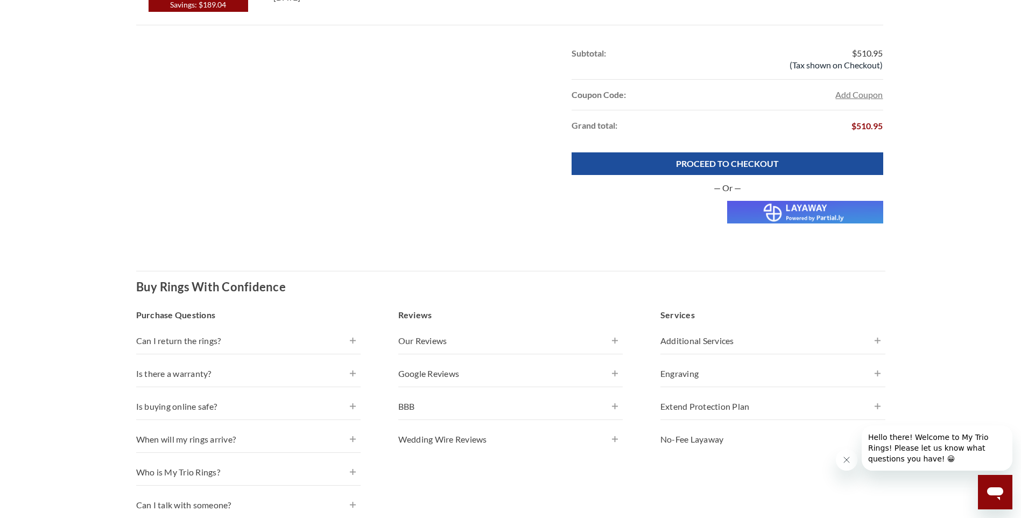
scroll to position [592, 0]
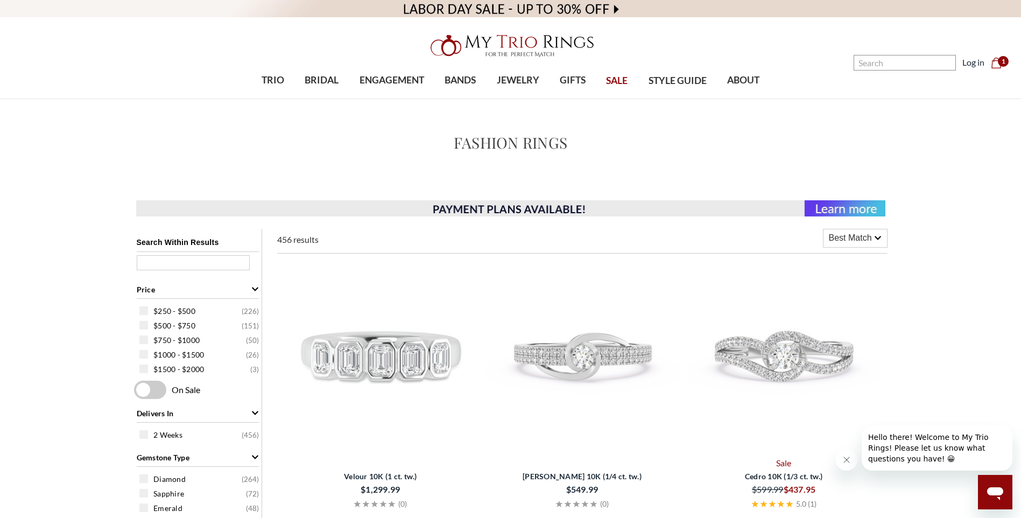
click at [1001, 61] on span "1" at bounding box center [1003, 61] width 11 height 11
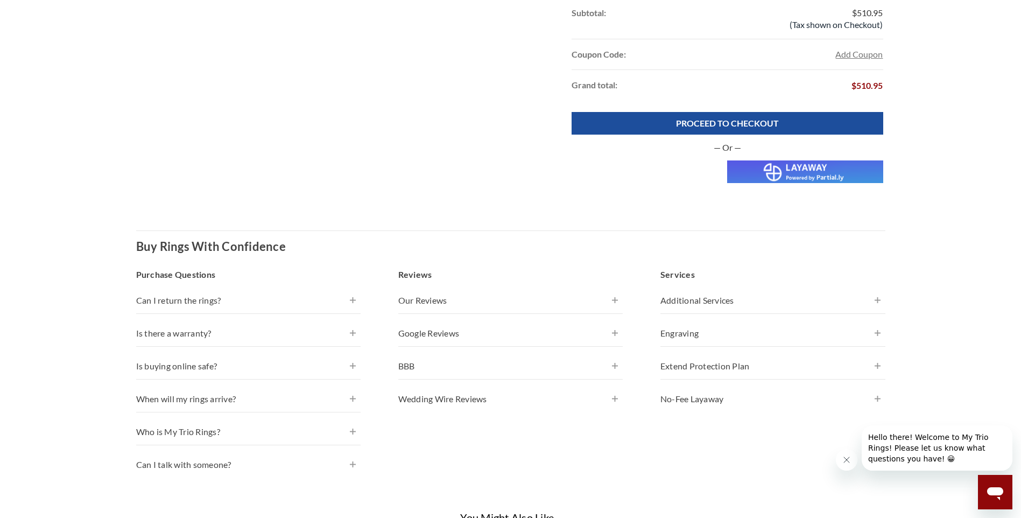
scroll to position [431, 0]
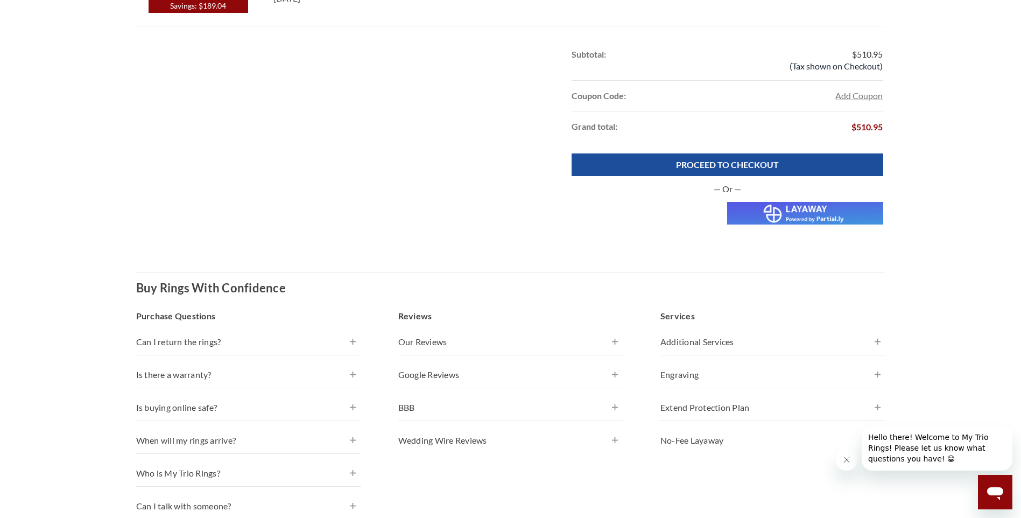
click at [876, 339] on h4 "Additional Services" at bounding box center [772, 341] width 225 height 13
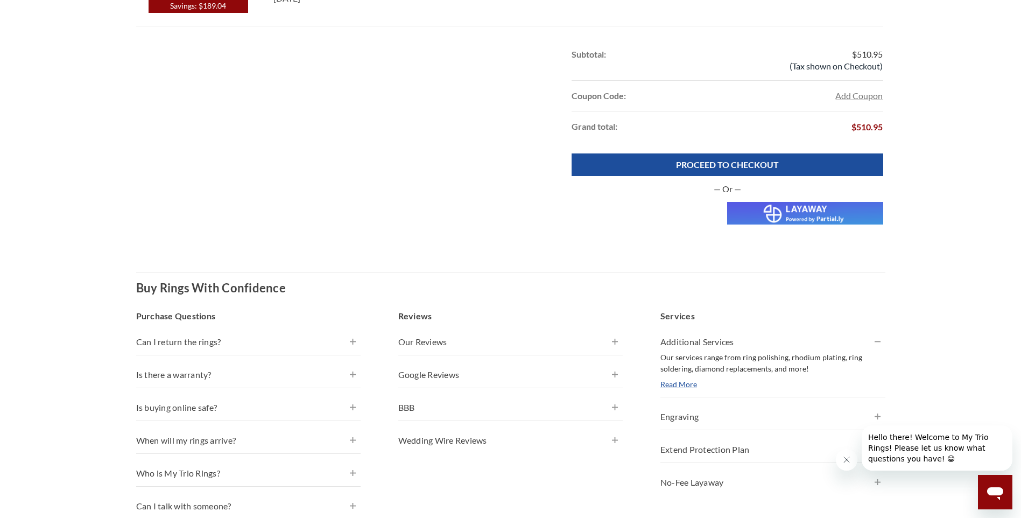
click at [414, 209] on div "PROCEED TO CHECKOUT — Or —" at bounding box center [510, 193] width 749 height 80
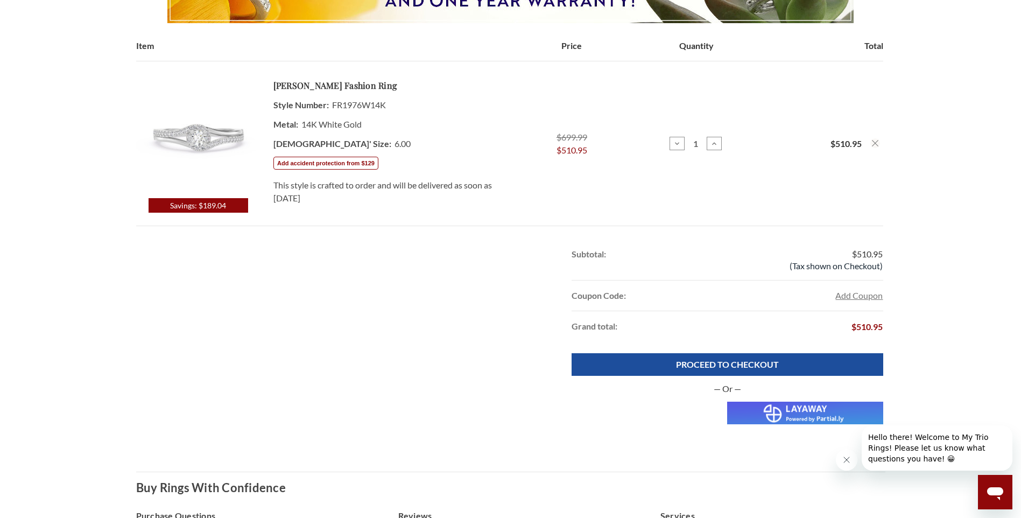
scroll to position [215, 0]
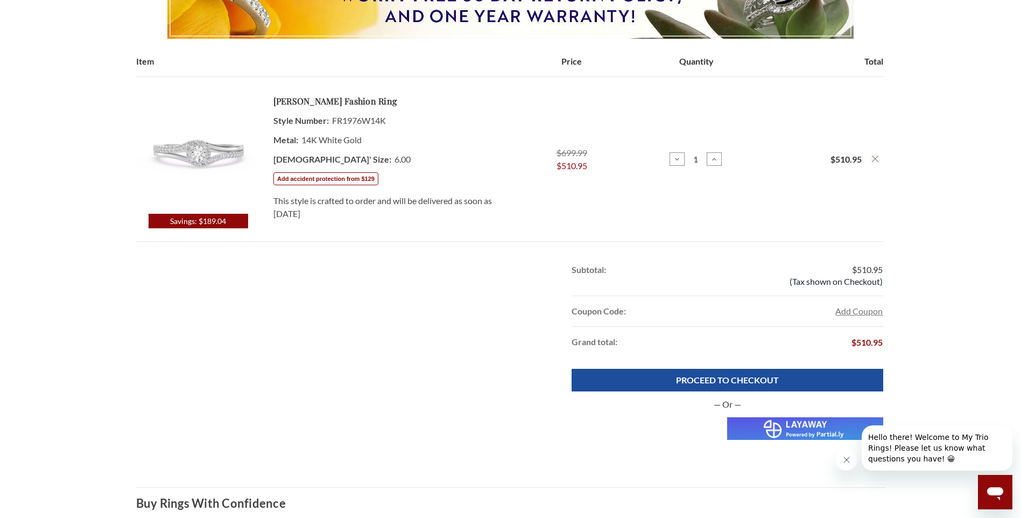
click at [877, 160] on icon "Remove Elvio 1/4 ct tw. Lab Grown Diamond Ring 14K White Gold from cart" at bounding box center [875, 159] width 6 height 6
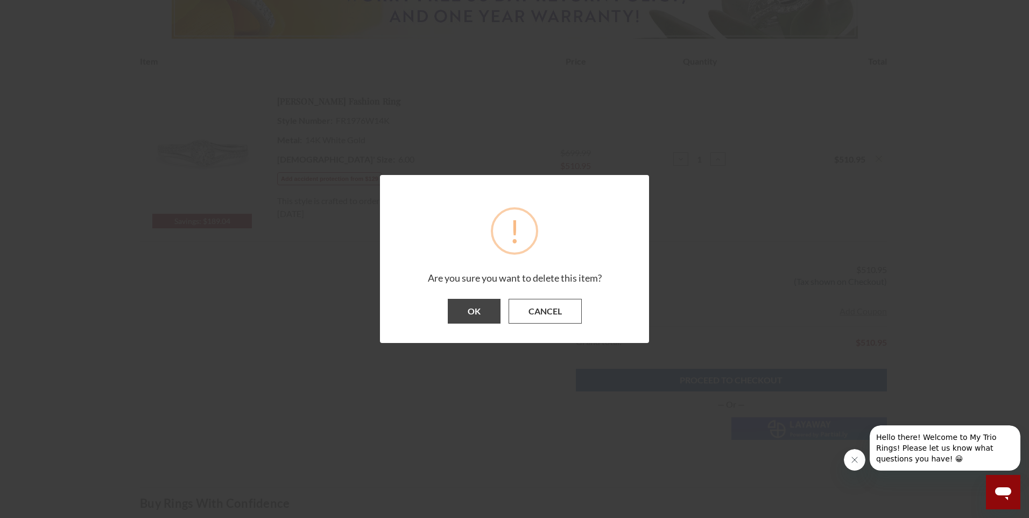
click at [554, 314] on button "Cancel" at bounding box center [545, 311] width 73 height 25
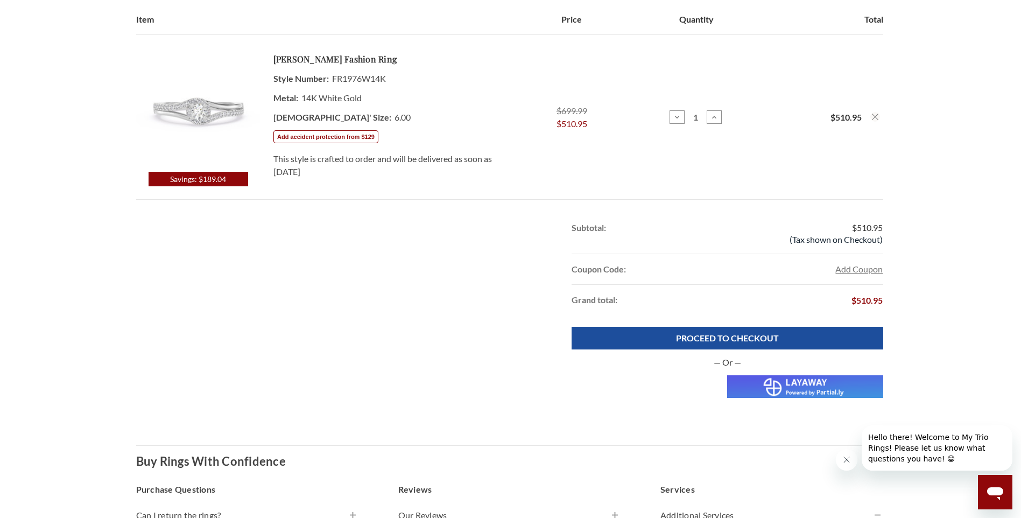
scroll to position [269, 0]
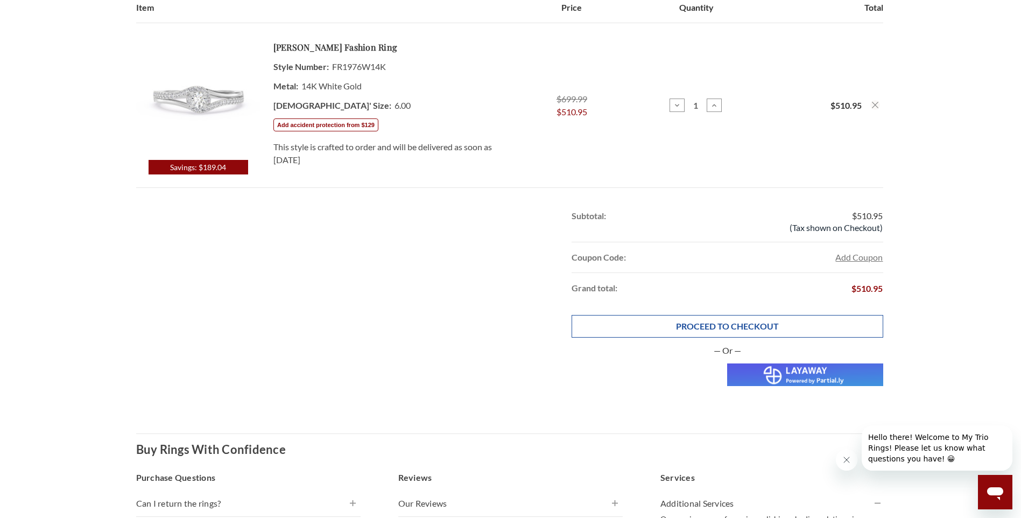
click at [735, 327] on link "PROCEED TO CHECKOUT" at bounding box center [727, 326] width 311 height 23
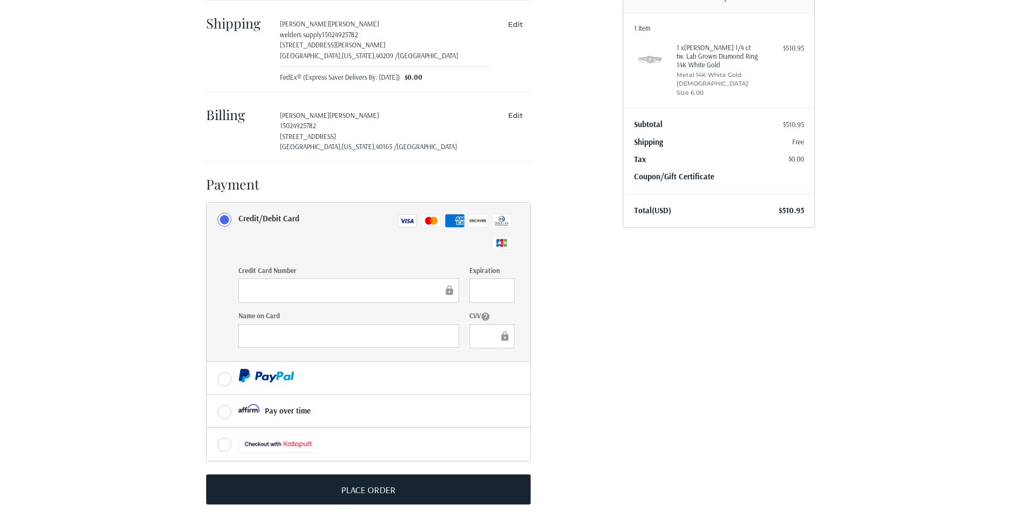
scroll to position [128, 0]
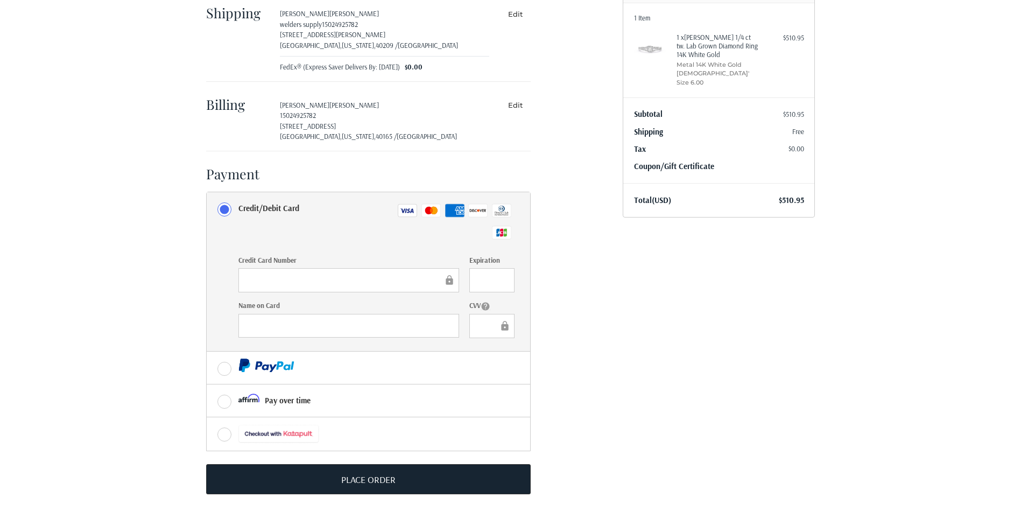
click at [667, 161] on link "Coupon/Gift Certificate" at bounding box center [674, 166] width 80 height 10
click at [790, 178] on button "Apply" at bounding box center [776, 190] width 56 height 24
click at [713, 178] on input "Gift Certificate or Coupon Code" at bounding box center [688, 190] width 109 height 24
type input "WELCOM10-7H6T"
click at [776, 179] on button "Apply" at bounding box center [776, 190] width 56 height 24
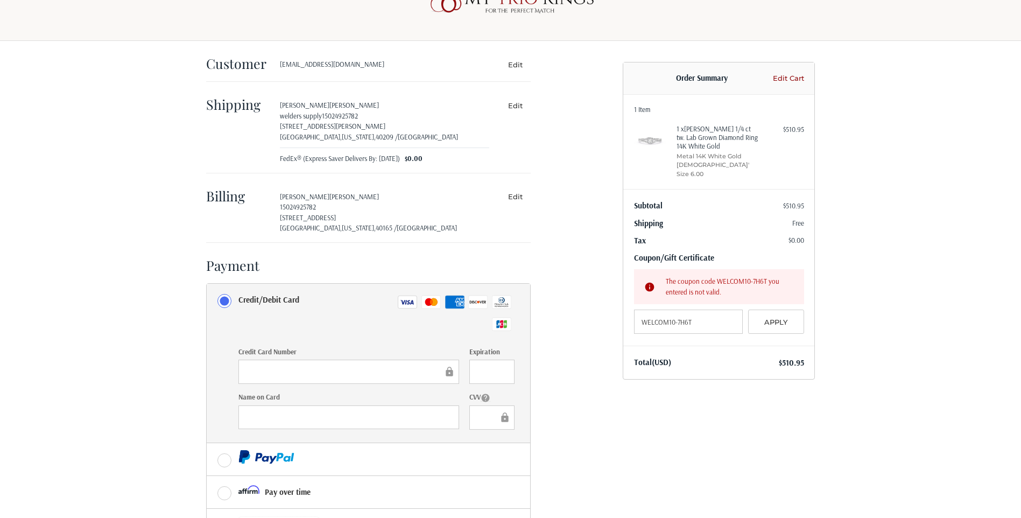
scroll to position [20, 0]
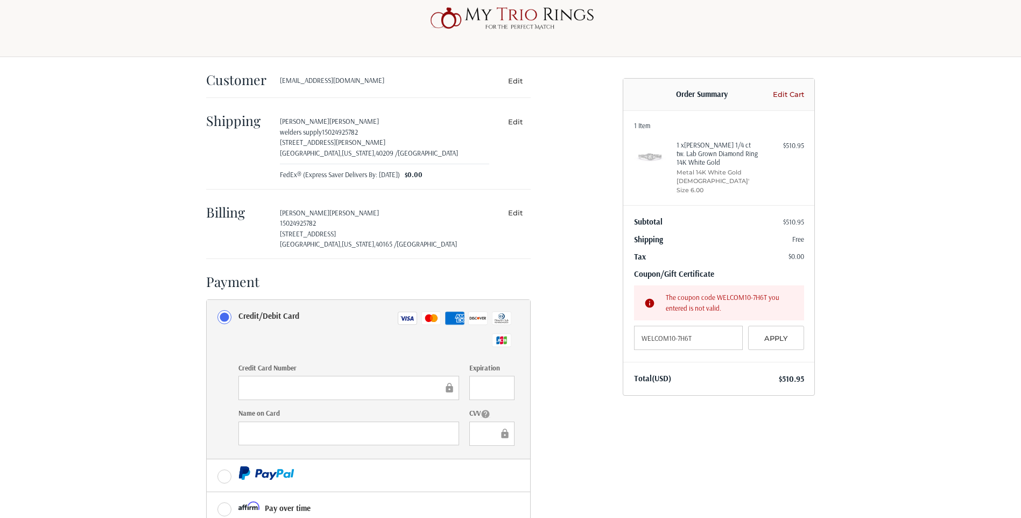
click at [785, 95] on link "Edit Cart" at bounding box center [787, 94] width 34 height 11
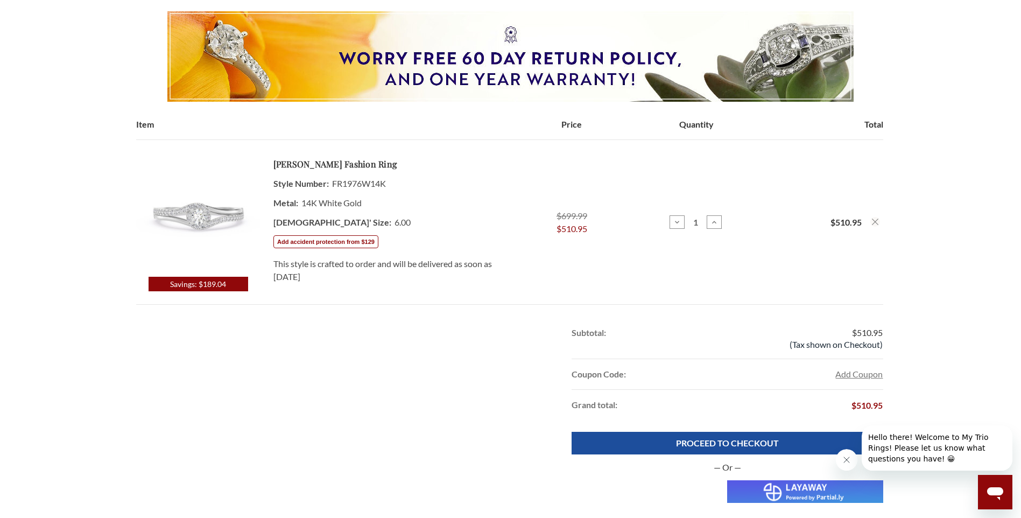
scroll to position [215, 0]
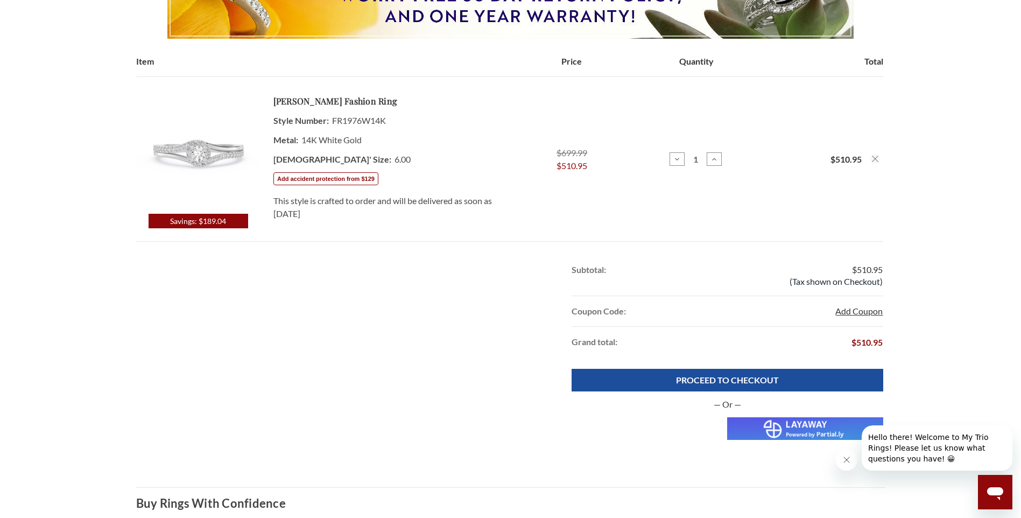
click at [870, 313] on button "Add Coupon" at bounding box center [858, 311] width 47 height 13
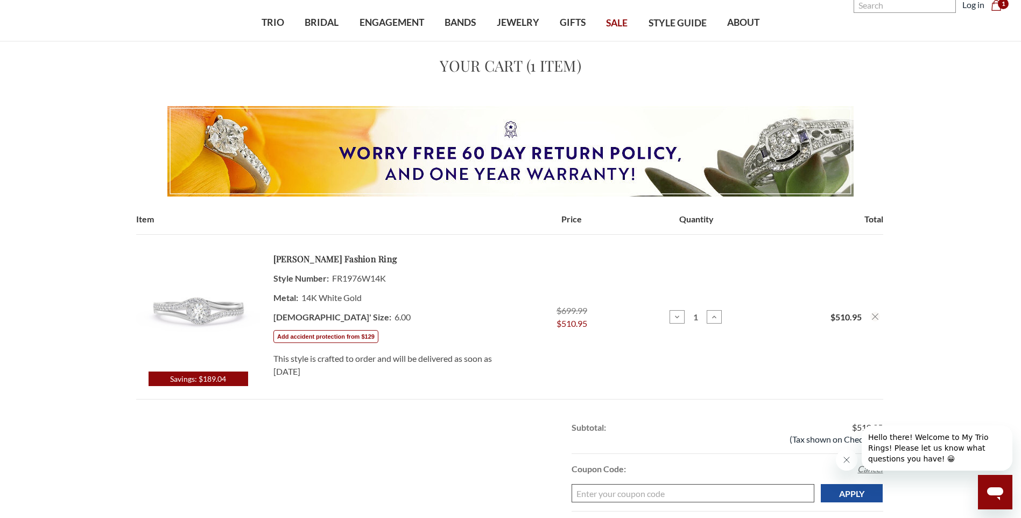
scroll to position [0, 0]
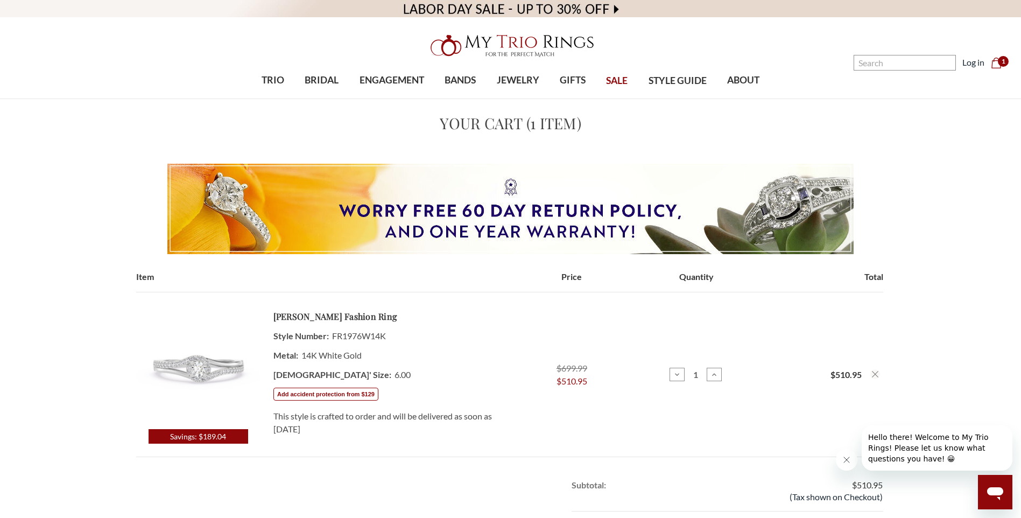
click at [204, 439] on span "Savings: $189.04" at bounding box center [199, 436] width 100 height 15
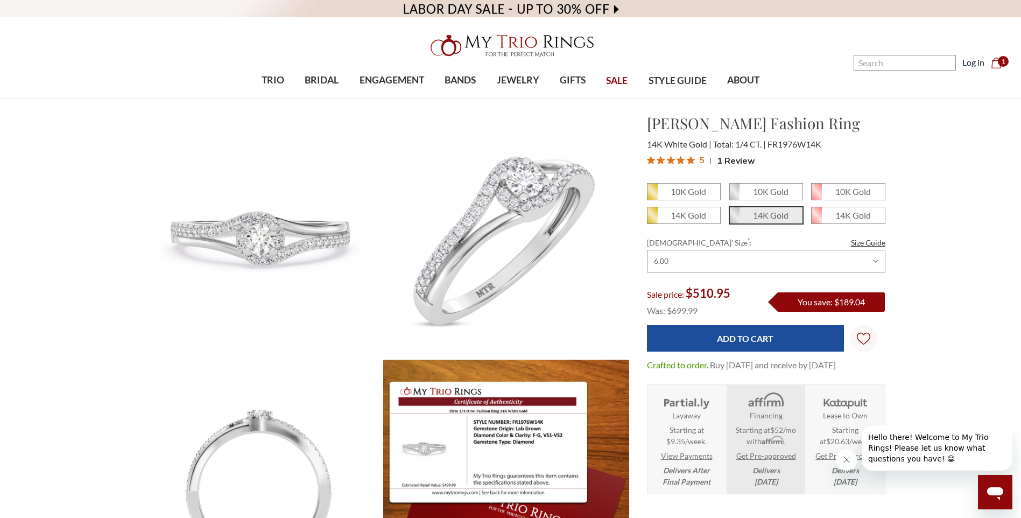
click at [1000, 64] on span "1" at bounding box center [1003, 61] width 11 height 11
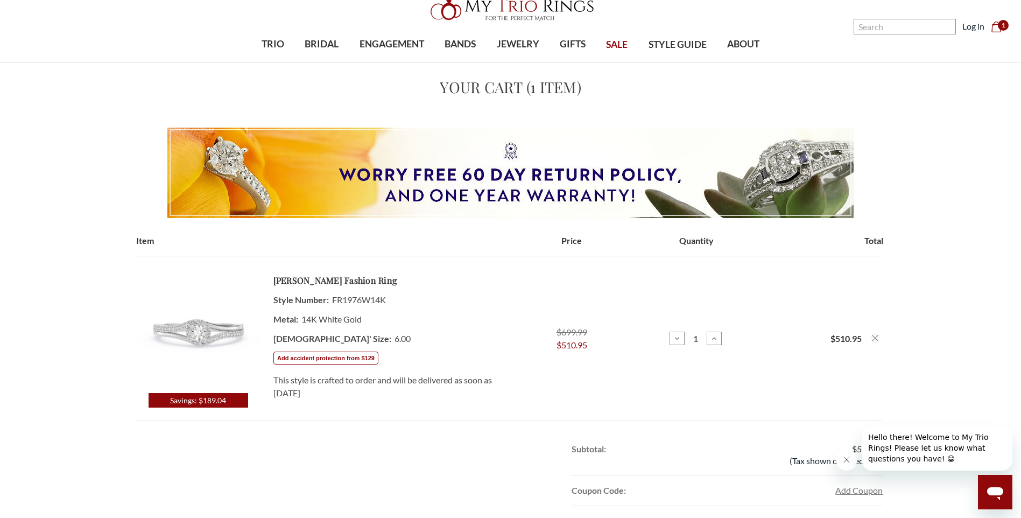
scroll to position [161, 0]
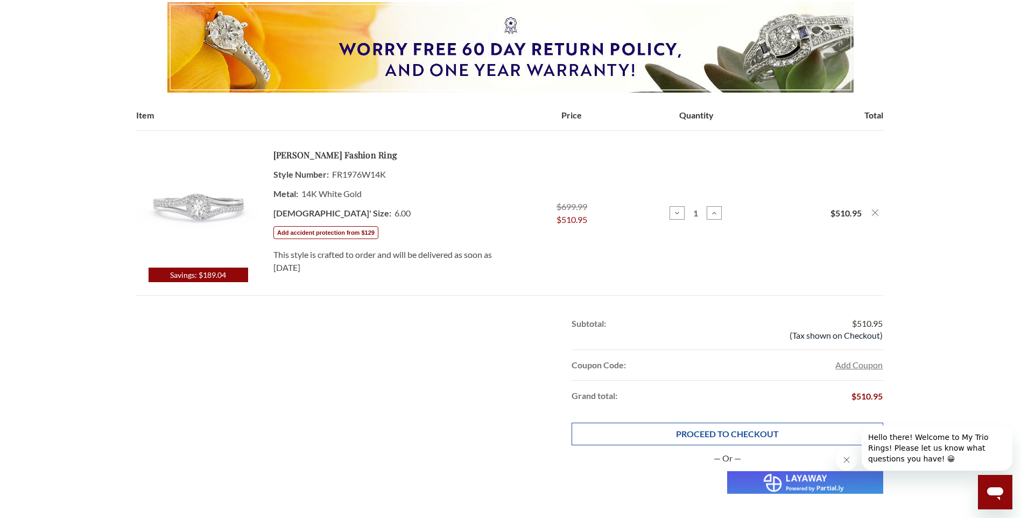
click at [711, 433] on link "PROCEED TO CHECKOUT" at bounding box center [727, 433] width 311 height 23
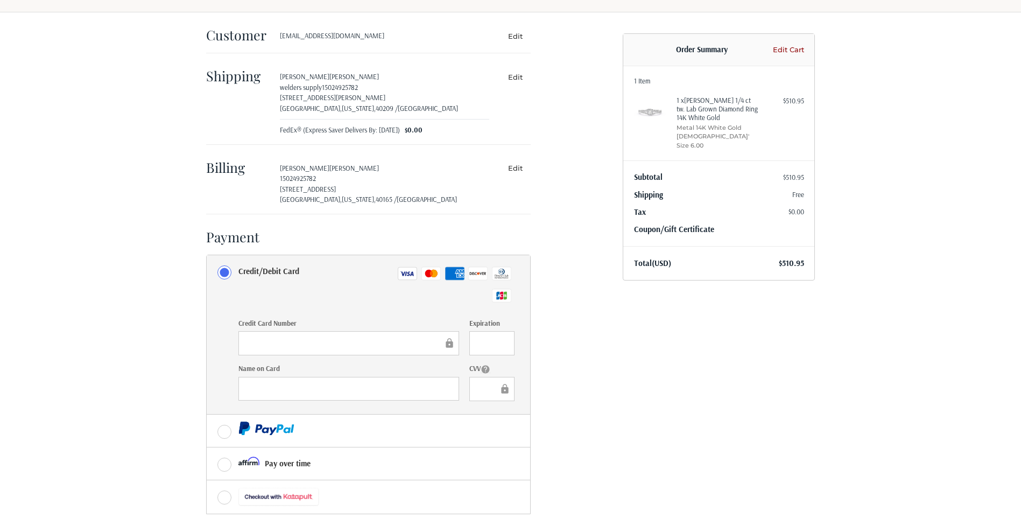
scroll to position [128, 0]
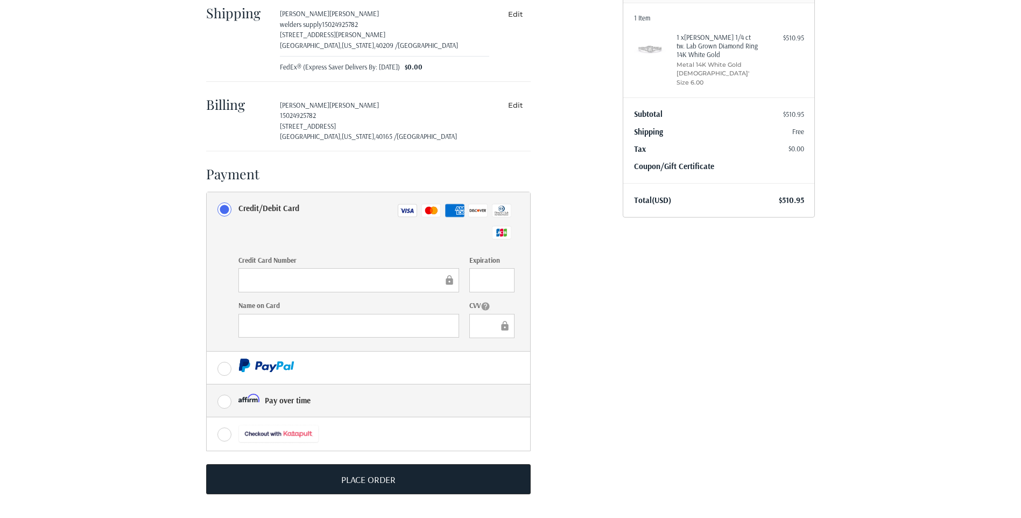
click at [224, 403] on label "Pay over time" at bounding box center [368, 400] width 323 height 32
click at [207, 385] on input "Pay over time" at bounding box center [207, 384] width 1 height 1
radio input "true"
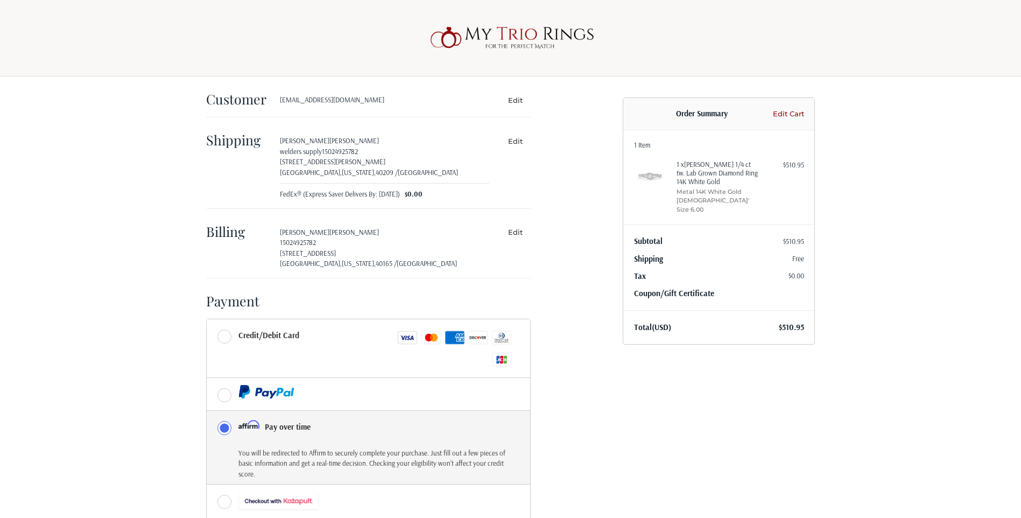
scroll to position [0, 0]
click at [800, 322] on span "$510.95" at bounding box center [791, 327] width 25 height 10
click at [223, 429] on label "Pay over time" at bounding box center [368, 427] width 323 height 32
click at [207, 412] on input "Pay over time" at bounding box center [207, 411] width 1 height 1
click at [226, 428] on label "Pay over time" at bounding box center [368, 427] width 323 height 32
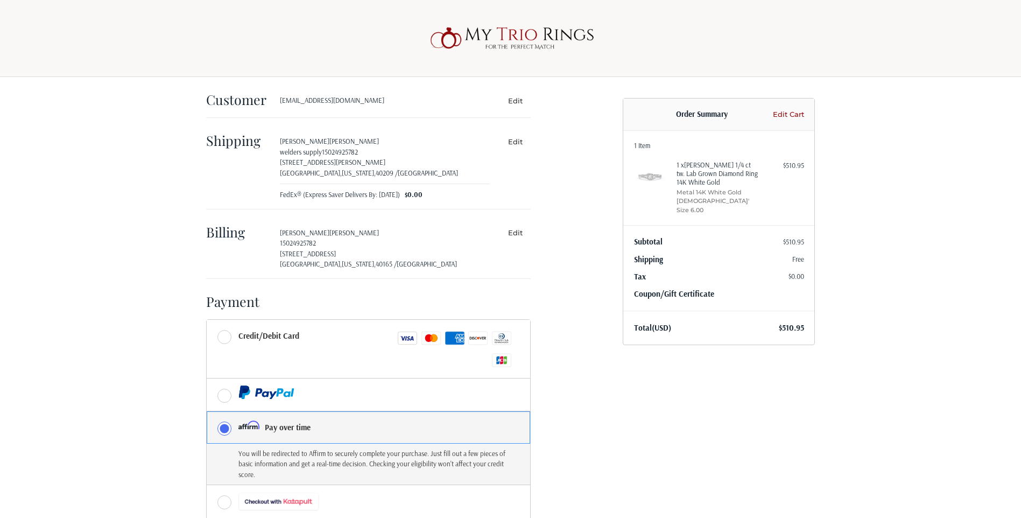
click at [207, 412] on input "Pay over time" at bounding box center [207, 411] width 1 height 1
click at [722, 409] on div "Customer [EMAIL_ADDRESS][DOMAIN_NAME] Edit Shipping [PERSON_NAME] welders suppl…" at bounding box center [511, 331] width 646 height 509
click at [794, 111] on link "Edit Cart" at bounding box center [787, 114] width 34 height 11
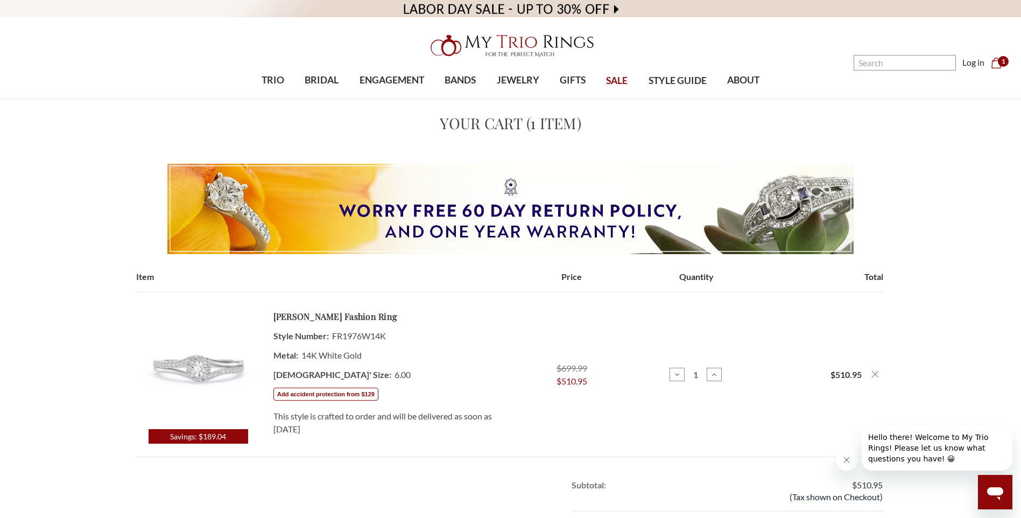
click at [994, 62] on use "cart.cart_preview" at bounding box center [995, 63] width 9 height 11
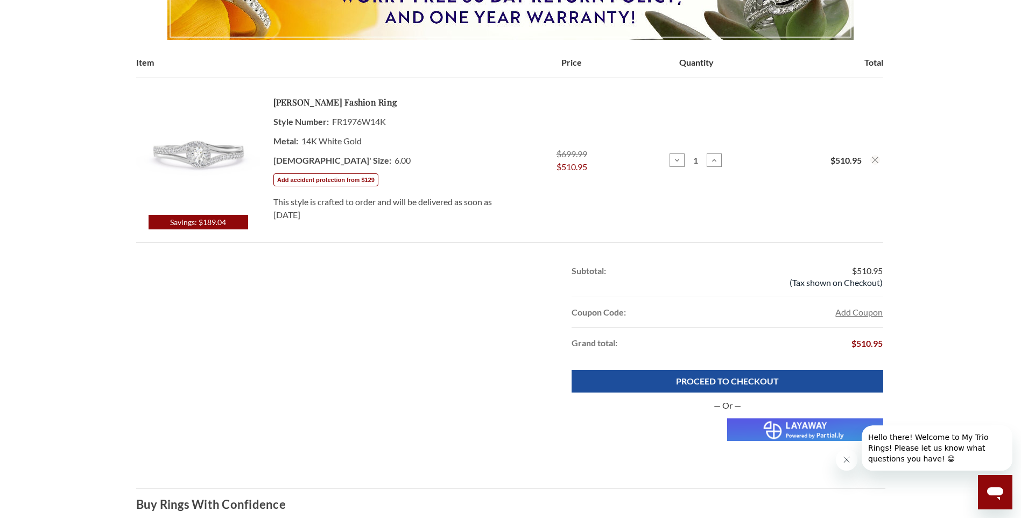
scroll to position [215, 0]
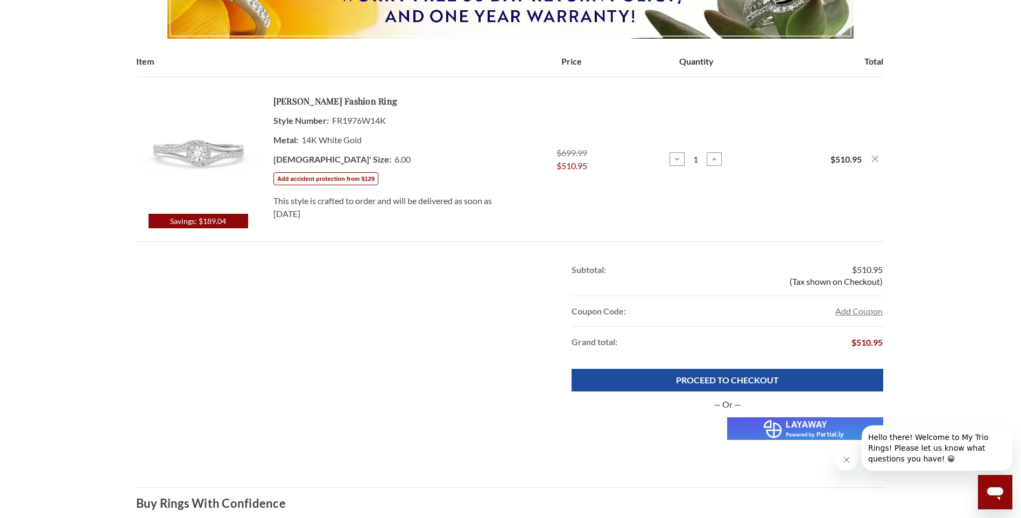
click at [873, 157] on icon "Remove Elvio 1/4 ct tw. Lab Grown Diamond Ring 14K White Gold from cart" at bounding box center [875, 159] width 6 height 6
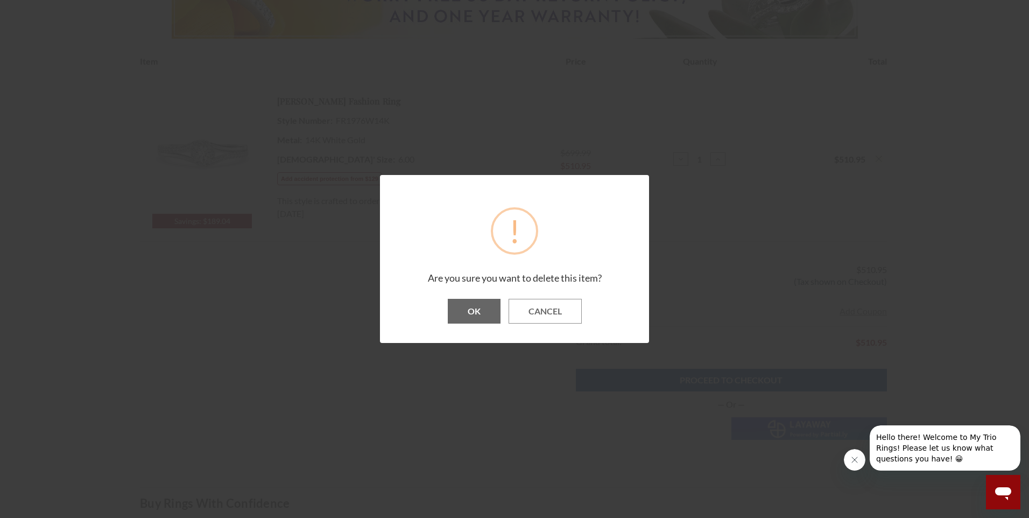
click at [478, 312] on button "OK" at bounding box center [474, 311] width 53 height 25
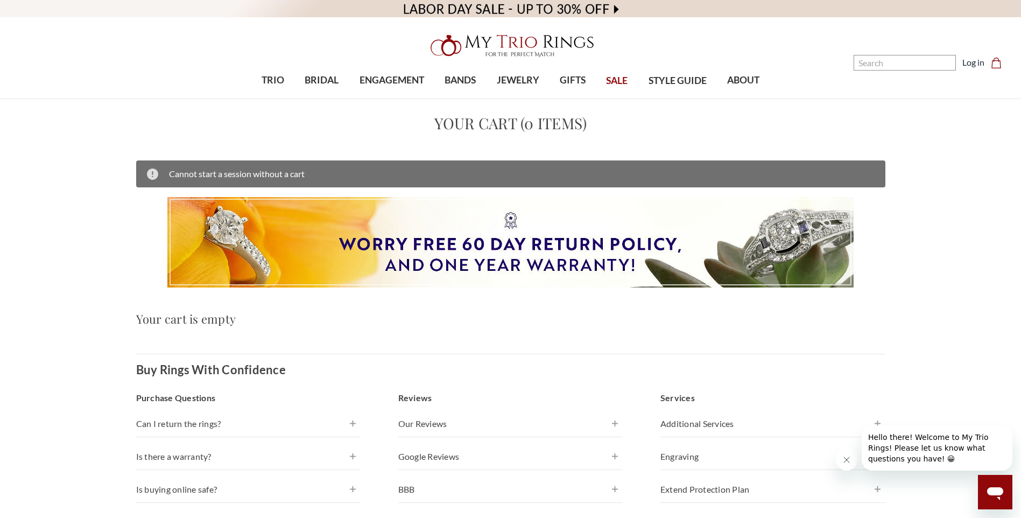
click at [614, 81] on span "SALE" at bounding box center [617, 81] width 22 height 14
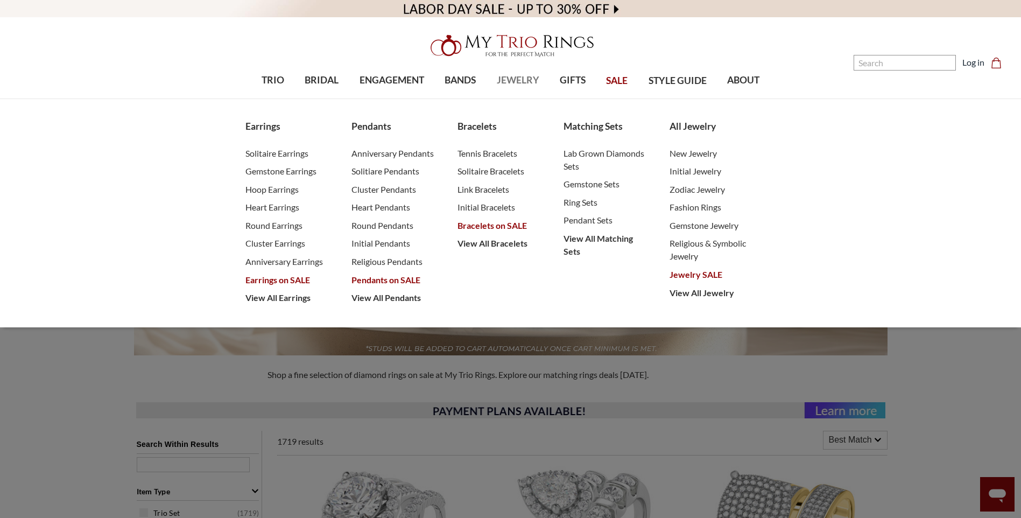
click at [527, 80] on span "JEWELRY" at bounding box center [518, 80] width 43 height 14
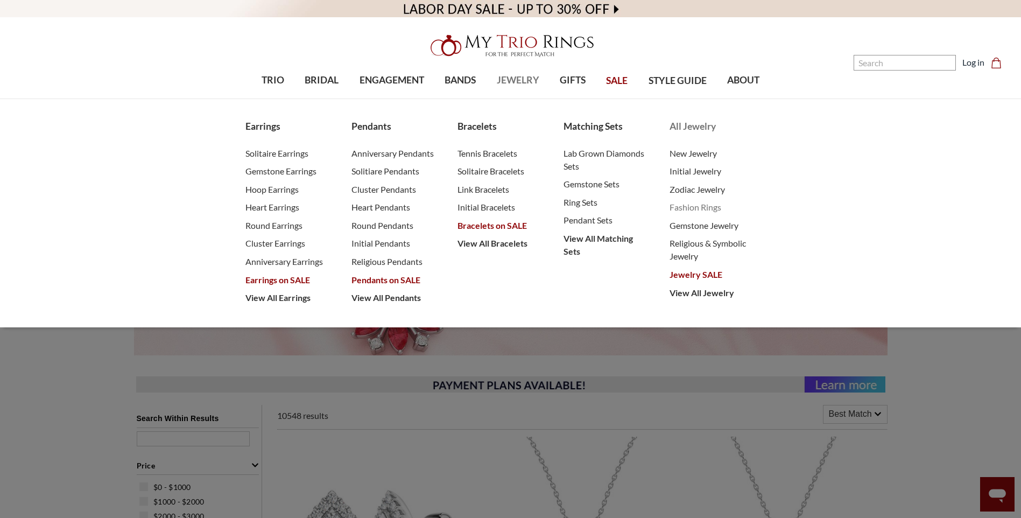
click at [705, 207] on span "Fashion Rings" at bounding box center [712, 207] width 84 height 13
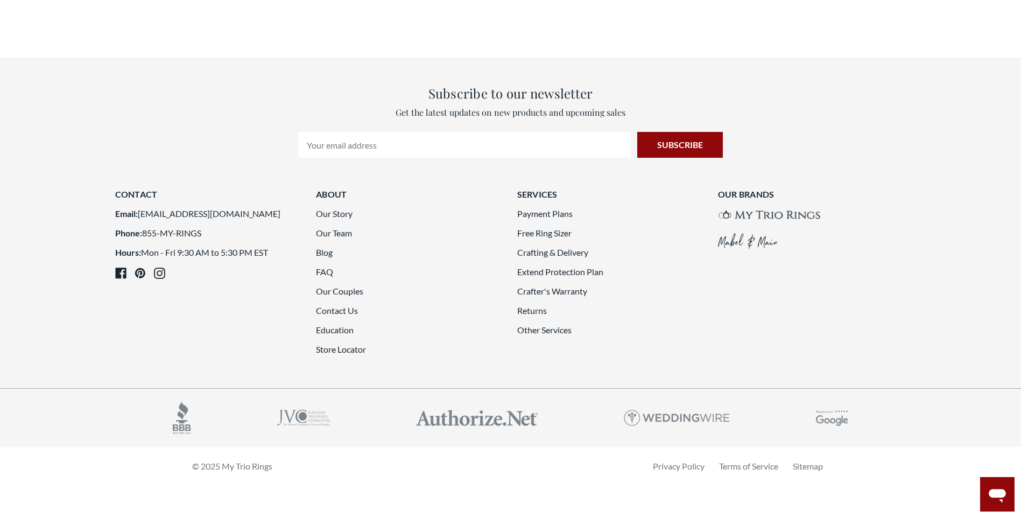
scroll to position [1937, 0]
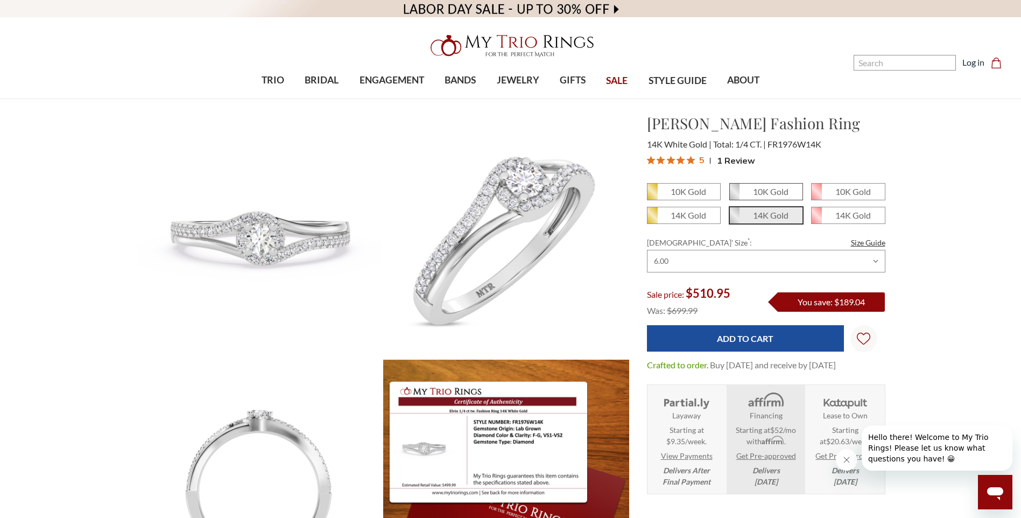
click at [764, 194] on em "10K Gold" at bounding box center [771, 191] width 36 height 10
click at [734, 195] on input "10K Gold" at bounding box center [734, 195] width 1 height 1
radio input "true"
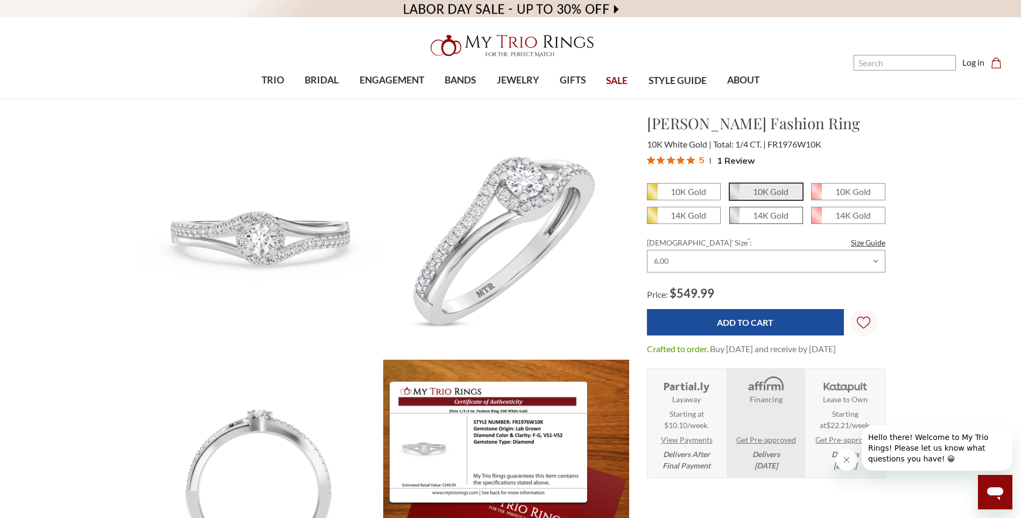
click at [773, 217] on em "14K Gold" at bounding box center [771, 215] width 36 height 10
click at [734, 219] on input "14K Gold" at bounding box center [734, 219] width 1 height 1
radio input "true"
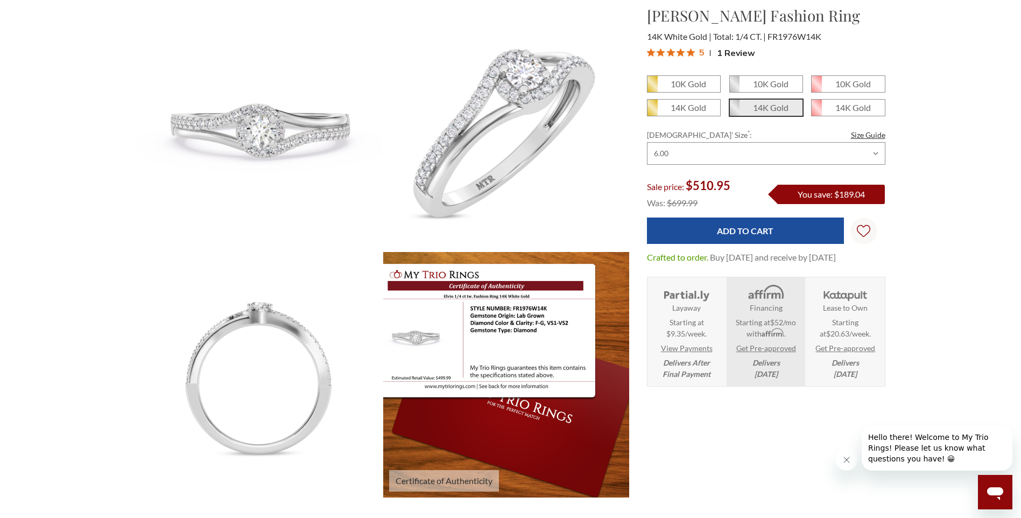
click at [490, 359] on img at bounding box center [506, 374] width 270 height 270
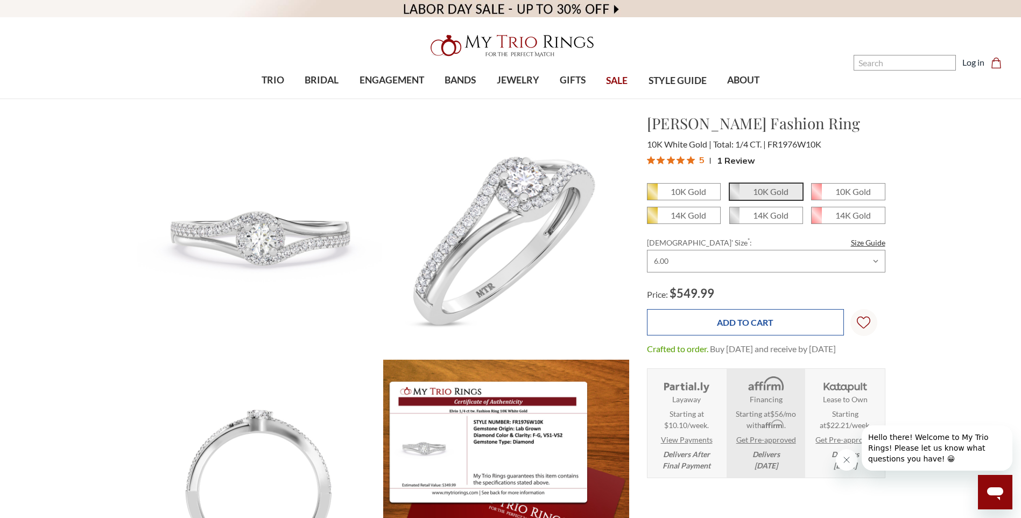
click at [774, 324] on input "Add to Cart" at bounding box center [745, 322] width 197 height 26
type input "Add to Cart"
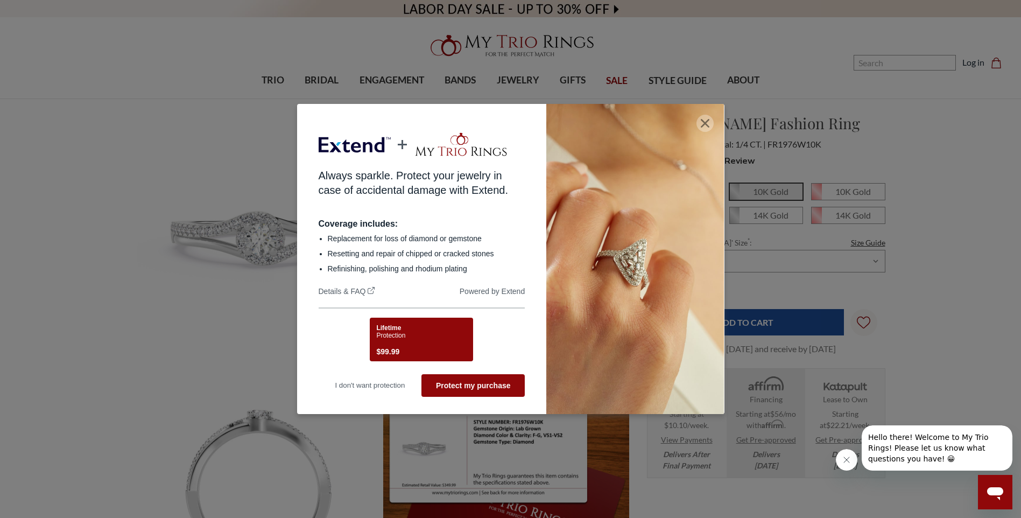
click at [707, 123] on icon "button" at bounding box center [705, 123] width 9 height 9
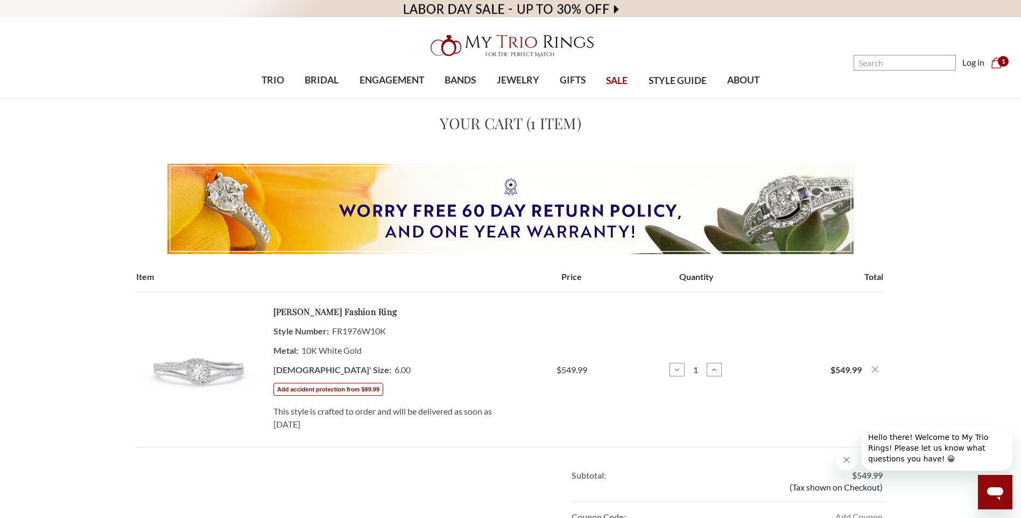
click at [875, 369] on use "Remove Elvio 1/4 ct tw. Lab Grown Diamond Ring 10K White Gold from cart" at bounding box center [875, 369] width 6 height 6
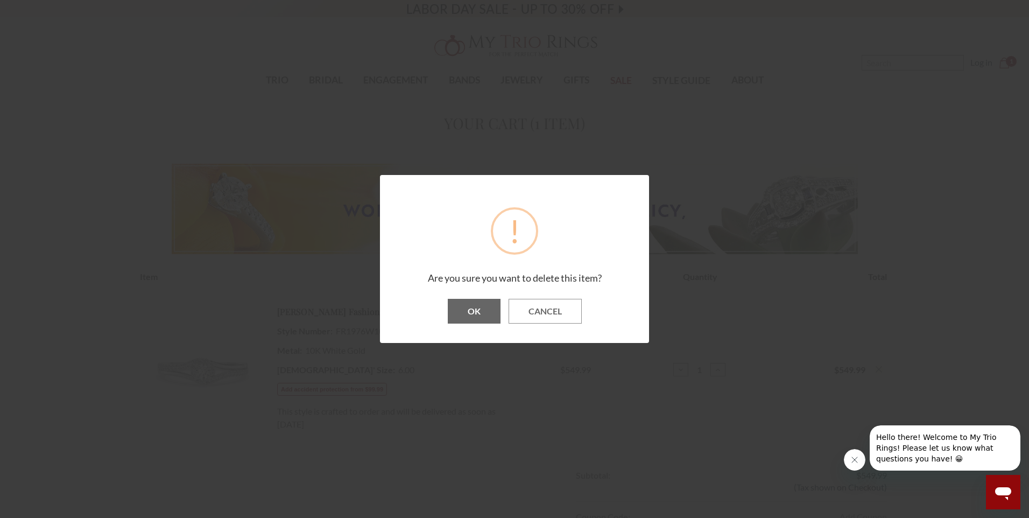
click at [462, 311] on button "OK" at bounding box center [474, 311] width 53 height 25
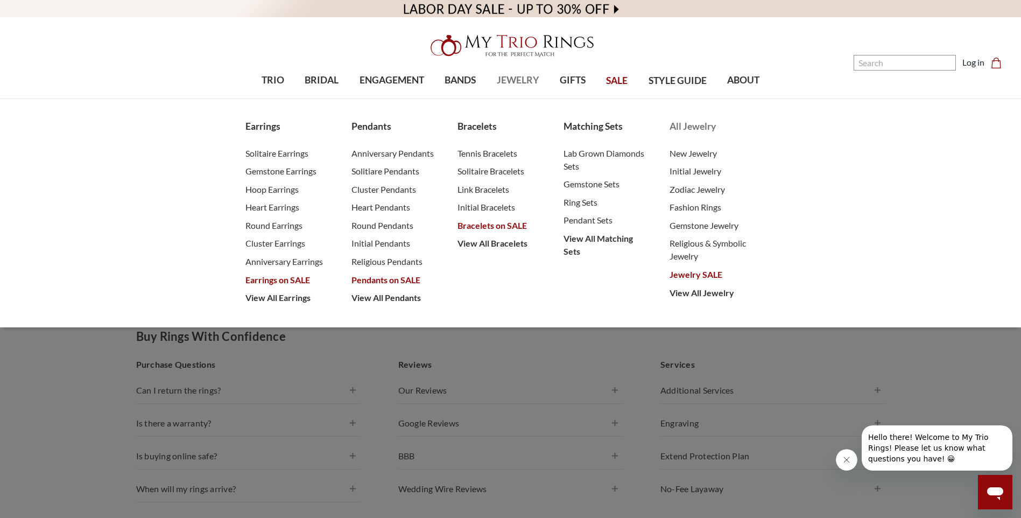
click at [711, 272] on span "Jewelry SALE" at bounding box center [712, 274] width 84 height 13
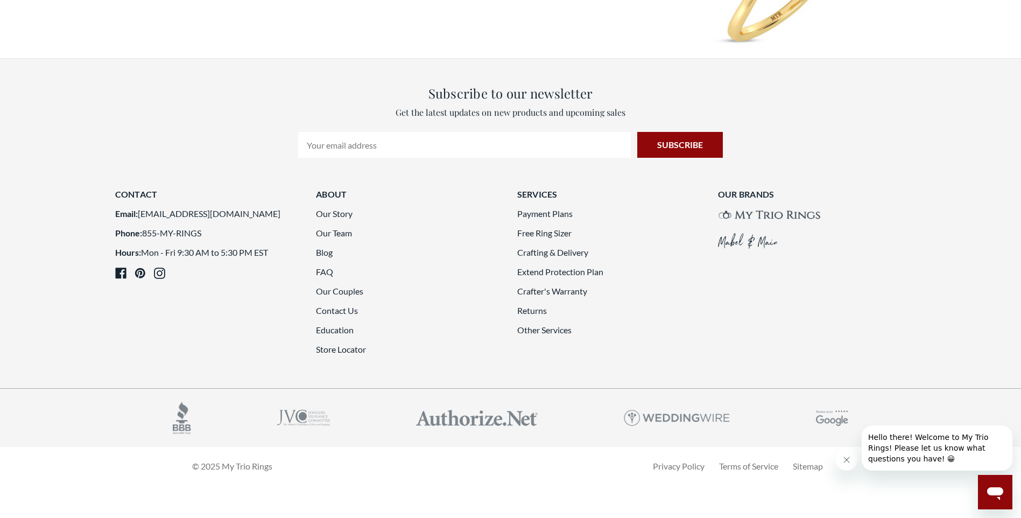
scroll to position [2852, 0]
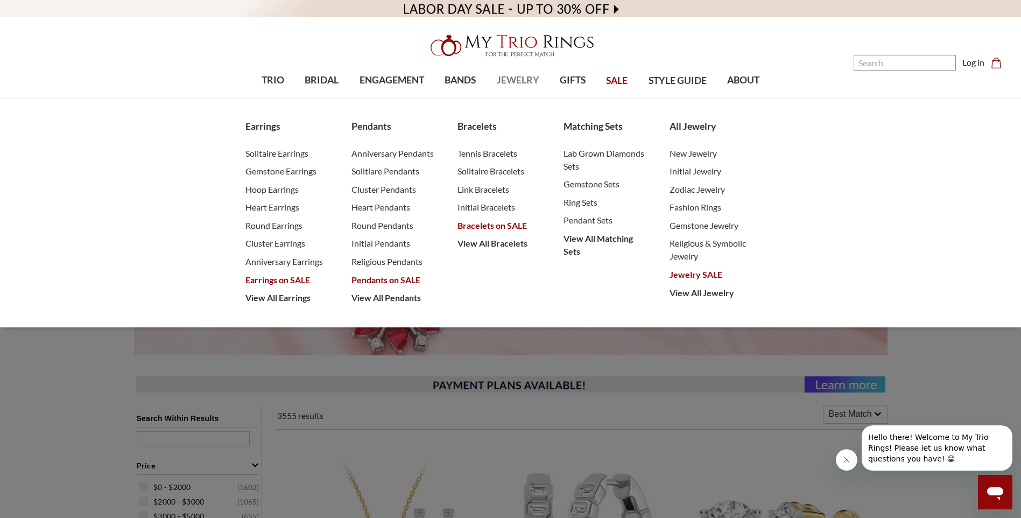
click at [523, 81] on span "JEWELRY" at bounding box center [518, 80] width 43 height 14
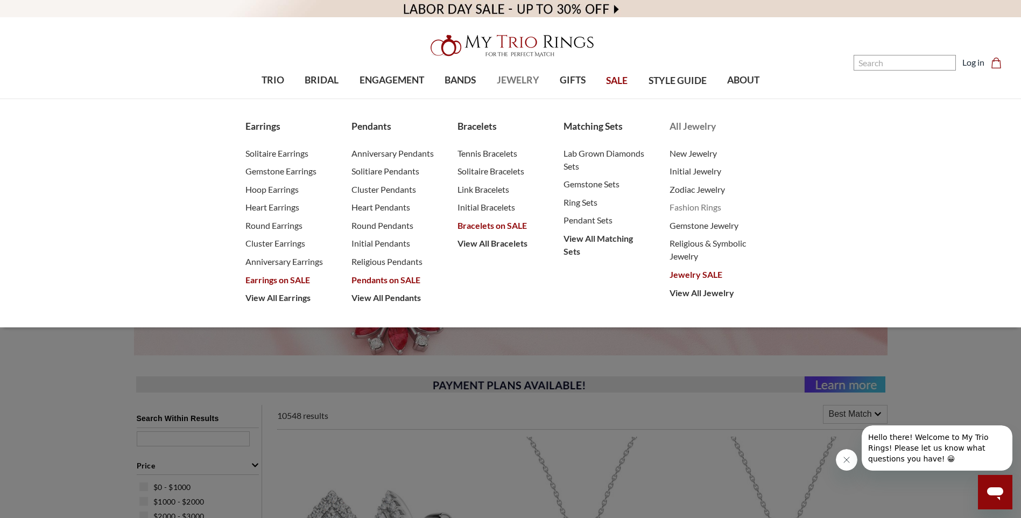
click at [698, 207] on span "Fashion Rings" at bounding box center [712, 207] width 84 height 13
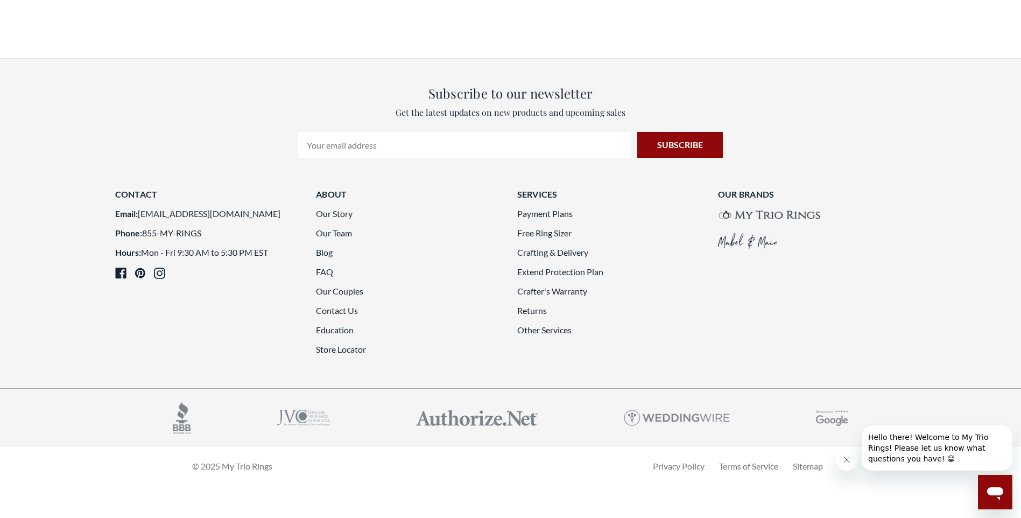
scroll to position [1991, 0]
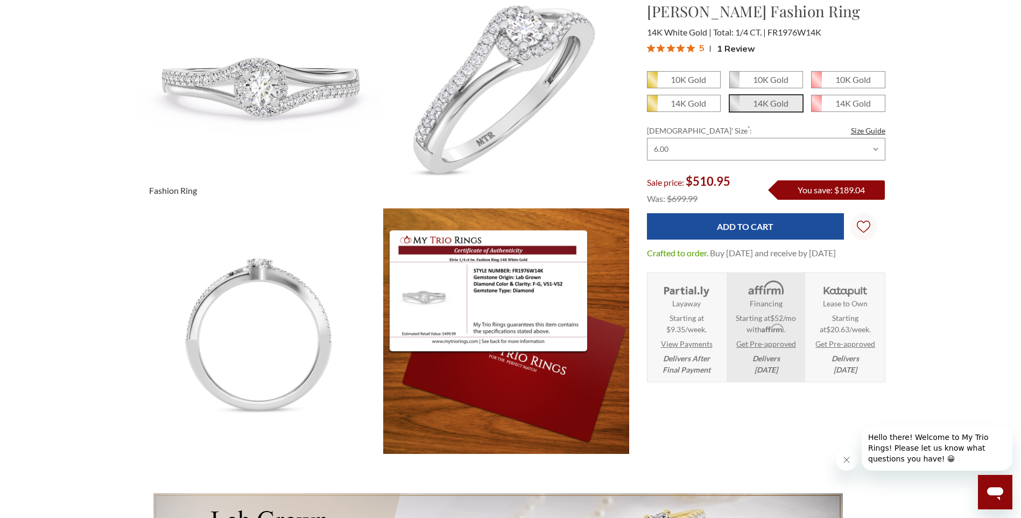
scroll to position [161, 0]
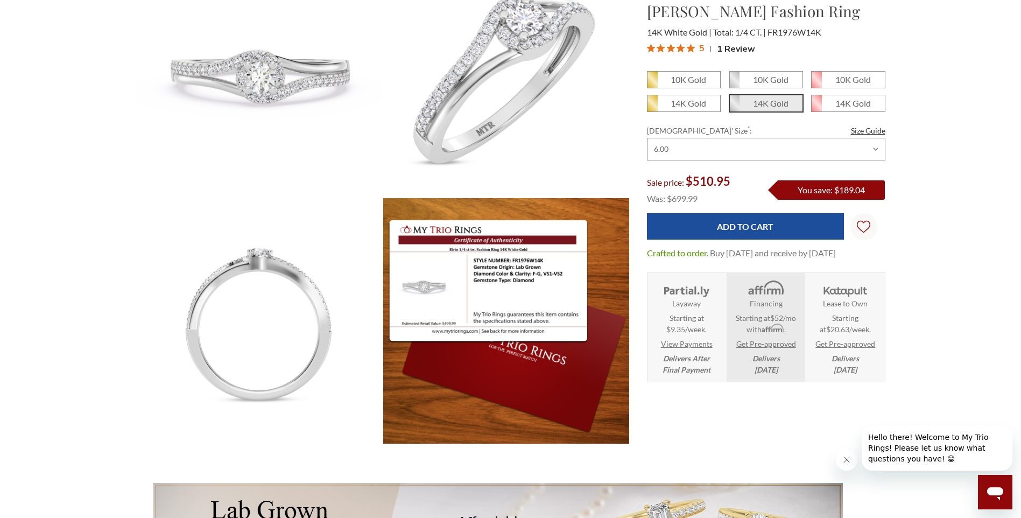
click at [943, 450] on span "Hello there! Welcome to My Trio Rings! Please let us know what questions you ha…" at bounding box center [928, 448] width 121 height 30
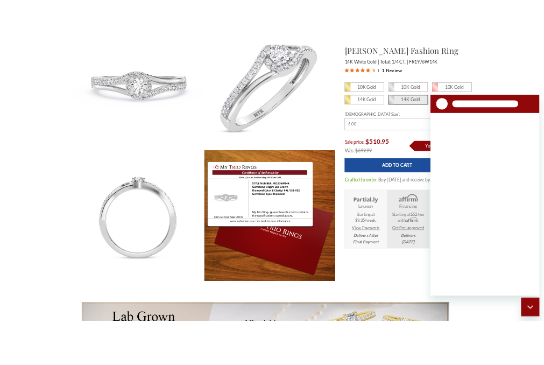
scroll to position [0, 0]
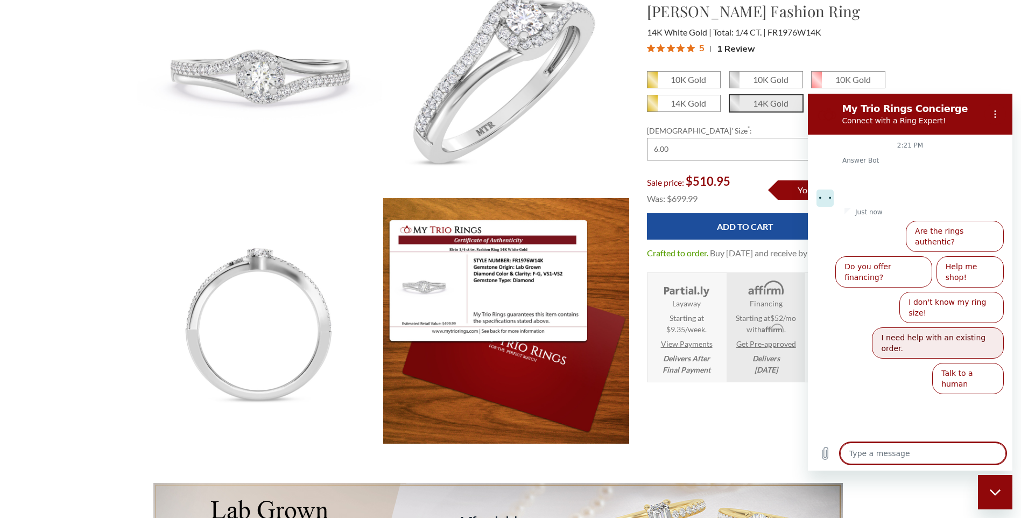
click at [918, 327] on button "I need help with an existing order." at bounding box center [938, 342] width 132 height 31
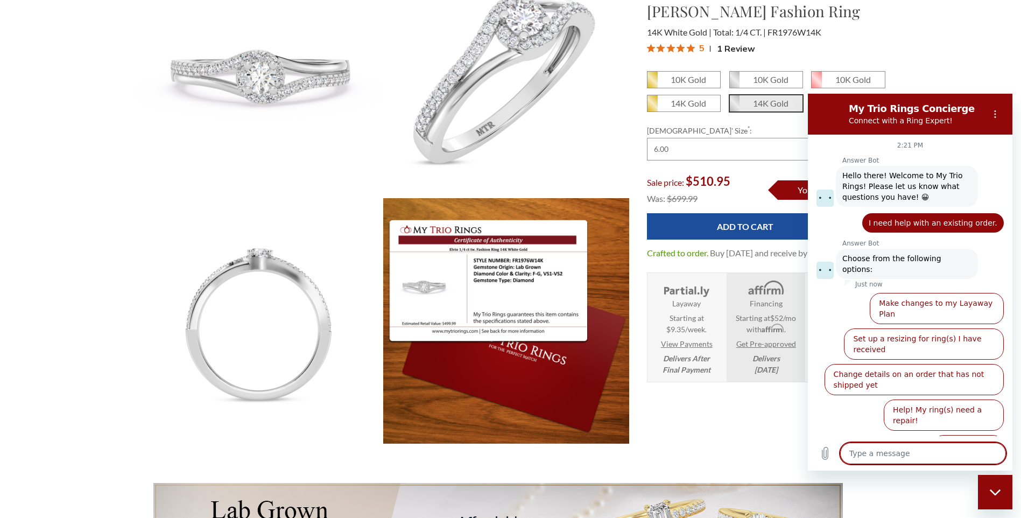
click at [1005, 495] on div "Close messaging window" at bounding box center [995, 492] width 32 height 32
type textarea "x"
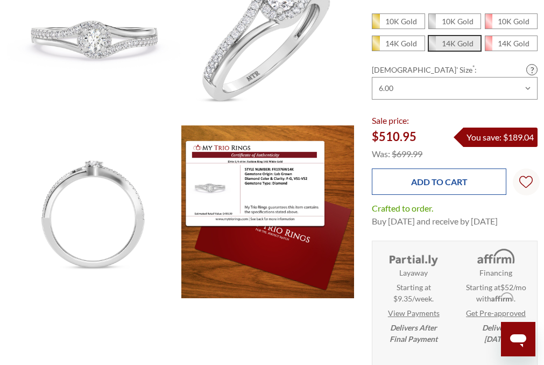
click at [473, 184] on input "Add to Cart" at bounding box center [439, 181] width 135 height 26
type input "Add to Cart"
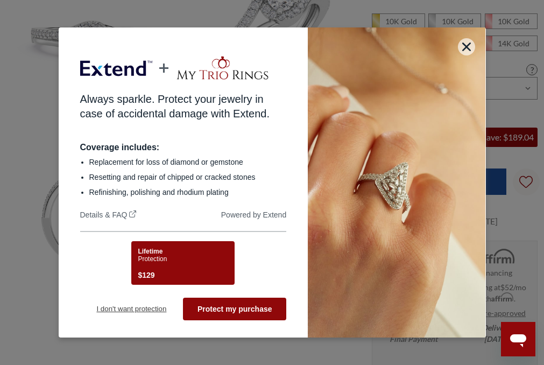
click at [130, 309] on button "I don't want protection" at bounding box center [131, 309] width 103 height 23
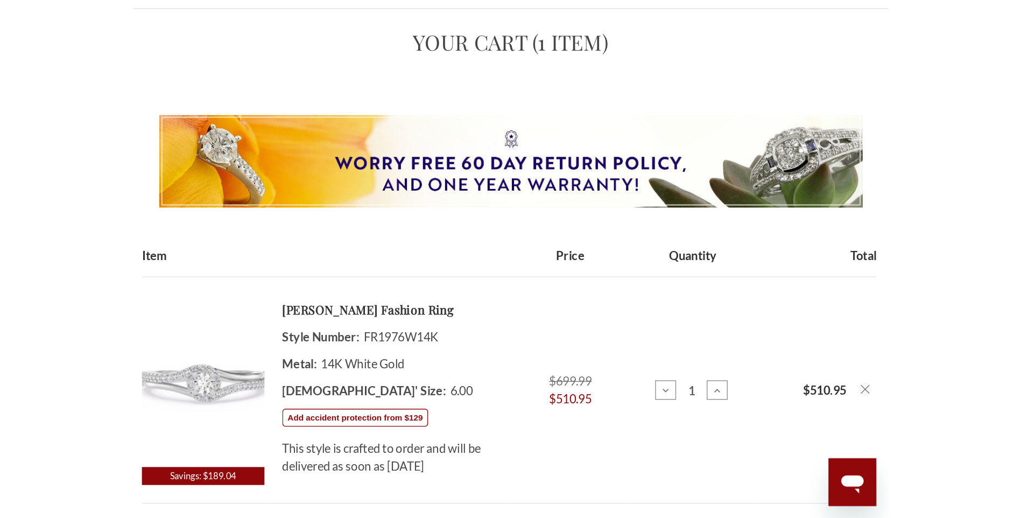
scroll to position [108, 0]
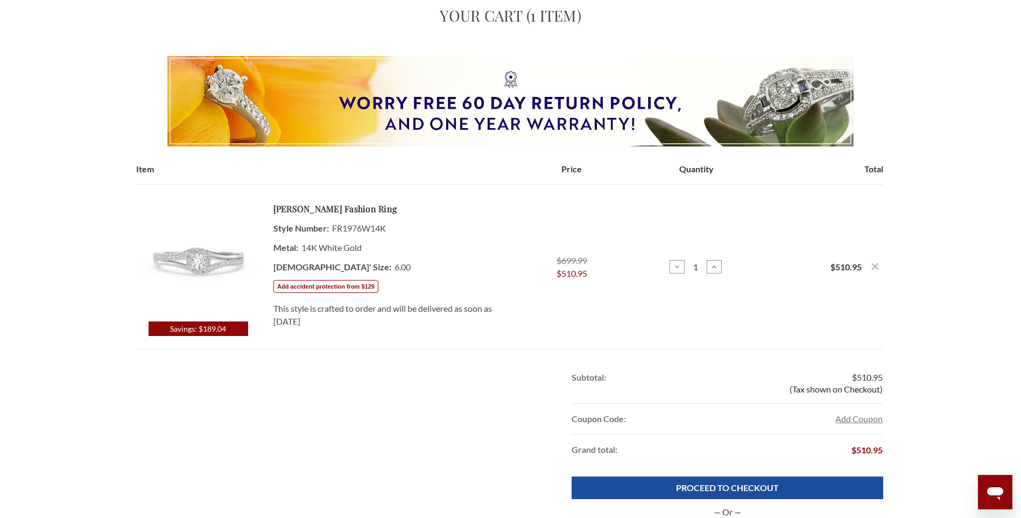
click at [544, 274] on span "$510.95" at bounding box center [571, 273] width 31 height 13
click at [544, 265] on icon at bounding box center [714, 267] width 9 height 9
click at [675, 266] on icon at bounding box center [677, 267] width 9 height 9
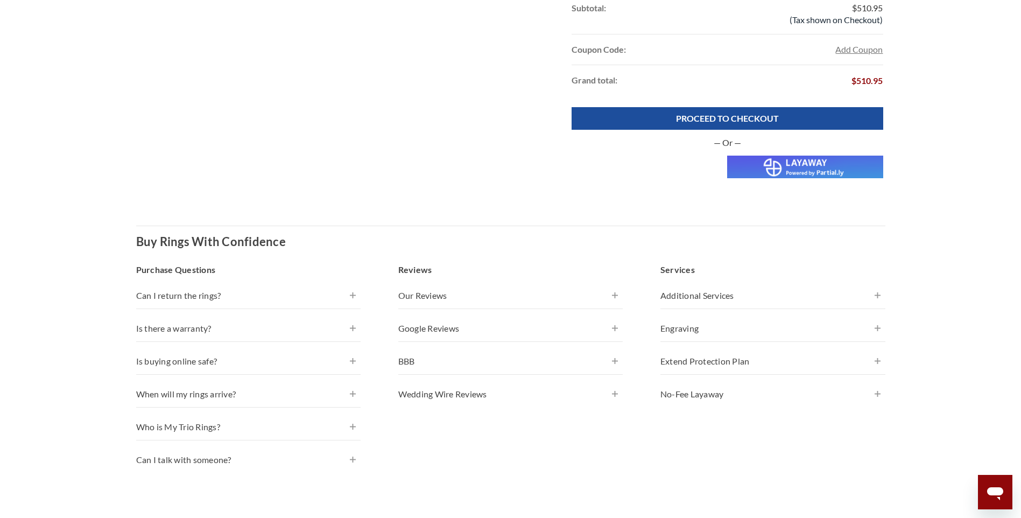
scroll to position [484, 0]
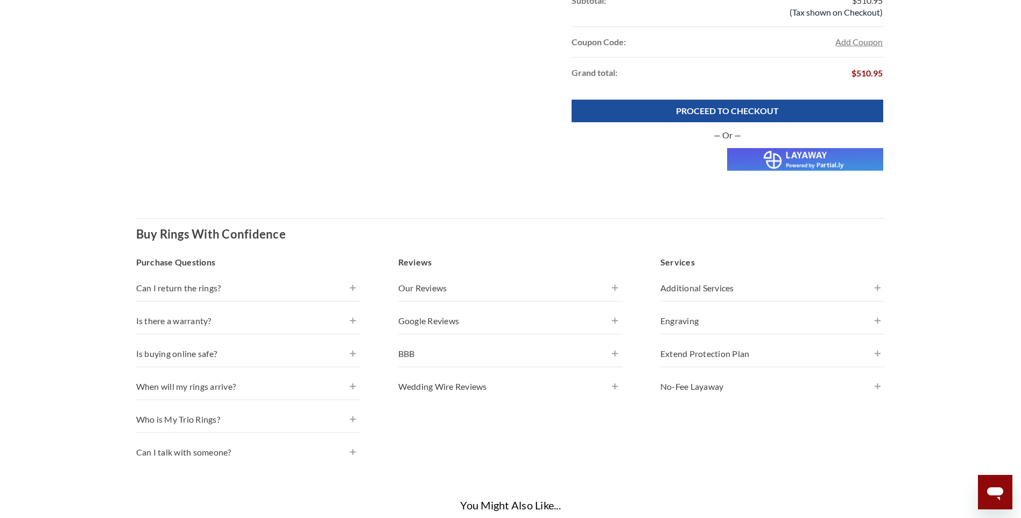
click at [173, 319] on h4 "Is there a warranty?" at bounding box center [248, 320] width 225 height 13
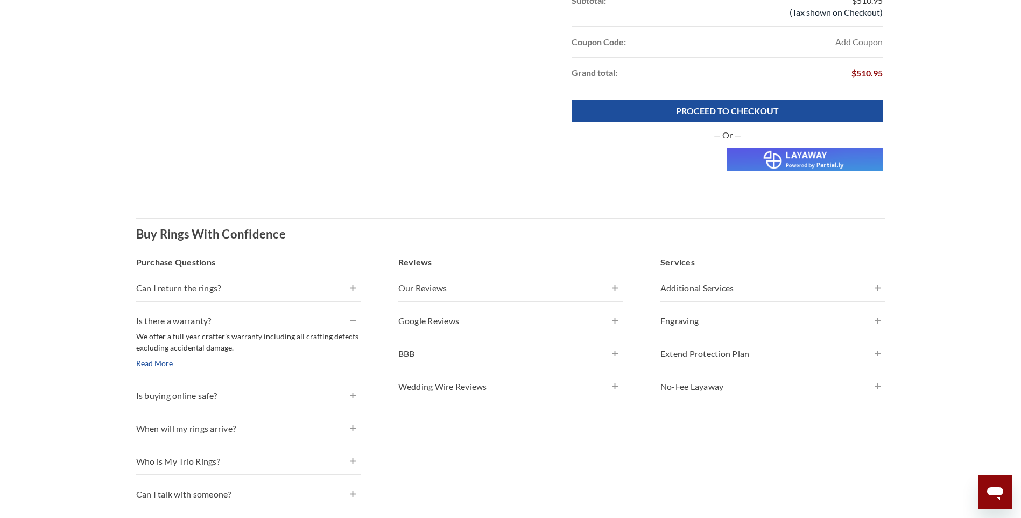
click at [198, 393] on h4 "Is buying online safe?" at bounding box center [248, 395] width 225 height 13
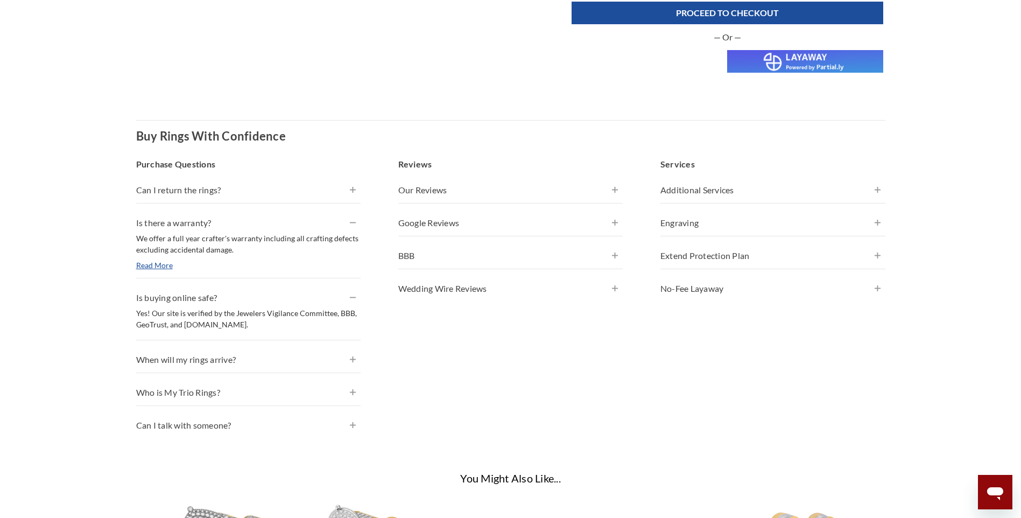
scroll to position [646, 0]
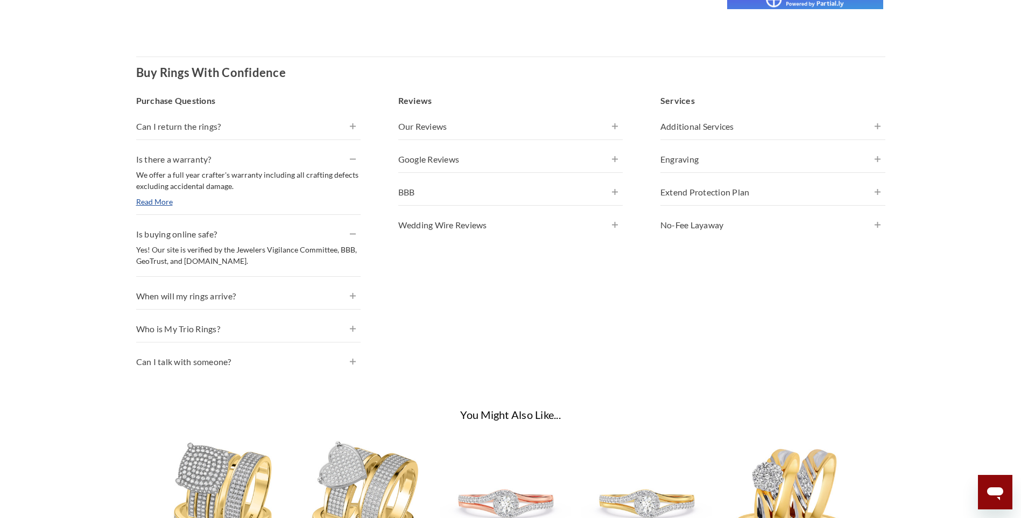
click at [221, 364] on h4 "Can I talk with someone?" at bounding box center [248, 361] width 225 height 13
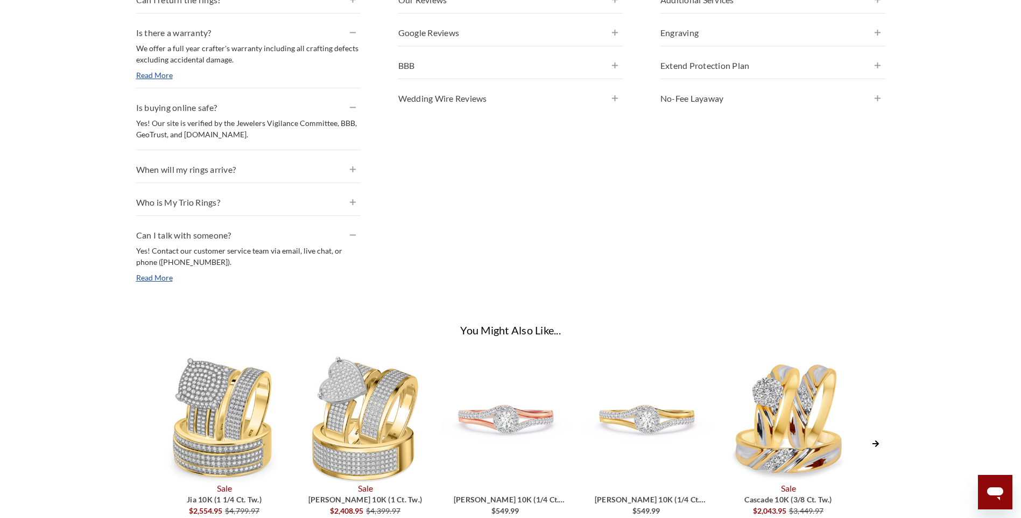
scroll to position [753, 0]
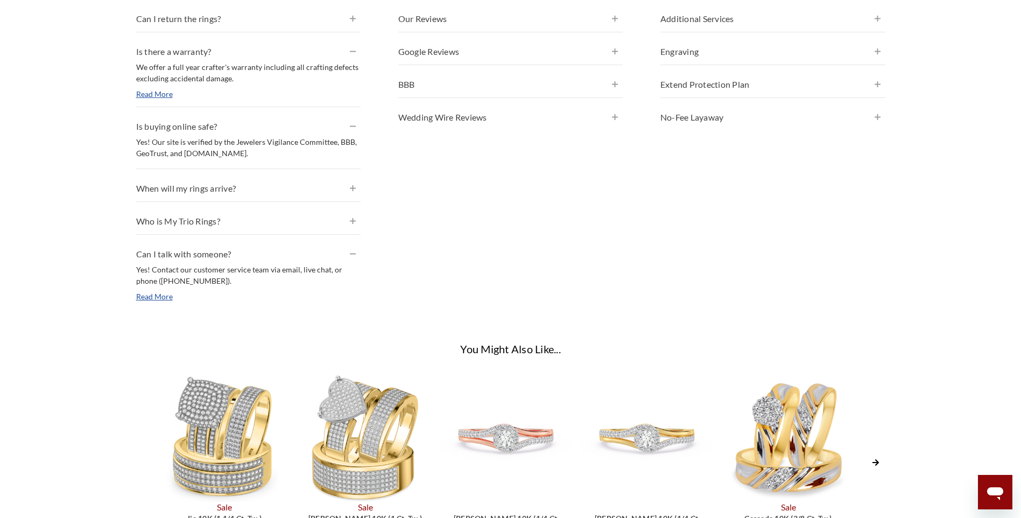
click at [1006, 491] on div "Open messaging window" at bounding box center [995, 492] width 32 height 32
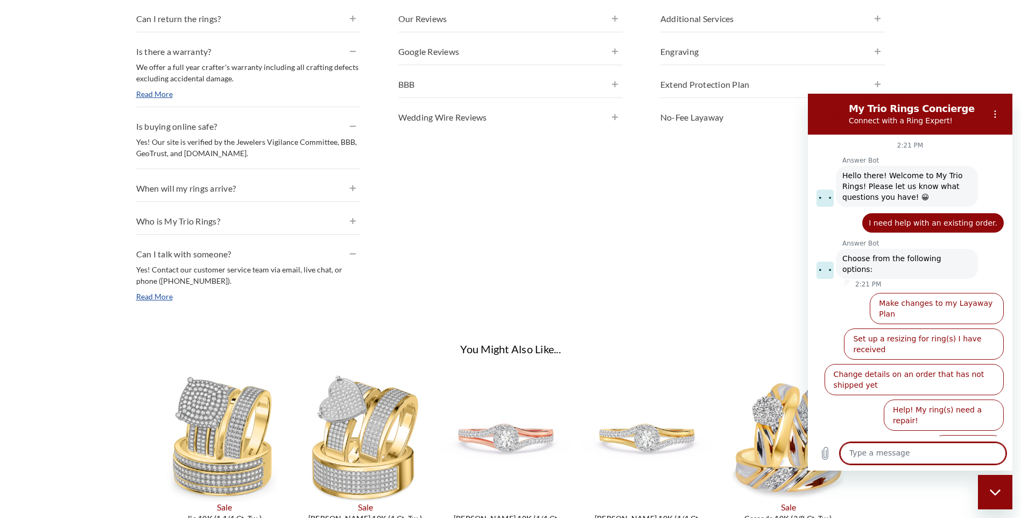
scroll to position [0, 0]
click at [1002, 489] on div "Close messaging window" at bounding box center [995, 492] width 32 height 32
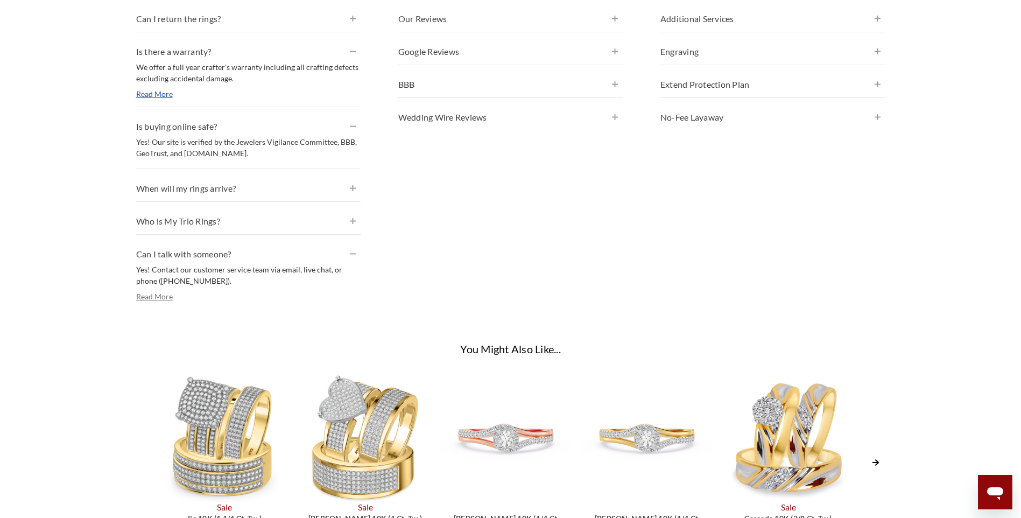
click at [155, 297] on link "Read More" at bounding box center [154, 296] width 37 height 9
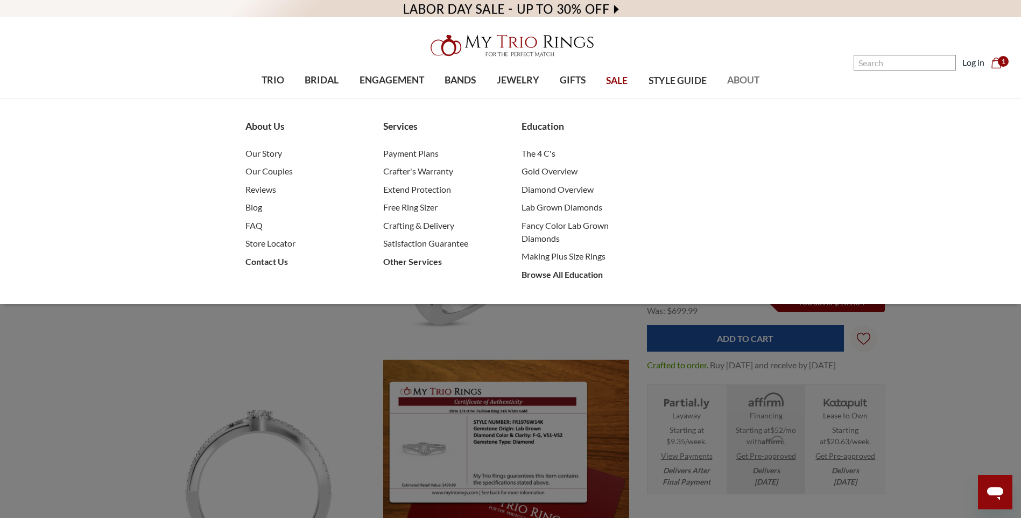
click at [748, 81] on span "ABOUT" at bounding box center [743, 80] width 32 height 14
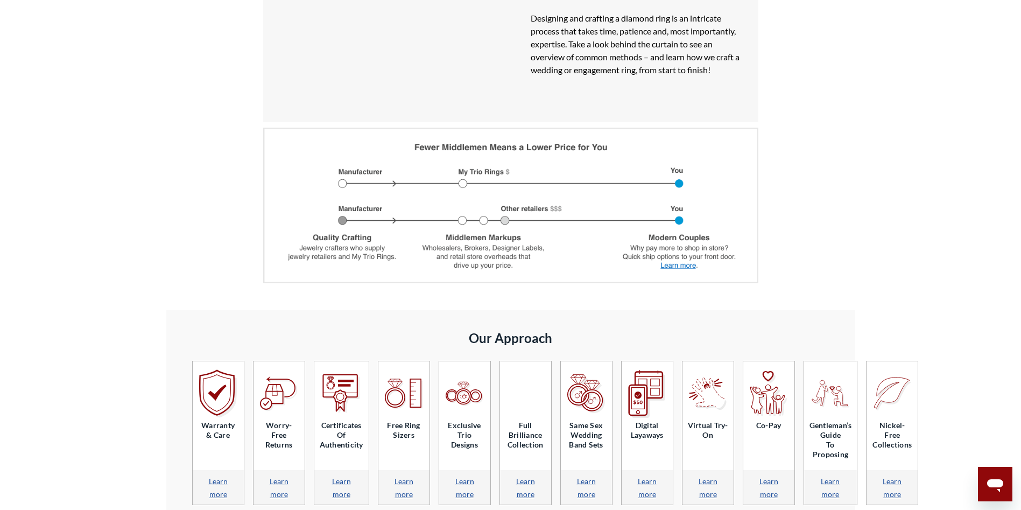
scroll to position [808, 0]
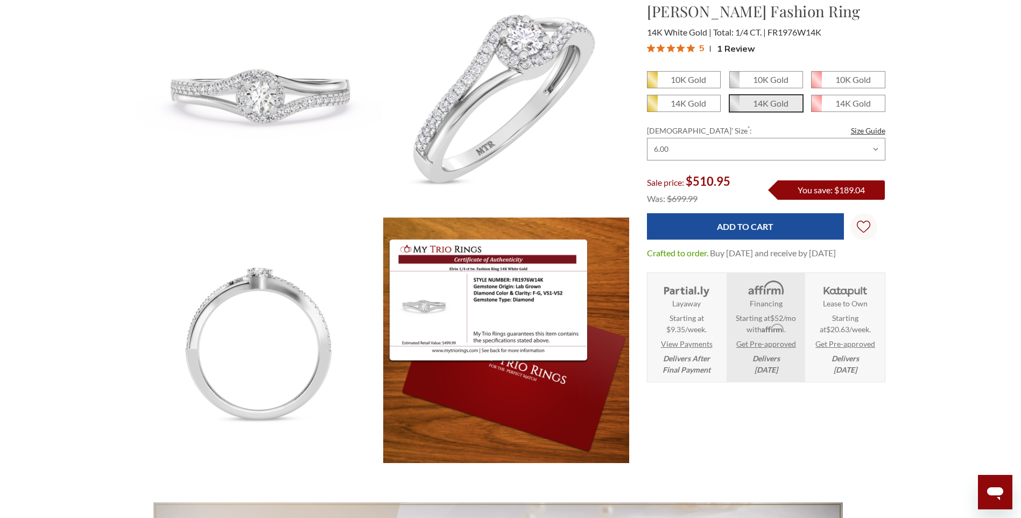
scroll to position [161, 0]
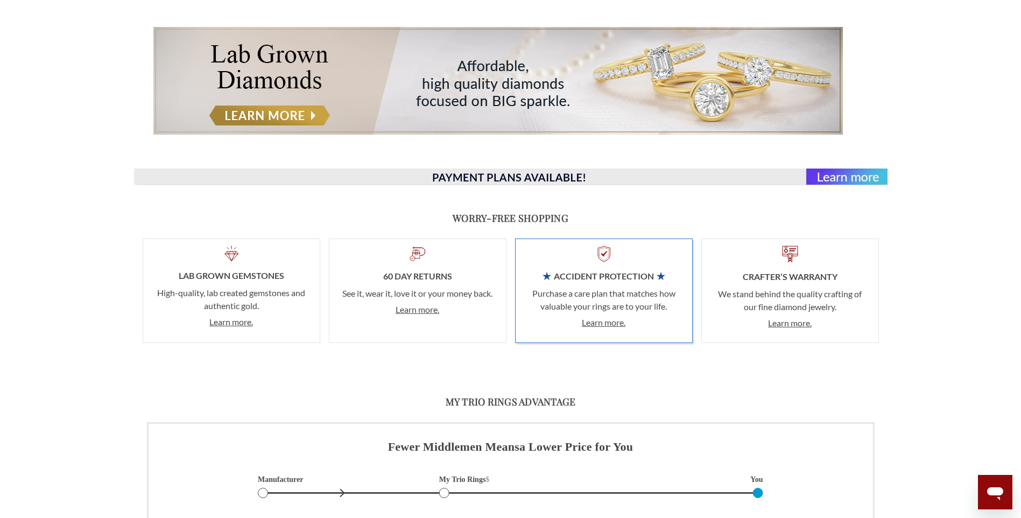
scroll to position [700, 0]
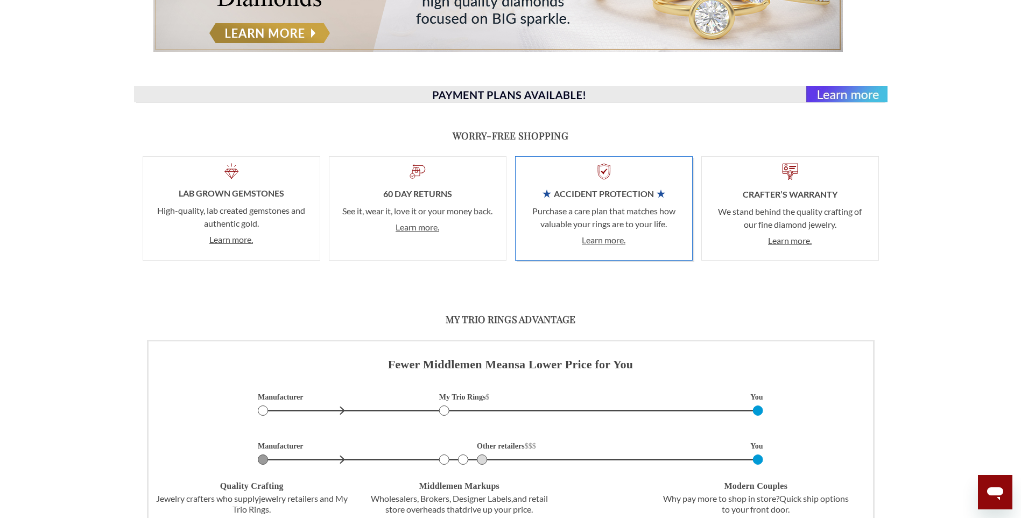
click at [992, 481] on div "Open messaging window" at bounding box center [995, 492] width 32 height 32
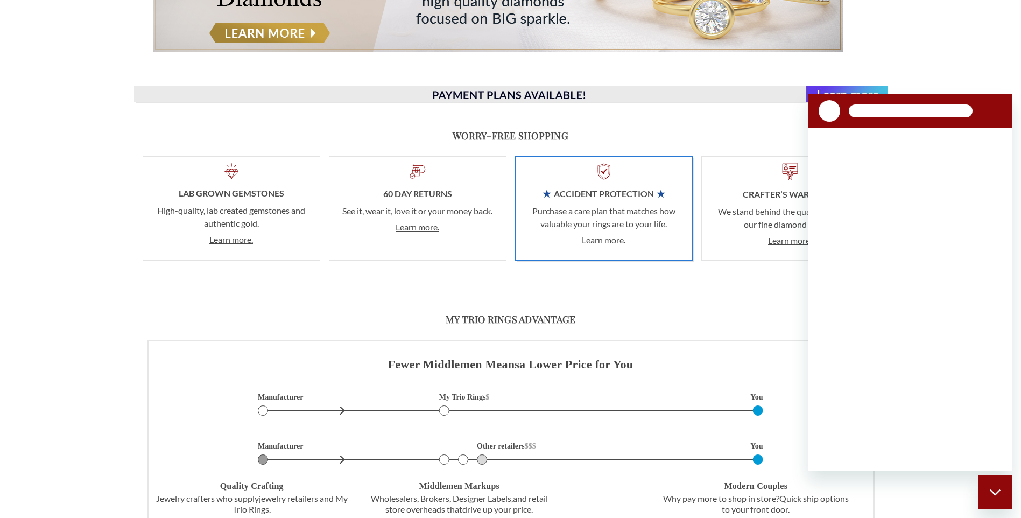
scroll to position [0, 0]
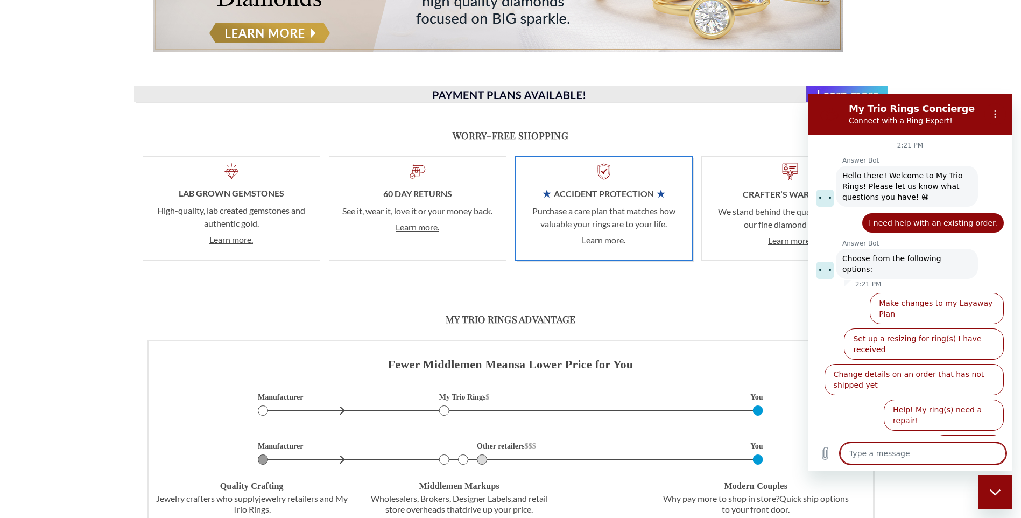
click at [992, 481] on div "Close messaging window" at bounding box center [995, 492] width 32 height 32
type textarea "x"
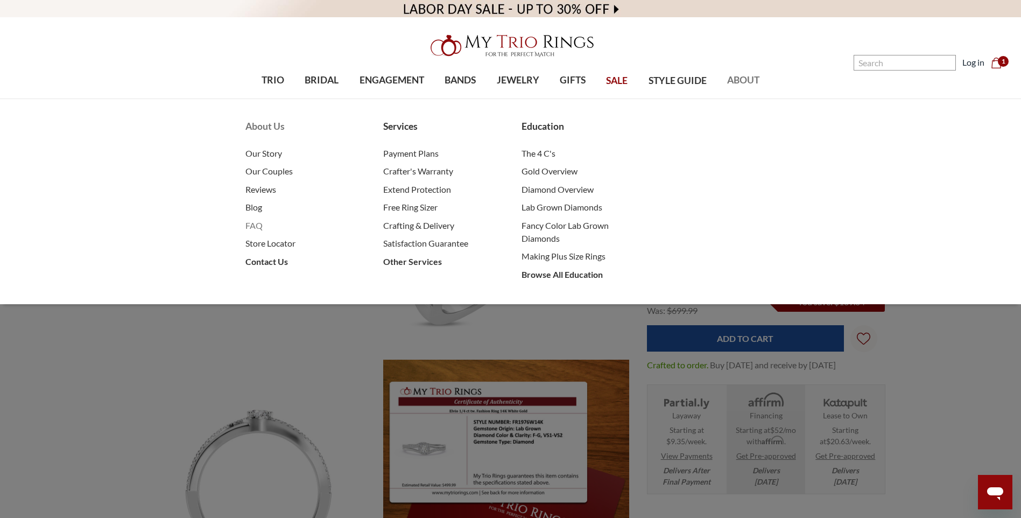
click at [254, 226] on span "FAQ" at bounding box center [303, 225] width 116 height 13
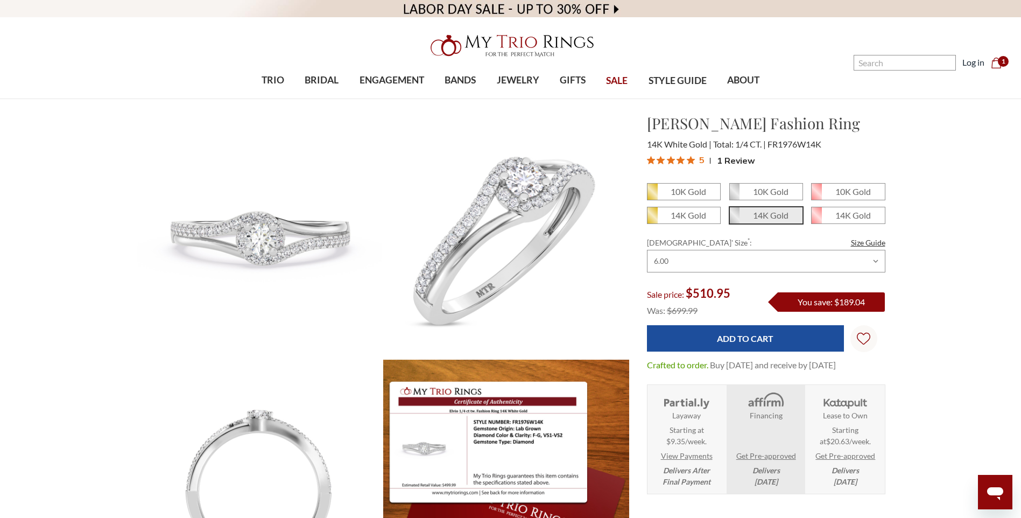
click at [1001, 68] on use "cart.cart_preview" at bounding box center [995, 63] width 9 height 11
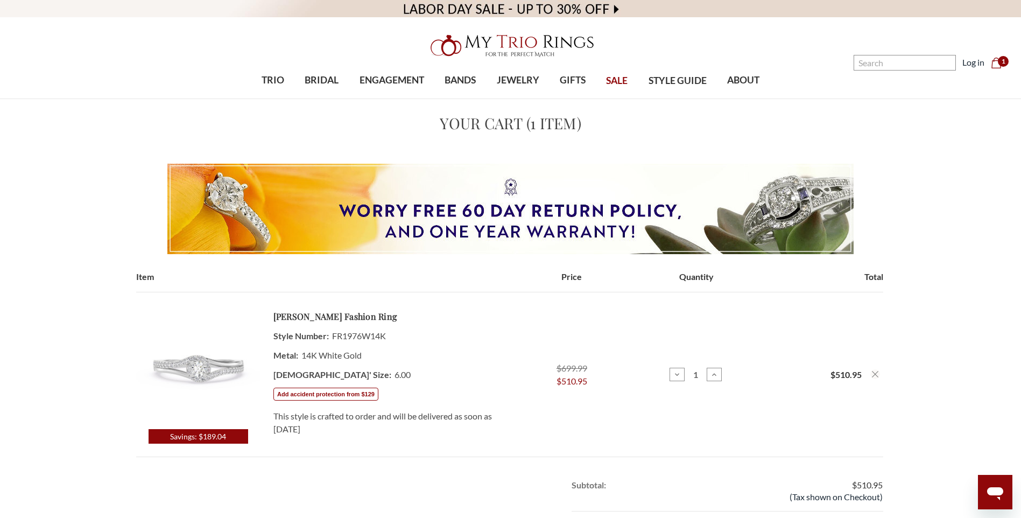
click at [876, 377] on icon "Remove Elvio 1/4 ct tw. Lab Grown Diamond Ring 14K White Gold from cart" at bounding box center [875, 374] width 6 height 6
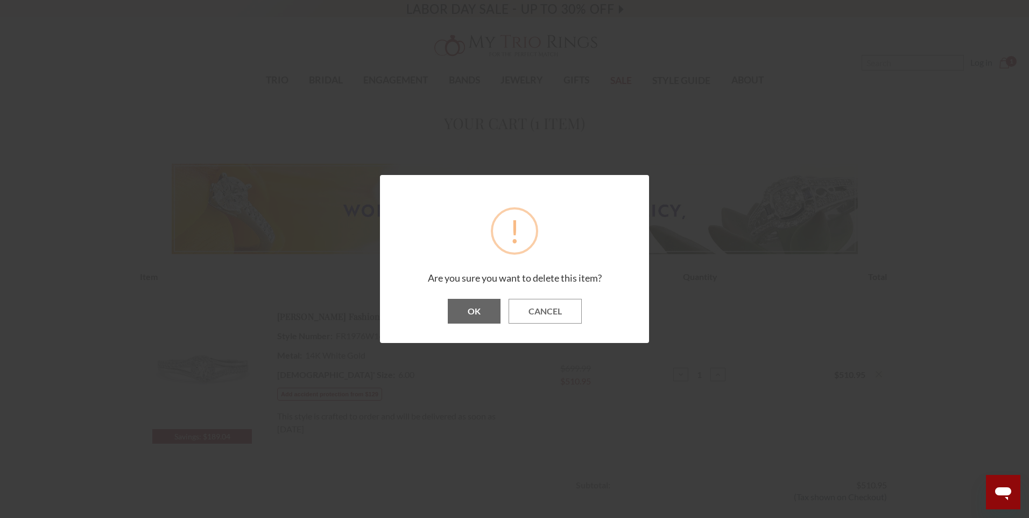
click at [469, 317] on button "OK" at bounding box center [474, 311] width 53 height 25
